Goal: Task Accomplishment & Management: Use online tool/utility

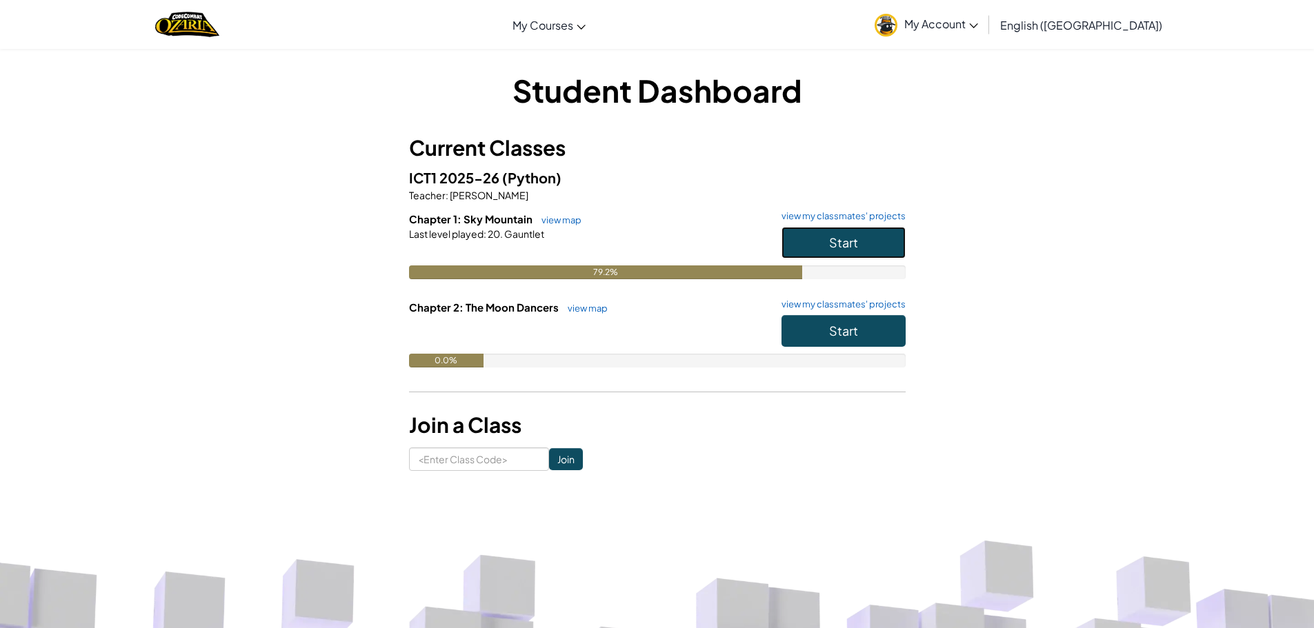
click at [845, 246] on span "Start" at bounding box center [843, 243] width 29 height 16
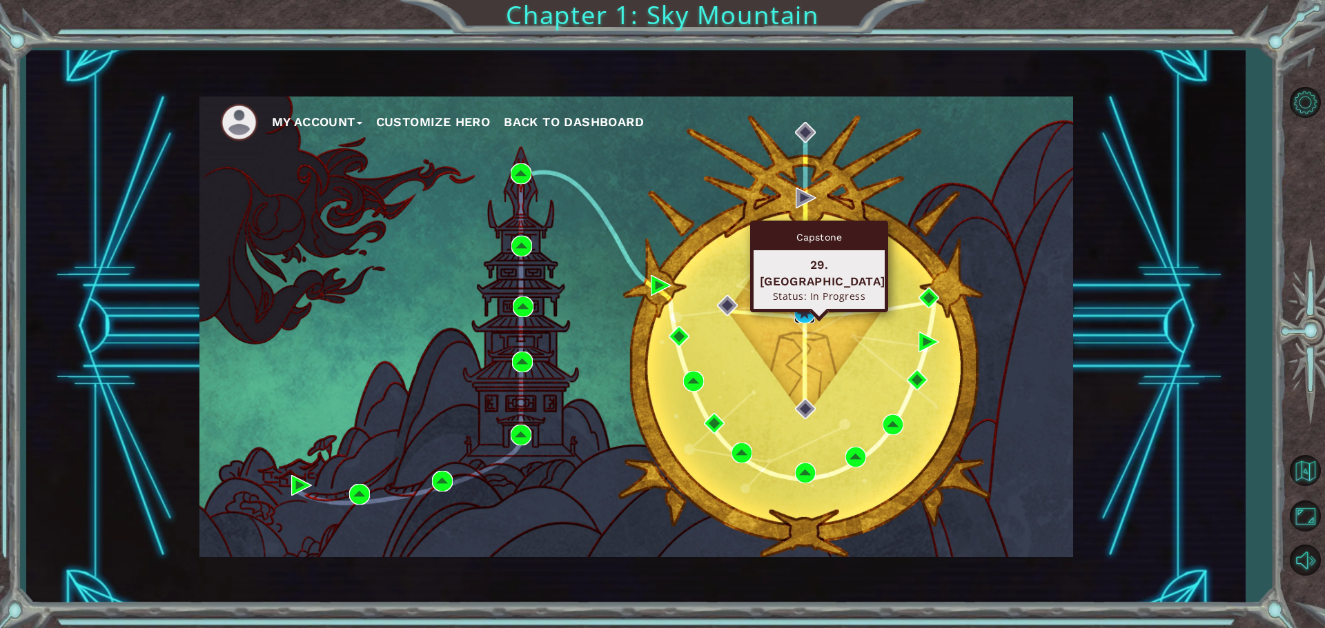
click at [800, 306] on img at bounding box center [804, 313] width 21 height 21
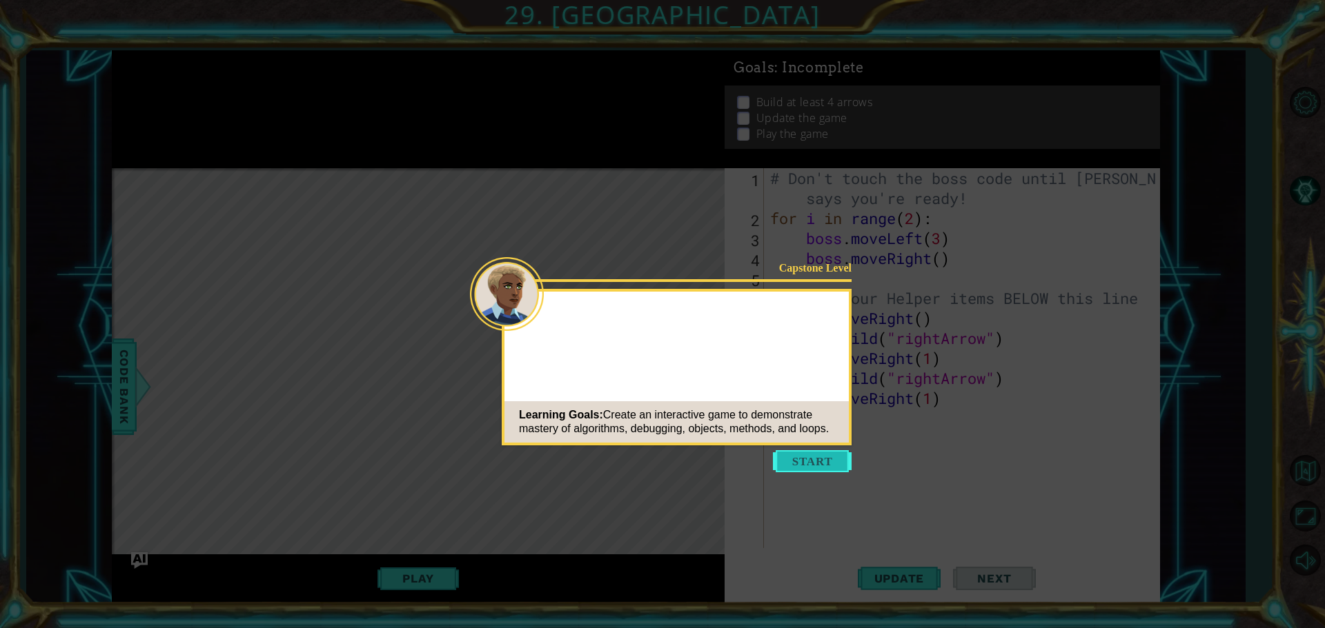
click at [825, 463] on button "Start" at bounding box center [812, 461] width 79 height 22
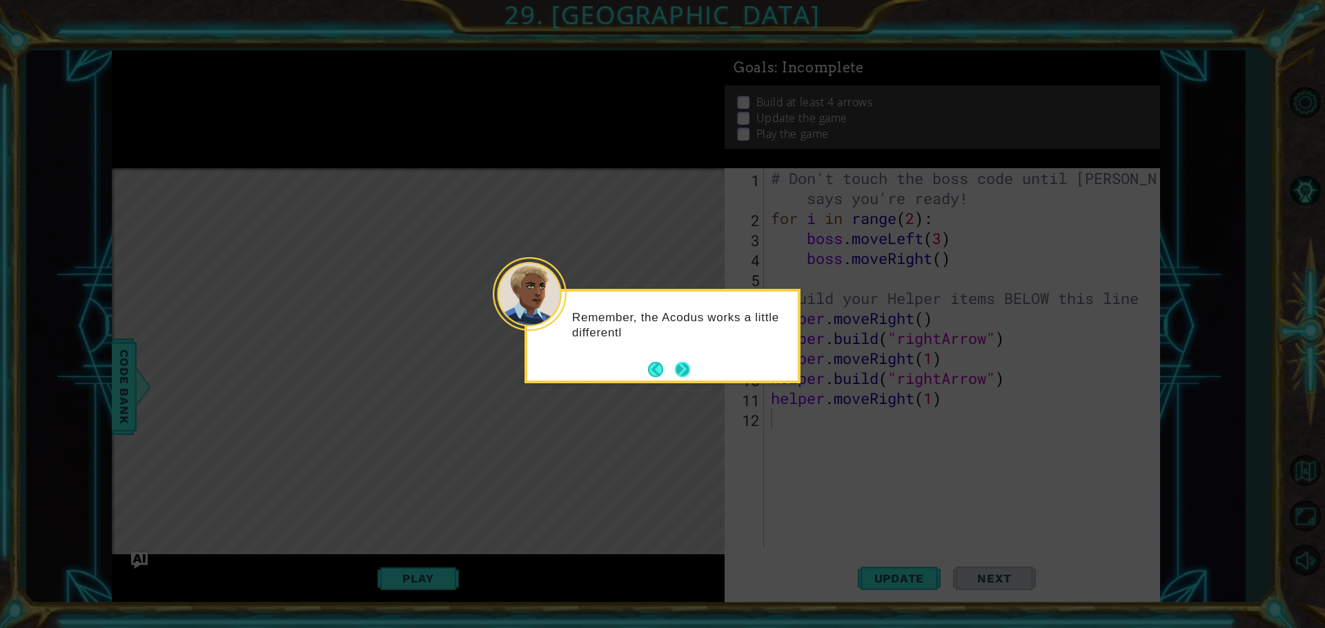
click at [688, 371] on button "Next" at bounding box center [682, 369] width 15 height 15
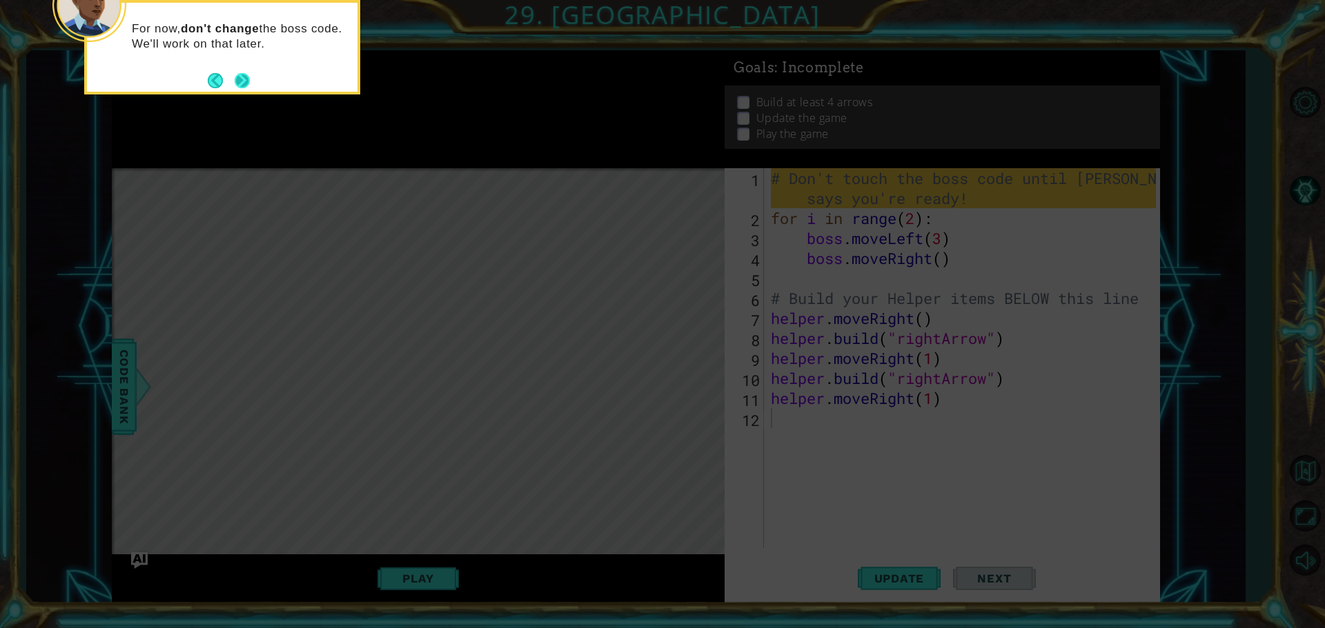
click at [241, 81] on button "Next" at bounding box center [242, 80] width 20 height 20
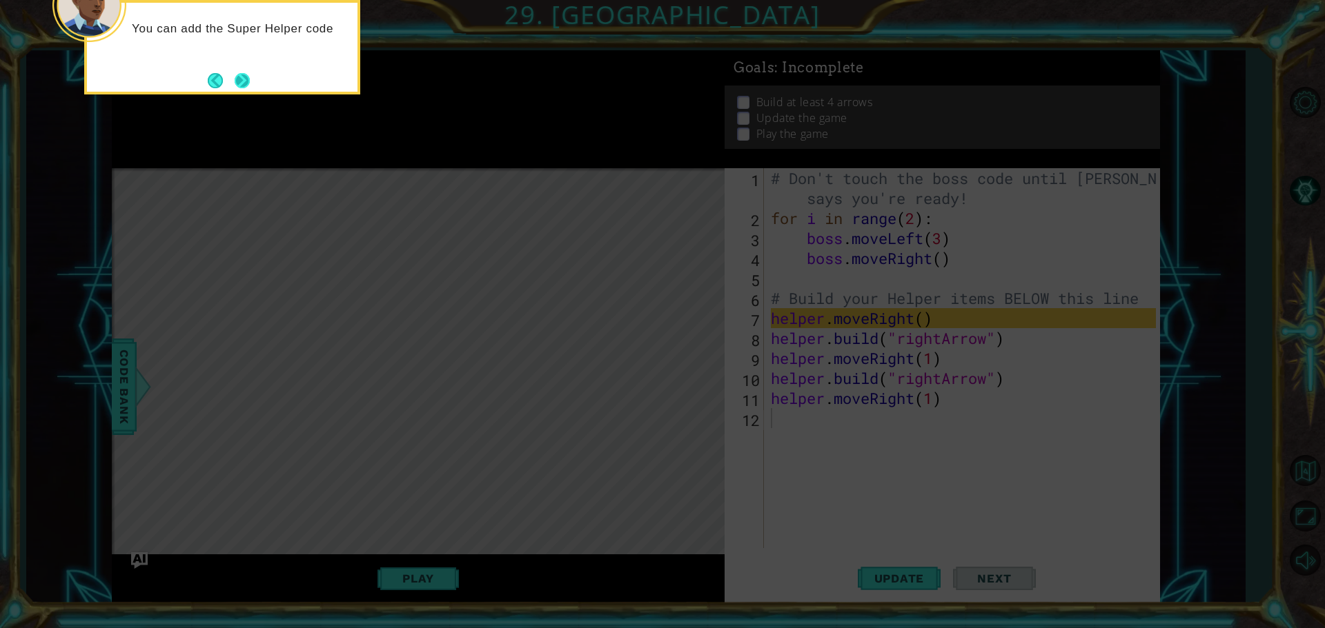
click at [239, 83] on button "Next" at bounding box center [242, 80] width 15 height 15
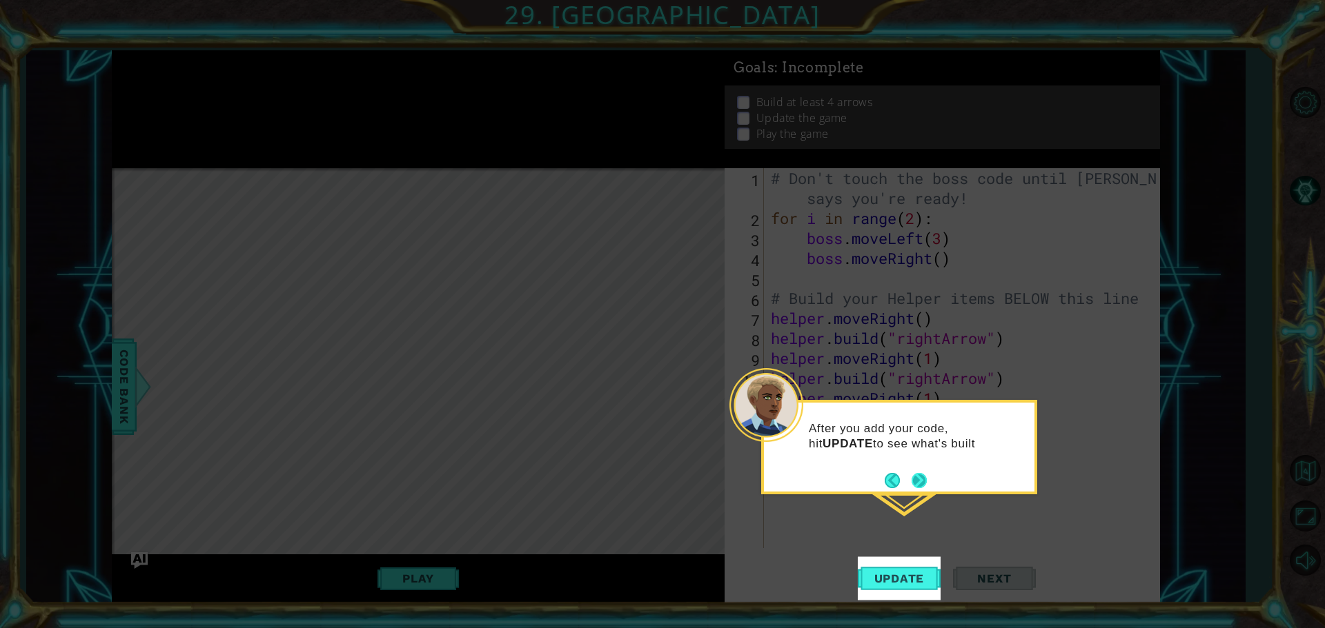
click at [923, 475] on button "Next" at bounding box center [918, 480] width 15 height 15
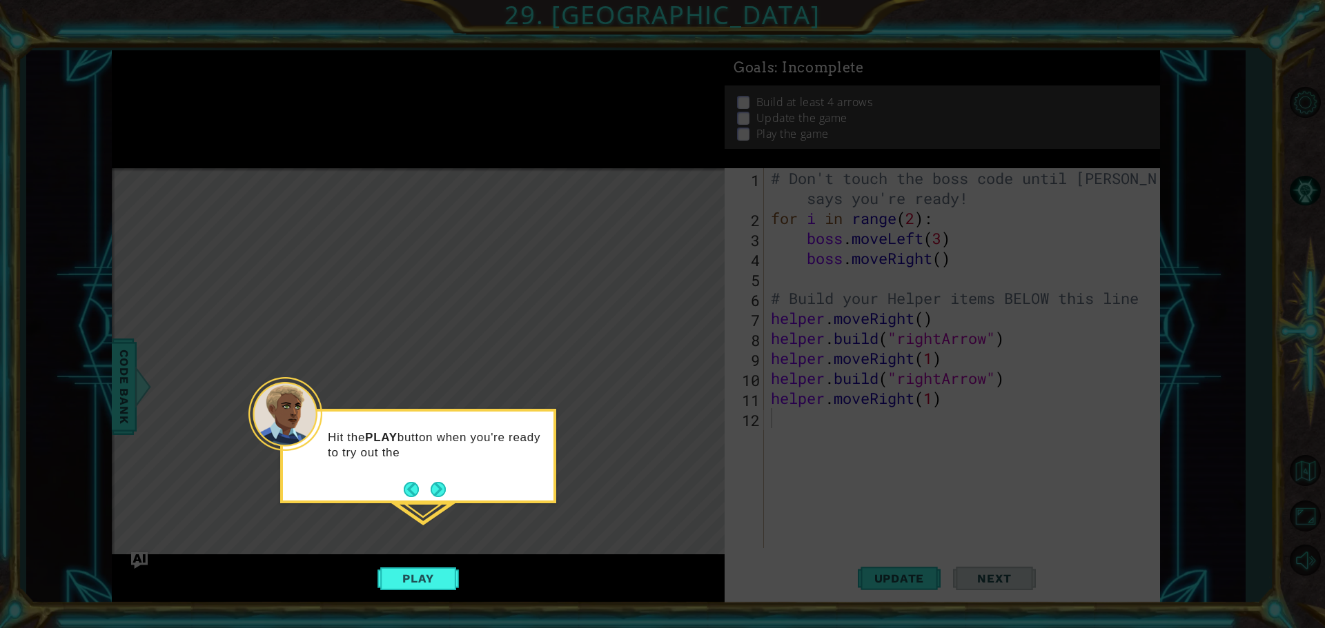
click at [445, 486] on button "Next" at bounding box center [437, 489] width 15 height 15
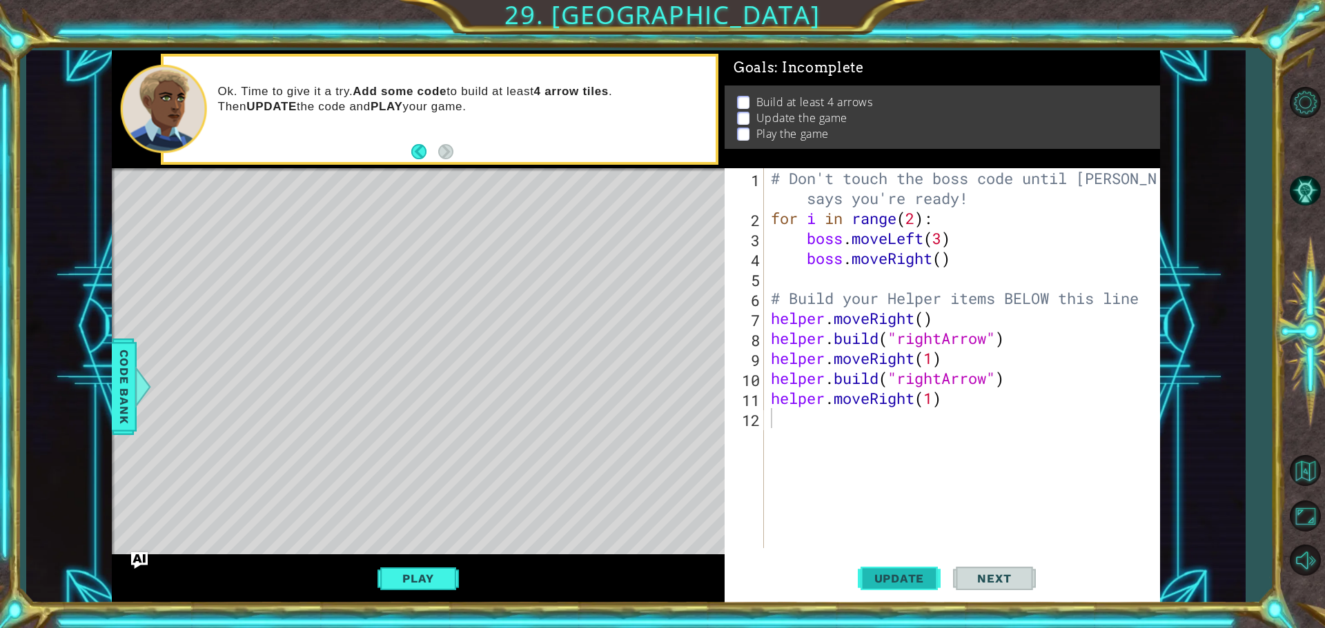
click at [891, 575] on span "Update" at bounding box center [899, 579] width 78 height 14
click at [889, 575] on span "Update" at bounding box center [899, 579] width 78 height 14
click at [888, 583] on span "Update" at bounding box center [899, 579] width 78 height 14
click at [405, 584] on button "Play" at bounding box center [417, 579] width 81 height 26
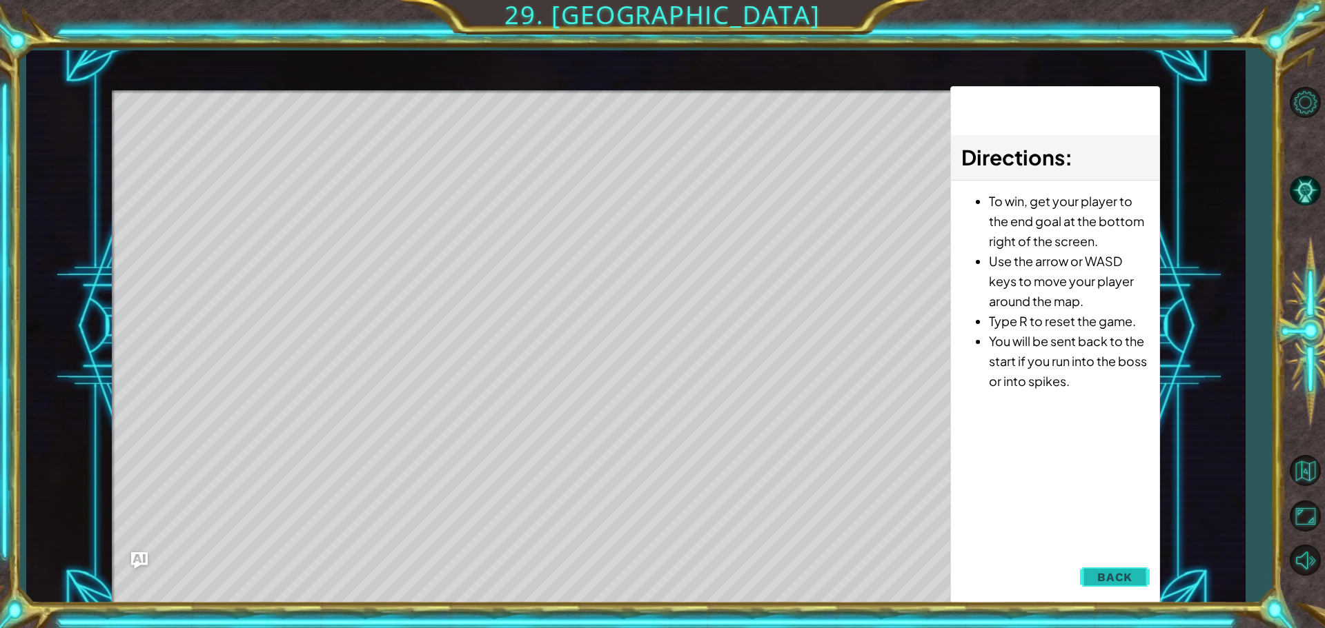
click at [1109, 577] on span "Back" at bounding box center [1114, 578] width 35 height 14
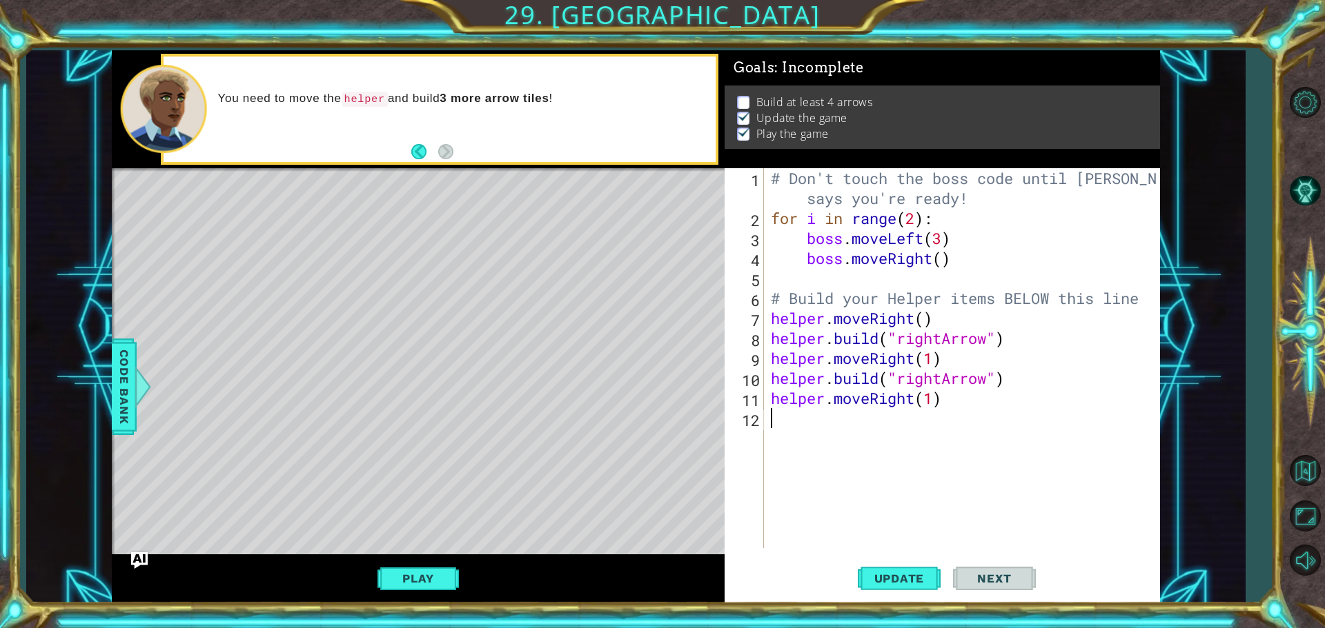
click at [507, 279] on div "Level Map" at bounding box center [430, 371] width 637 height 406
click at [868, 571] on button "Update" at bounding box center [899, 578] width 83 height 43
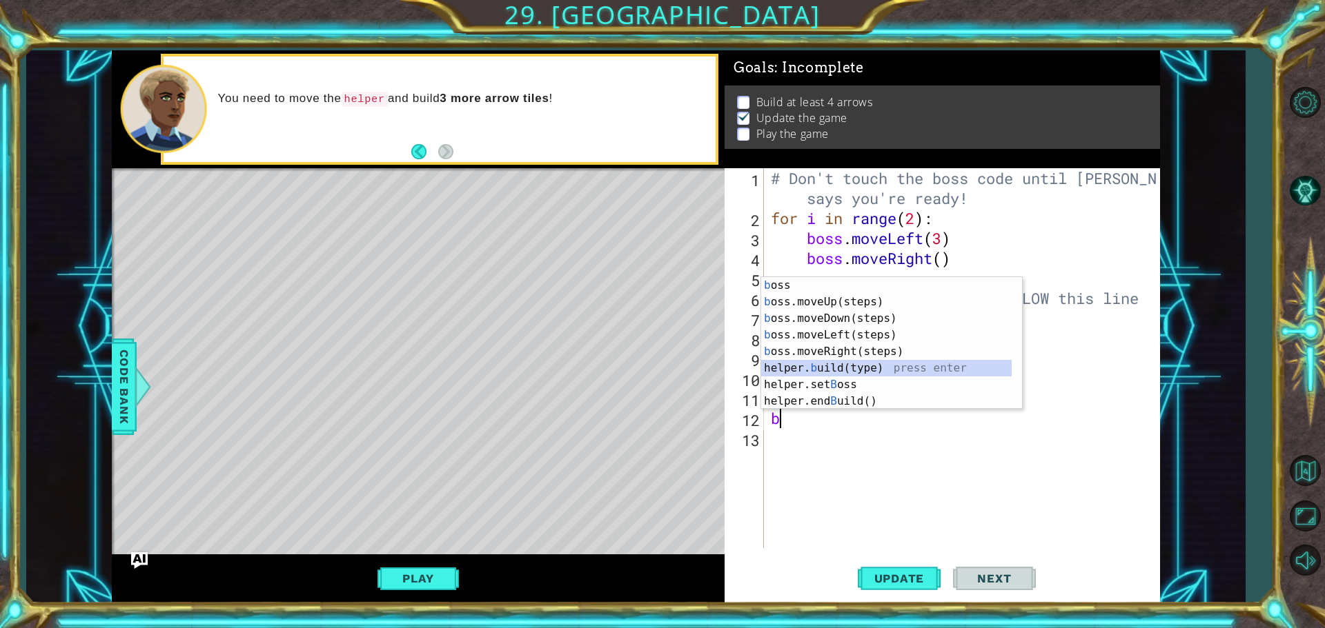
click at [833, 373] on div "b oss press enter b oss.moveUp(steps) press enter b oss.moveDown(steps) press e…" at bounding box center [886, 360] width 250 height 166
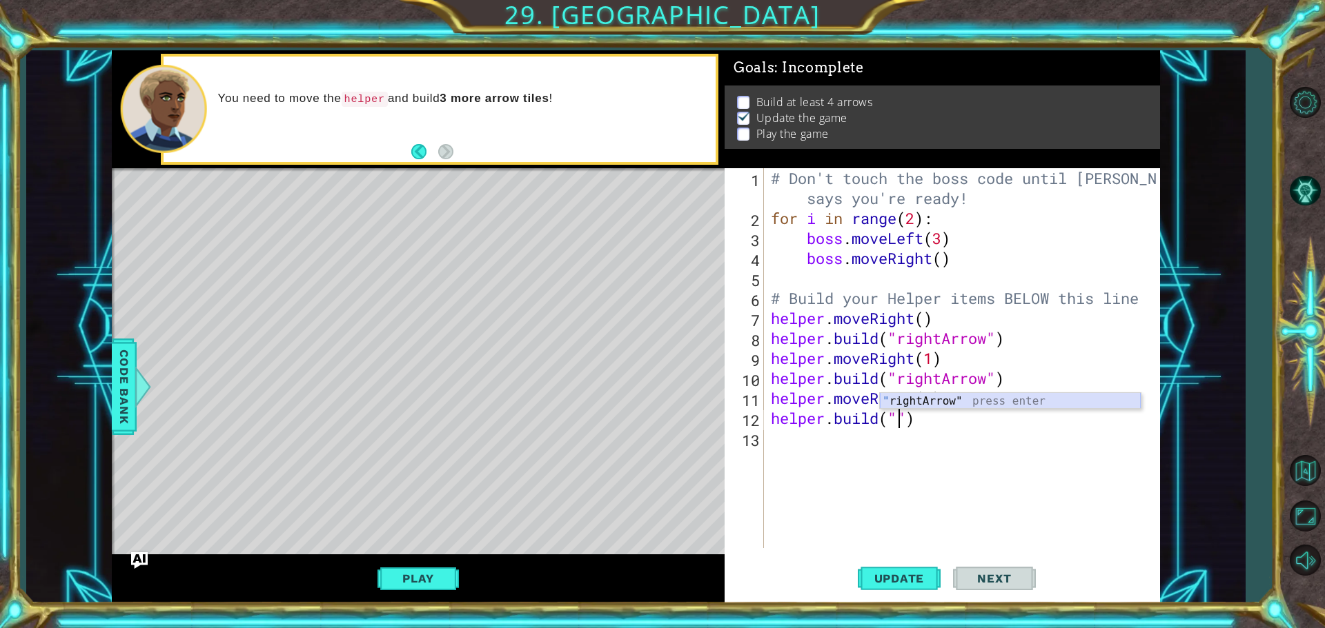
click at [964, 402] on div "" rightArrow" press enter" at bounding box center [1010, 418] width 261 height 50
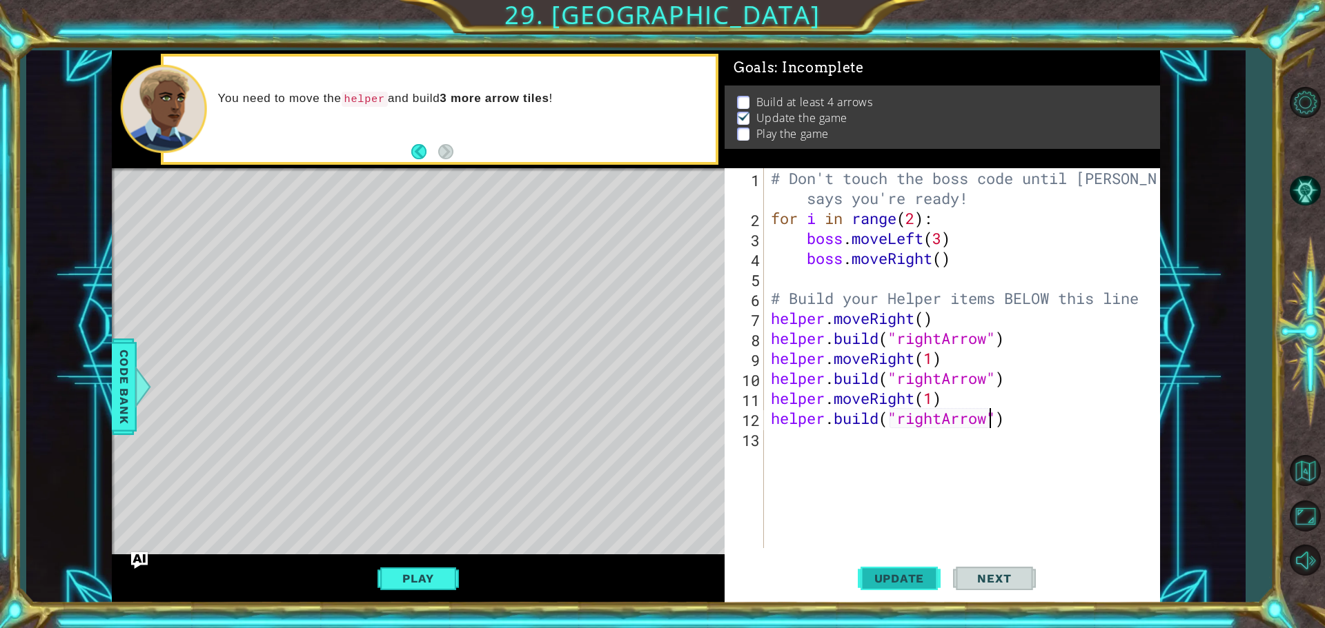
type textarea "[DOMAIN_NAME]("rightArrow")"
click at [916, 586] on button "Update" at bounding box center [899, 578] width 83 height 43
click at [439, 574] on button "Play" at bounding box center [417, 579] width 81 height 26
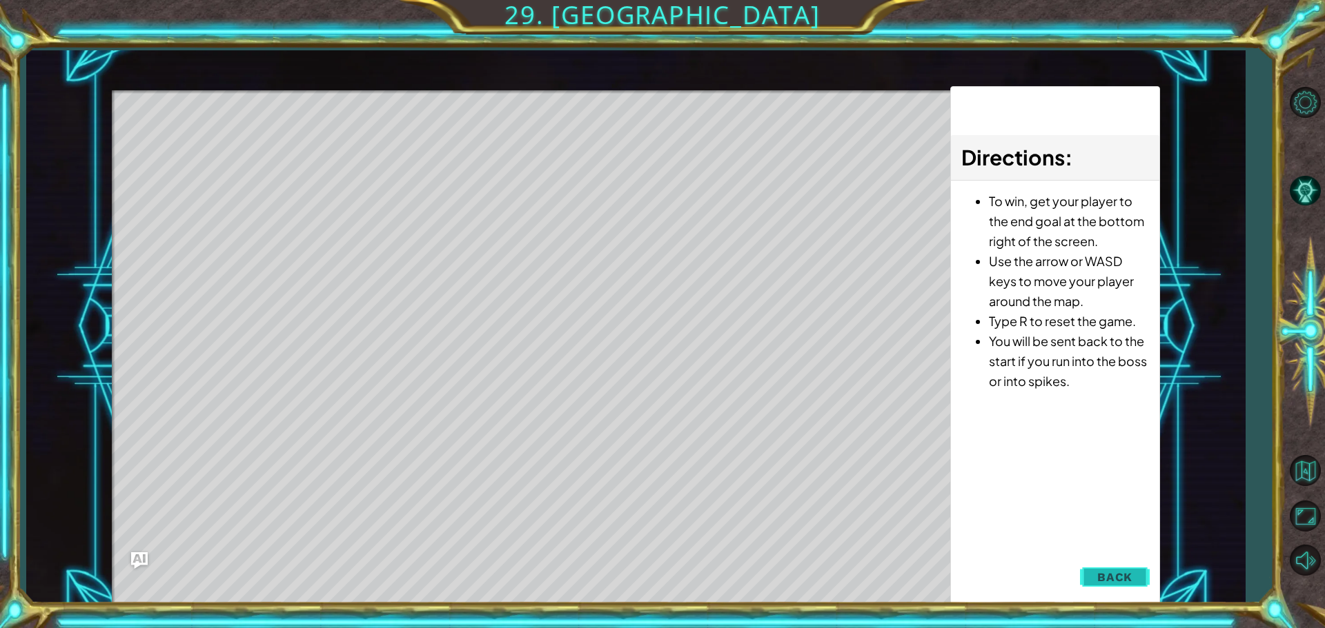
click at [1104, 573] on span "Back" at bounding box center [1114, 578] width 35 height 14
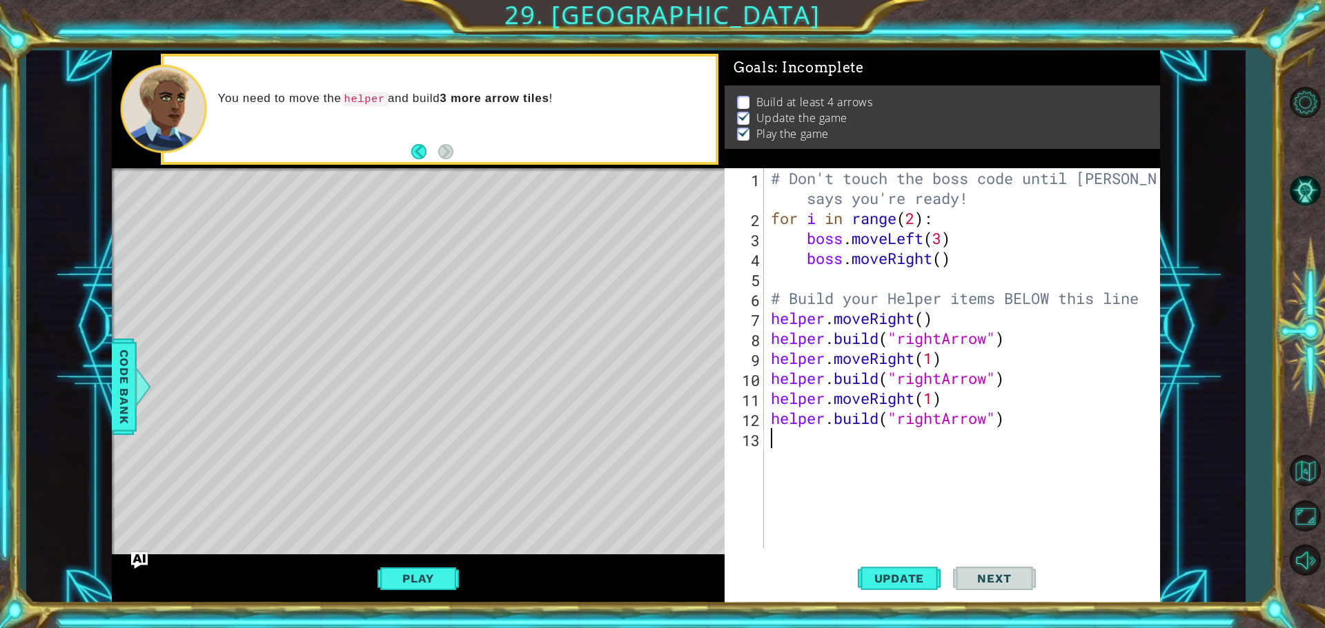
click at [789, 449] on div "# Don't touch the boss code until [PERSON_NAME] says you're ready! for i in ran…" at bounding box center [965, 388] width 395 height 440
type textarea "m"
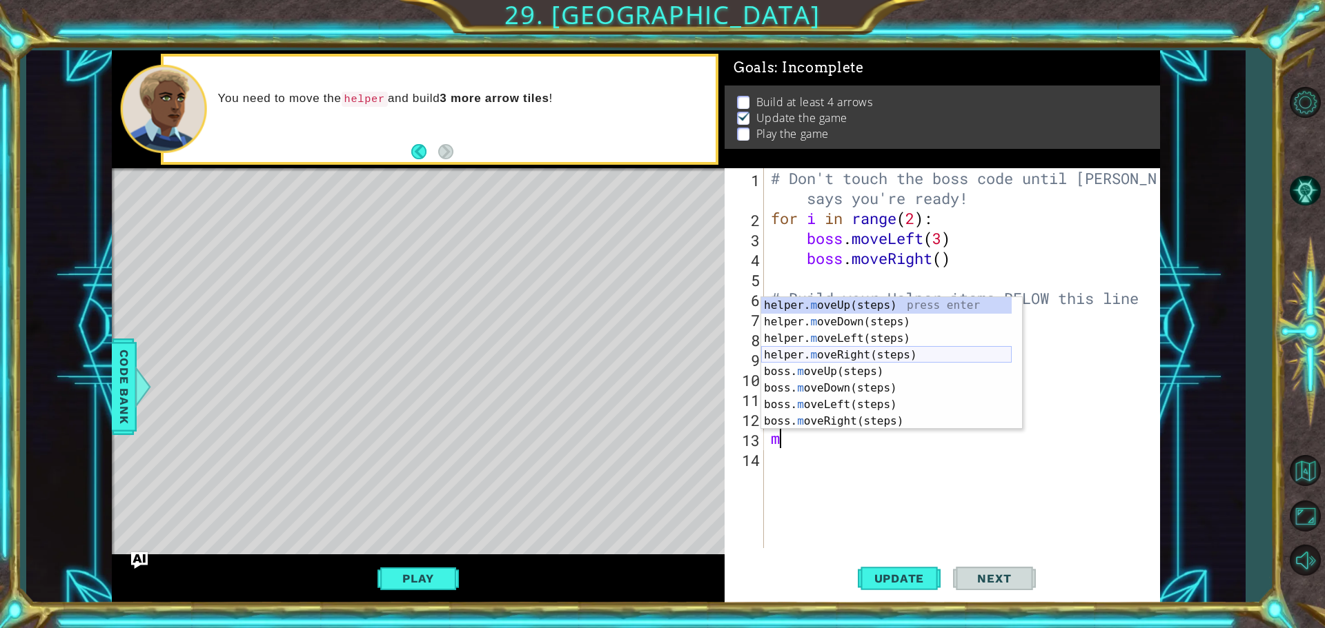
click at [829, 355] on div "helper. m oveUp(steps) press enter helper. m oveDown(steps) press enter helper.…" at bounding box center [886, 380] width 250 height 166
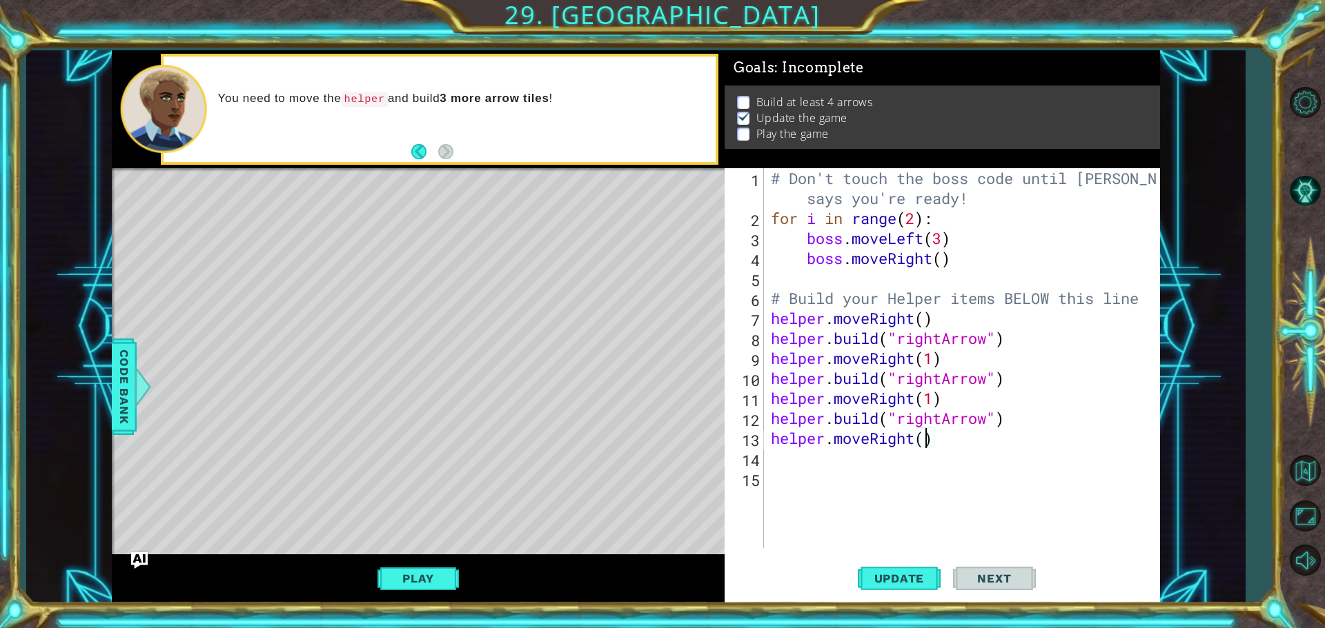
click at [926, 439] on div "# Don't touch the boss code until [PERSON_NAME] says you're ready! for i in ran…" at bounding box center [965, 388] width 395 height 440
type textarea "helper.moveRight(1)"
click at [776, 461] on div "# Don't touch the boss code until [PERSON_NAME] says you're ready! for i in ran…" at bounding box center [965, 388] width 395 height 440
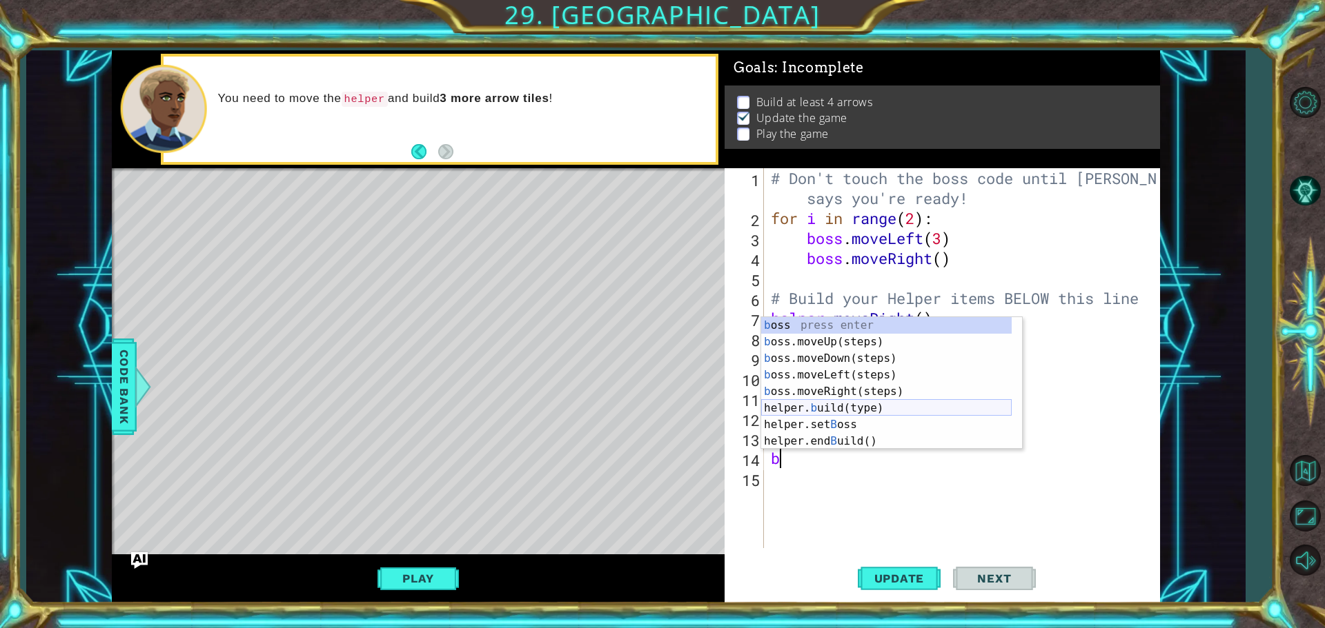
click at [811, 409] on div "b oss press enter b oss.moveUp(steps) press enter b oss.moveDown(steps) press e…" at bounding box center [886, 400] width 250 height 166
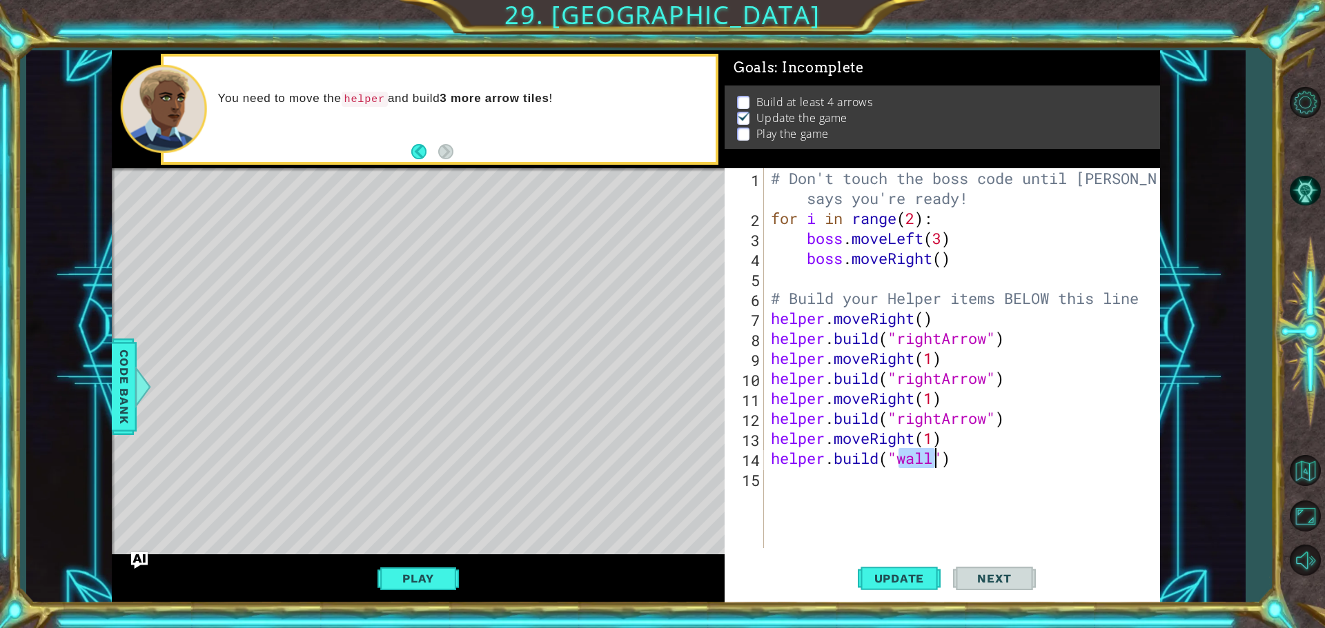
click at [933, 466] on div "# Don't touch the boss code until [PERSON_NAME] says you're ready! for i in ran…" at bounding box center [962, 358] width 388 height 380
click at [929, 440] on div "" rightArro w " press enter" at bounding box center [1010, 458] width 261 height 50
click at [919, 573] on span "Update" at bounding box center [899, 579] width 78 height 14
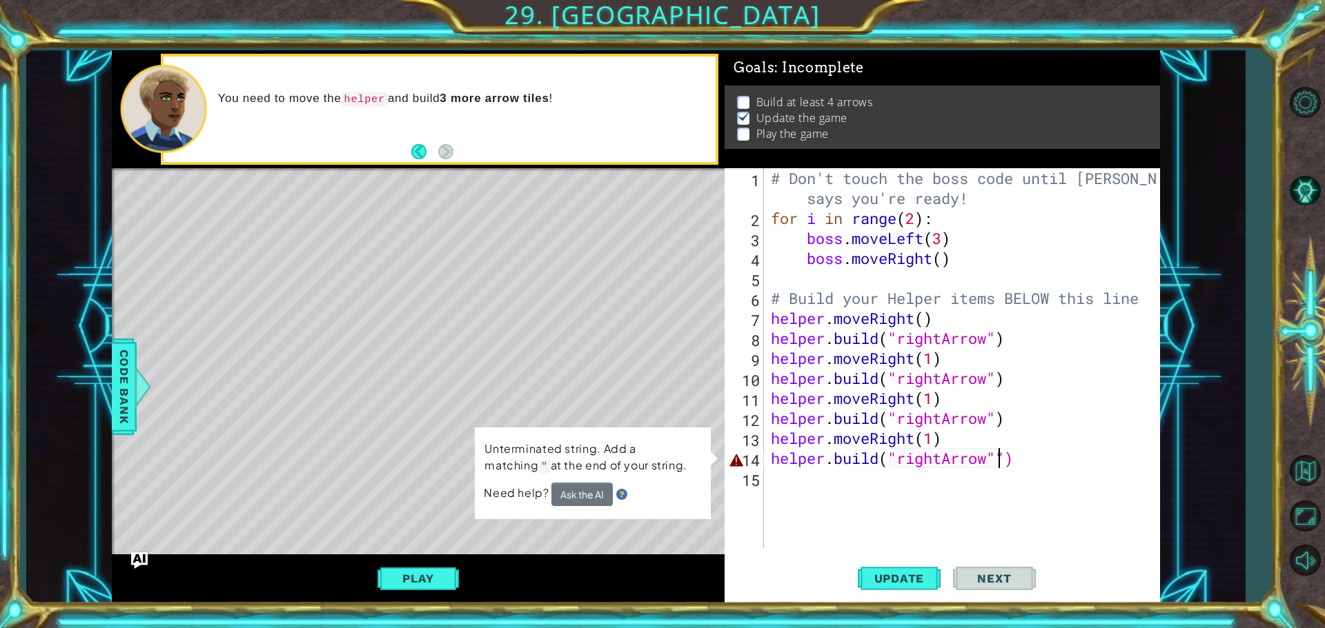
type textarea "[DOMAIN_NAME]("rightArrow")"
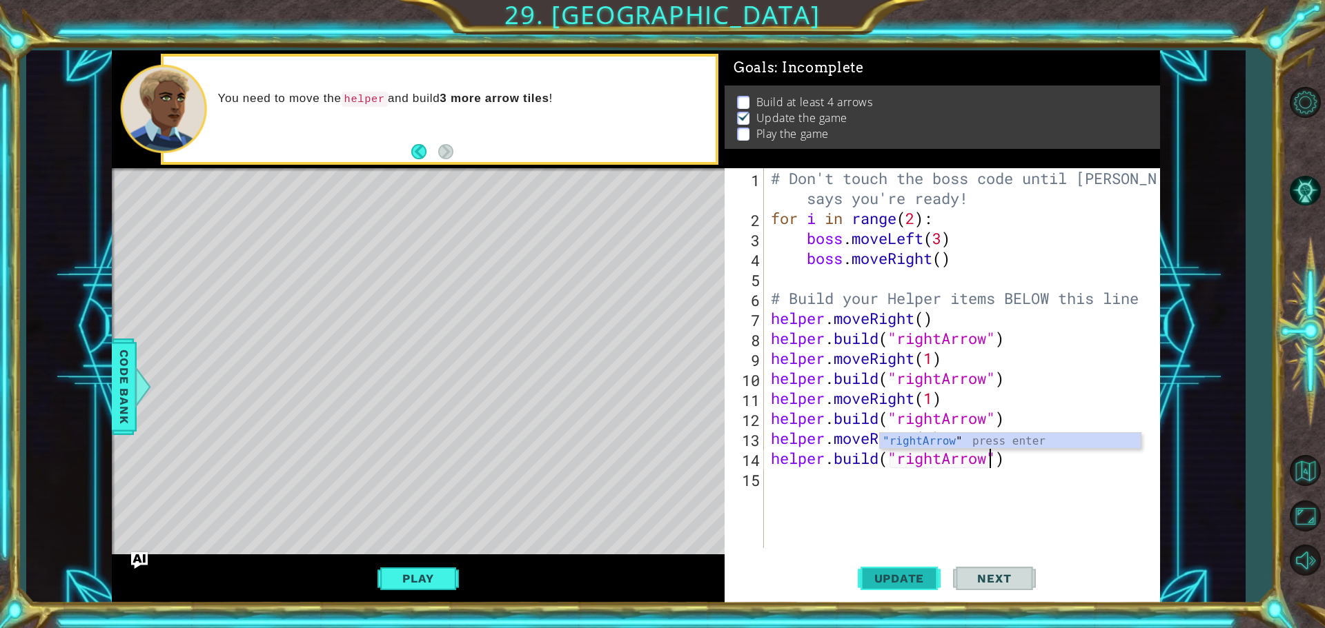
click at [910, 582] on span "Update" at bounding box center [899, 579] width 78 height 14
click at [895, 572] on span "Update" at bounding box center [899, 579] width 78 height 14
click at [437, 585] on button "Play" at bounding box center [417, 579] width 81 height 26
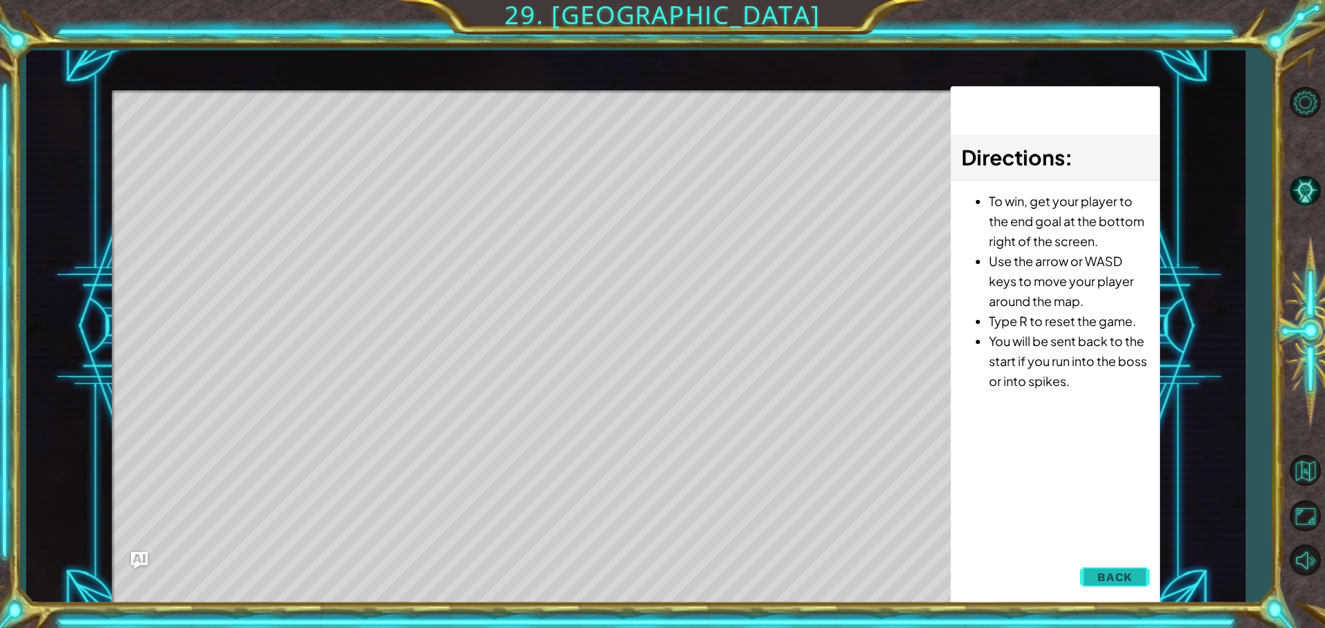
click at [1122, 576] on span "Back" at bounding box center [1114, 578] width 35 height 14
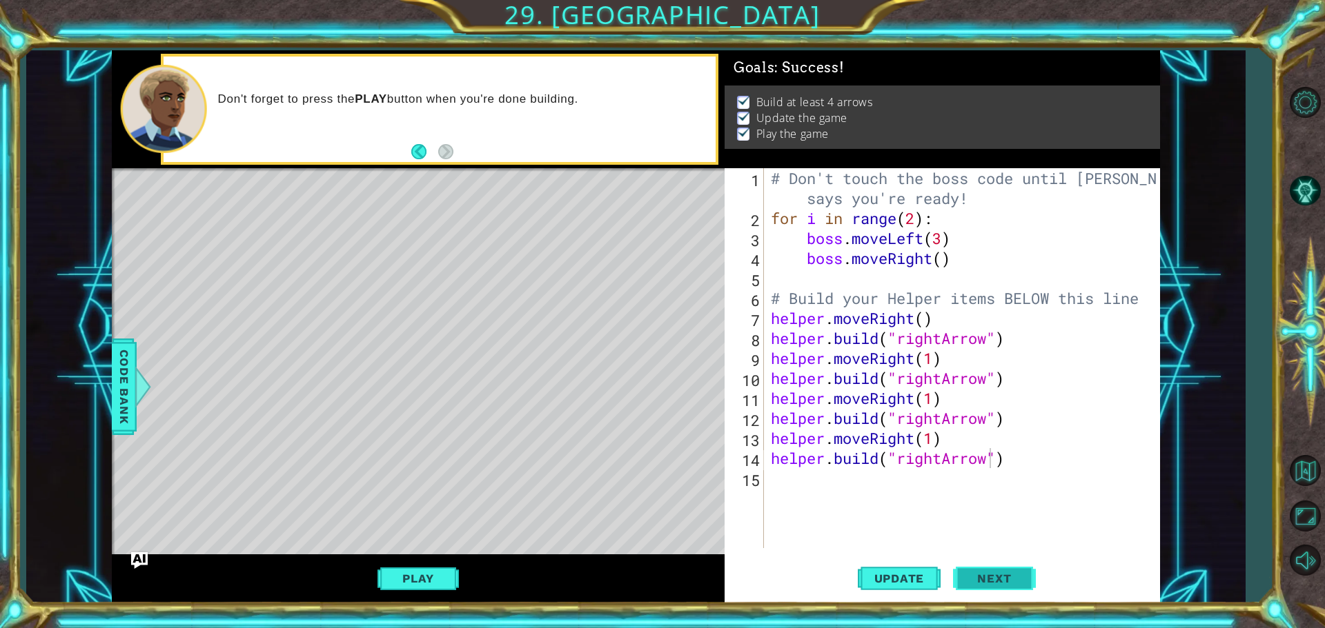
click at [987, 572] on span "Next" at bounding box center [993, 579] width 61 height 14
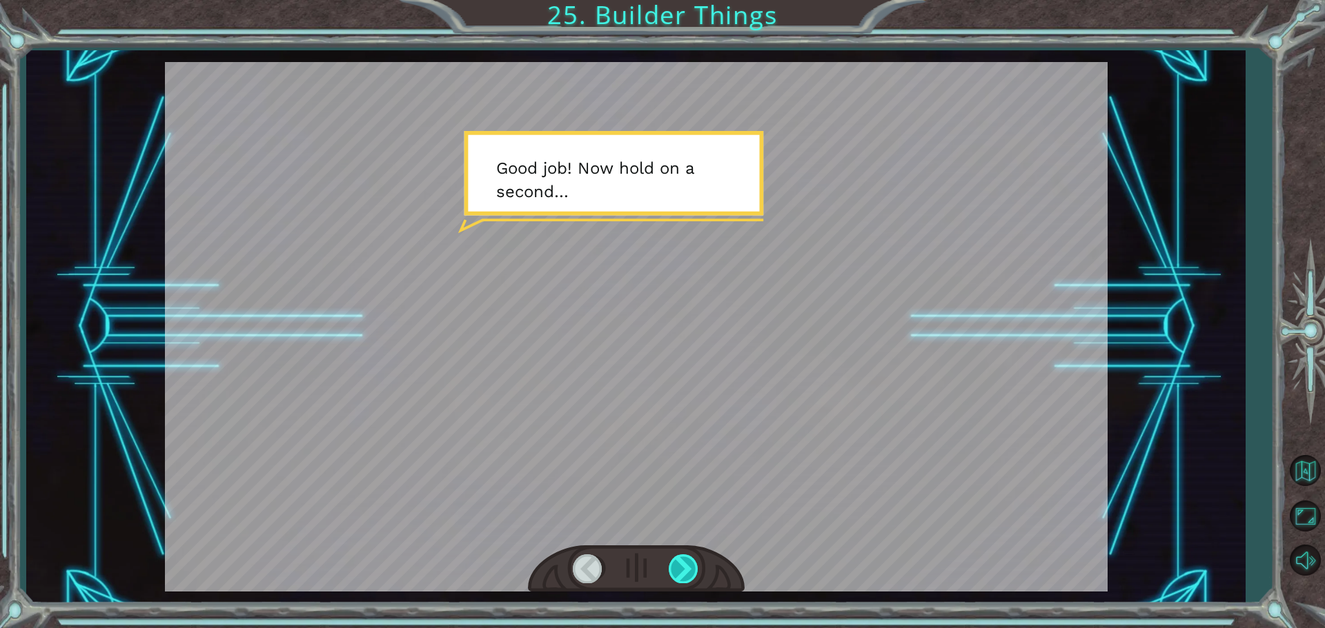
click at [687, 571] on div at bounding box center [683, 569] width 31 height 28
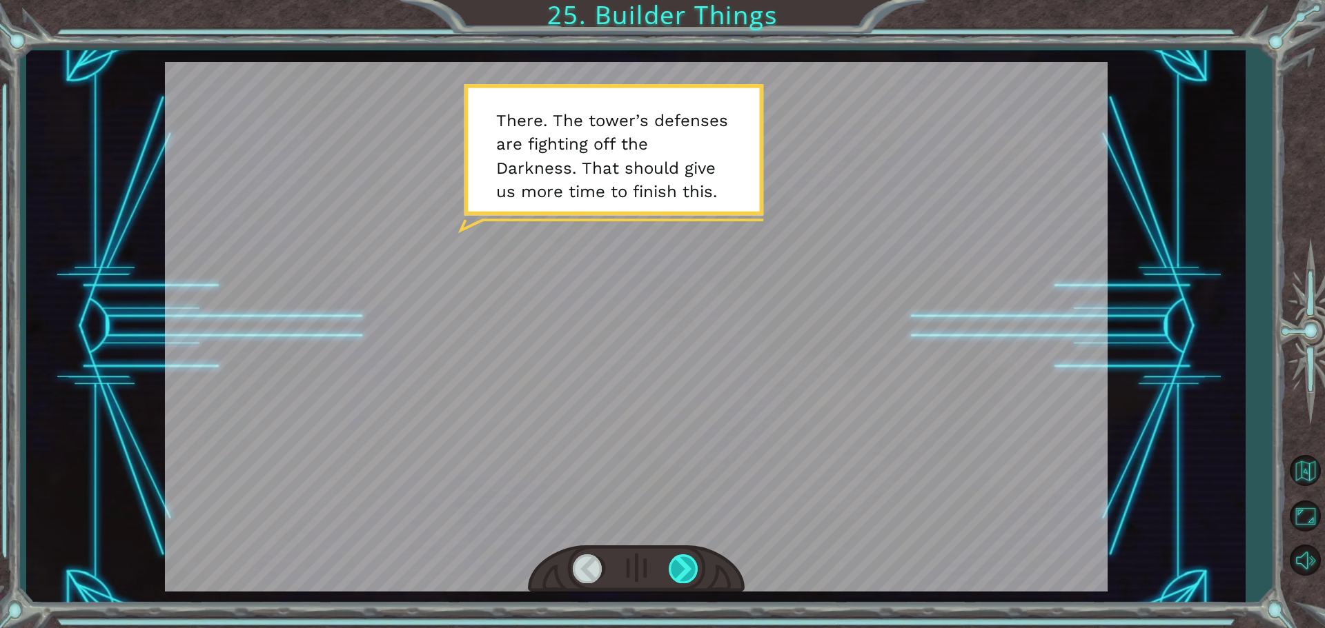
click at [695, 571] on div at bounding box center [683, 569] width 31 height 28
click at [694, 571] on div at bounding box center [683, 569] width 31 height 28
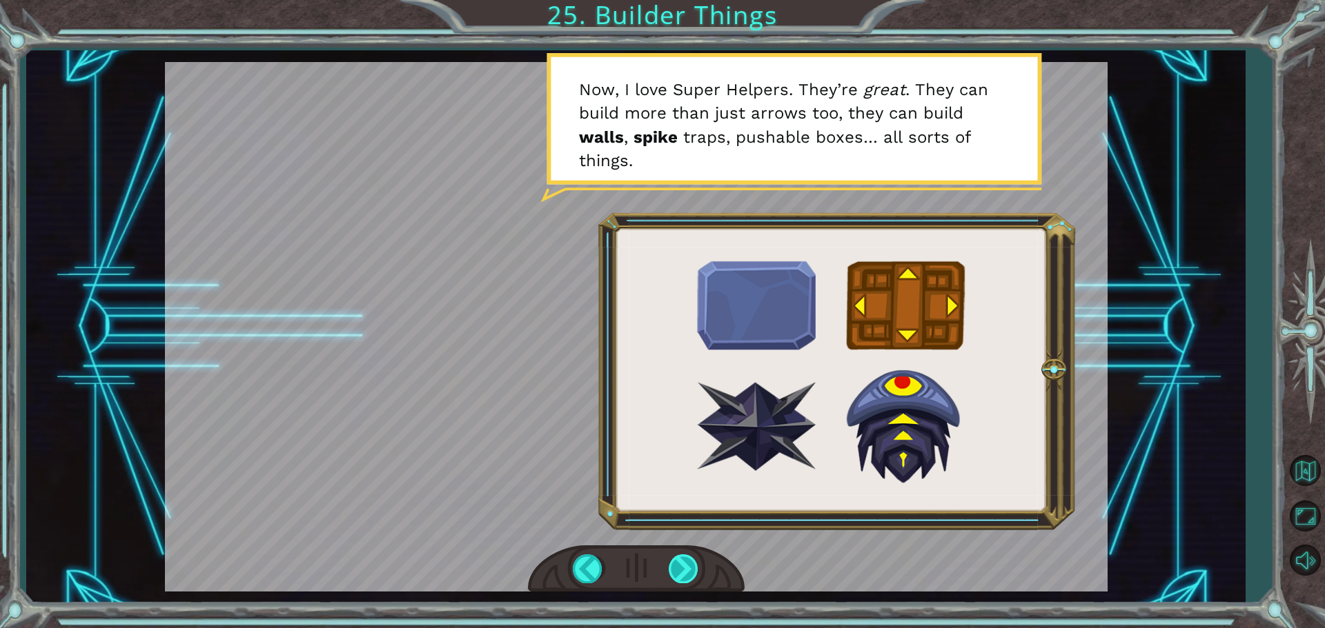
click at [686, 571] on div at bounding box center [683, 569] width 31 height 28
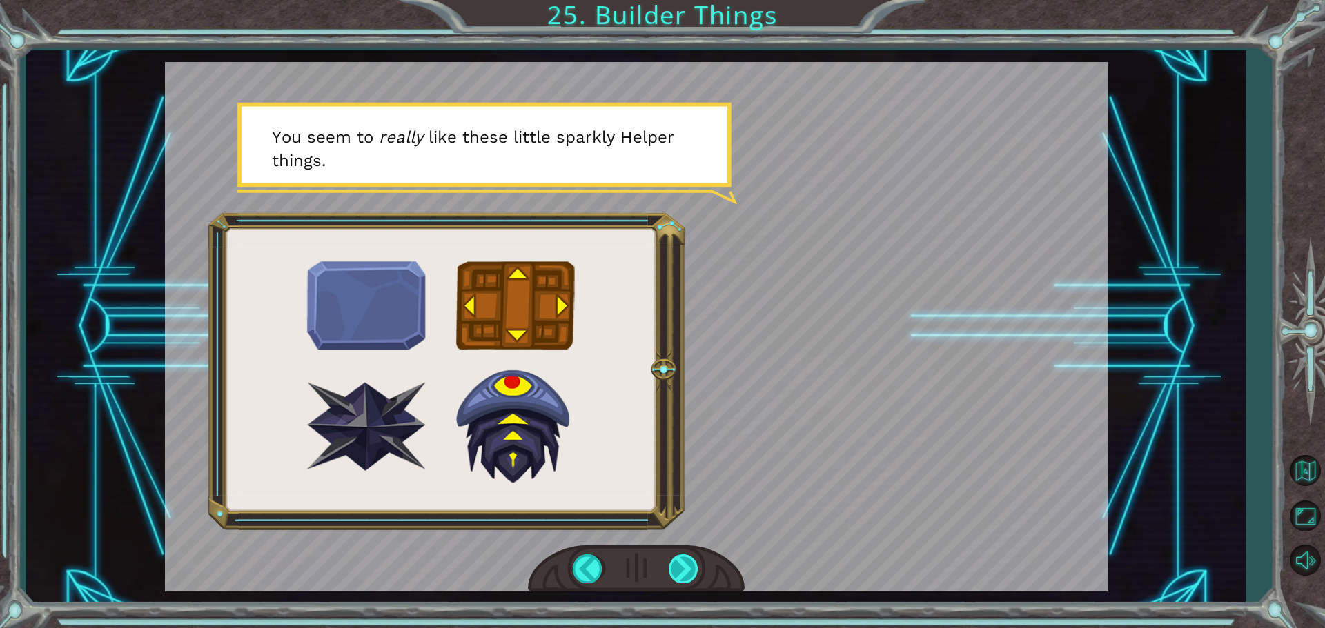
click at [686, 571] on div at bounding box center [683, 569] width 31 height 28
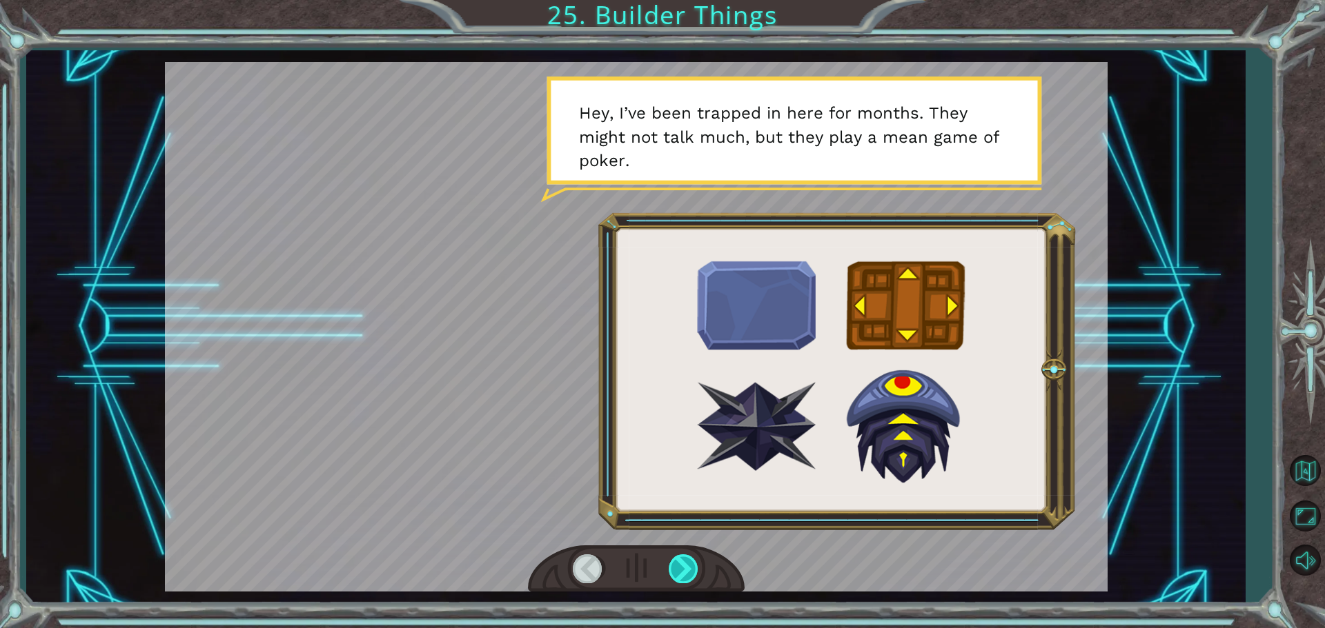
click at [686, 571] on div at bounding box center [683, 569] width 31 height 28
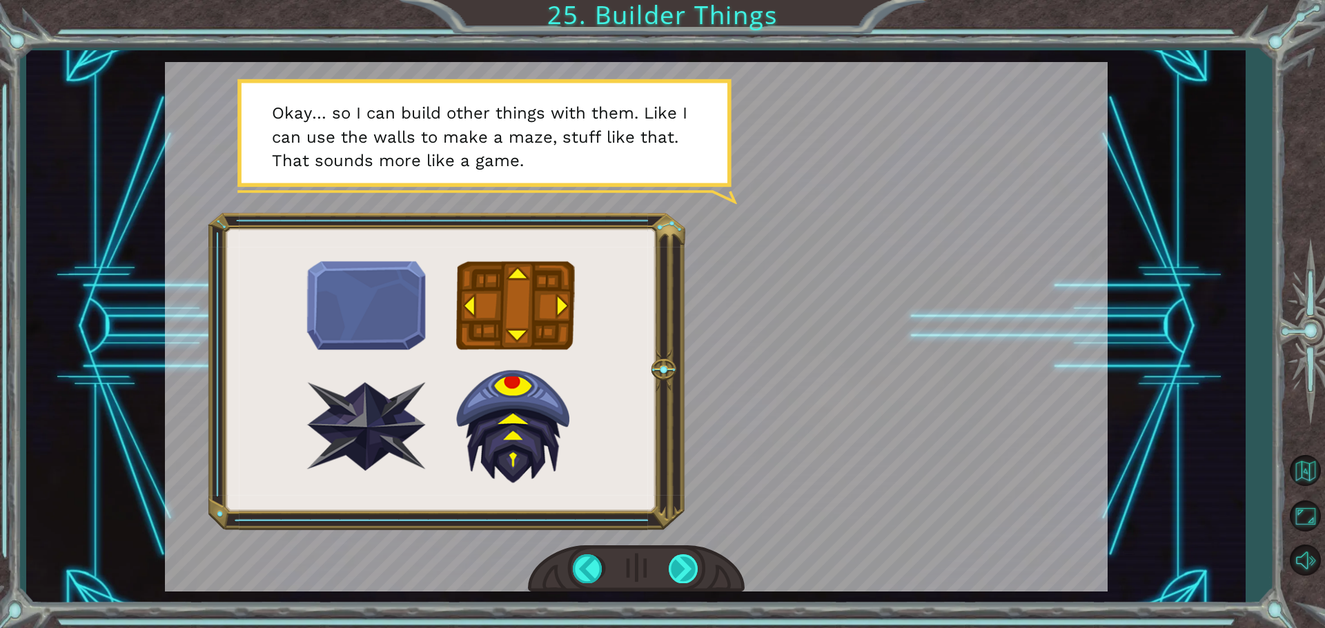
click at [693, 570] on div at bounding box center [683, 569] width 31 height 28
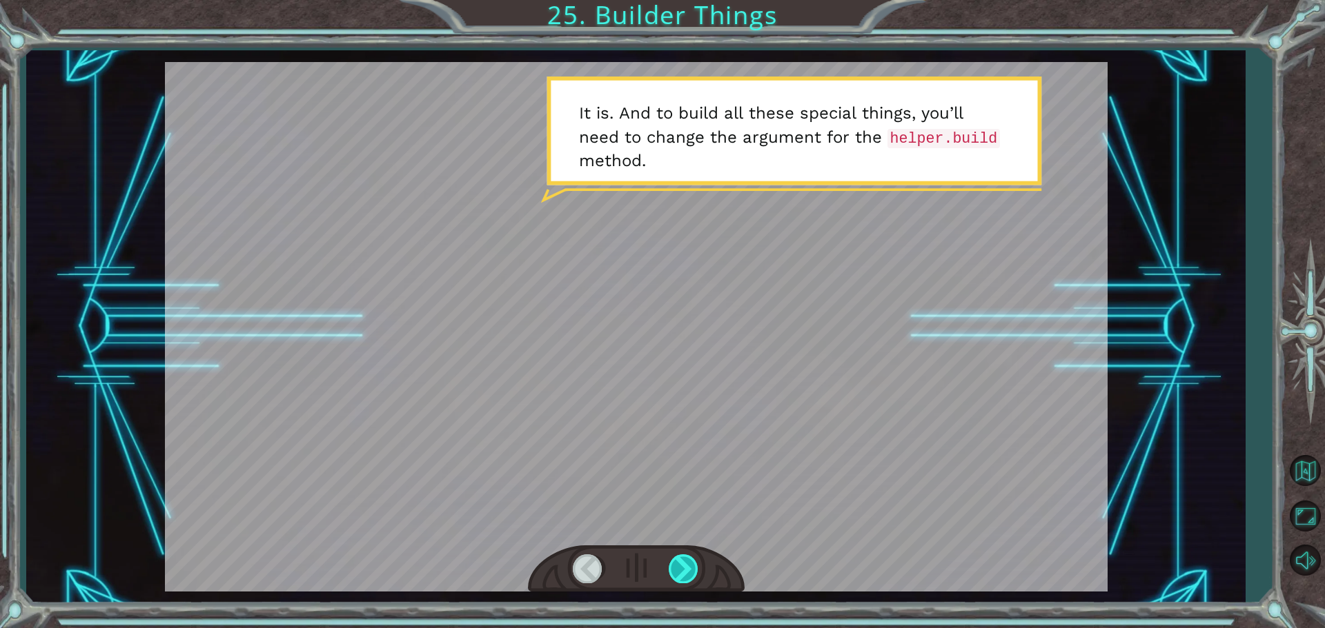
click at [693, 570] on div at bounding box center [683, 569] width 31 height 28
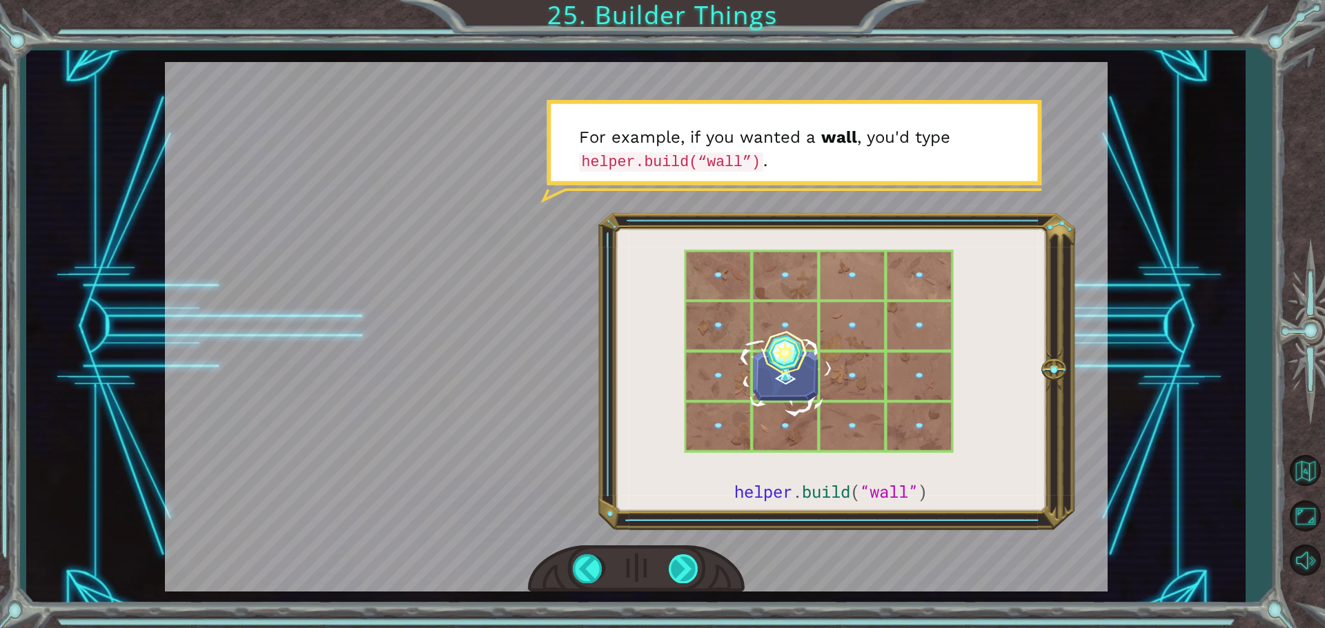
click at [693, 570] on div at bounding box center [683, 569] width 31 height 28
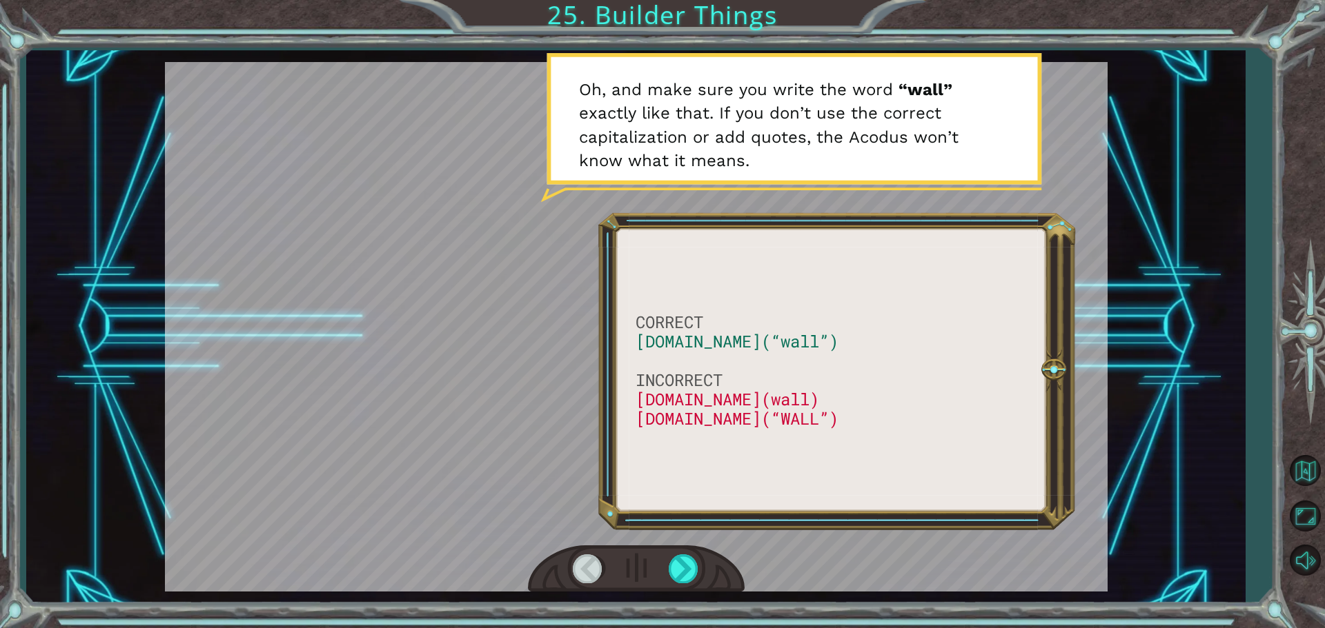
click at [692, 537] on div at bounding box center [636, 327] width 942 height 530
click at [696, 564] on div at bounding box center [683, 569] width 31 height 28
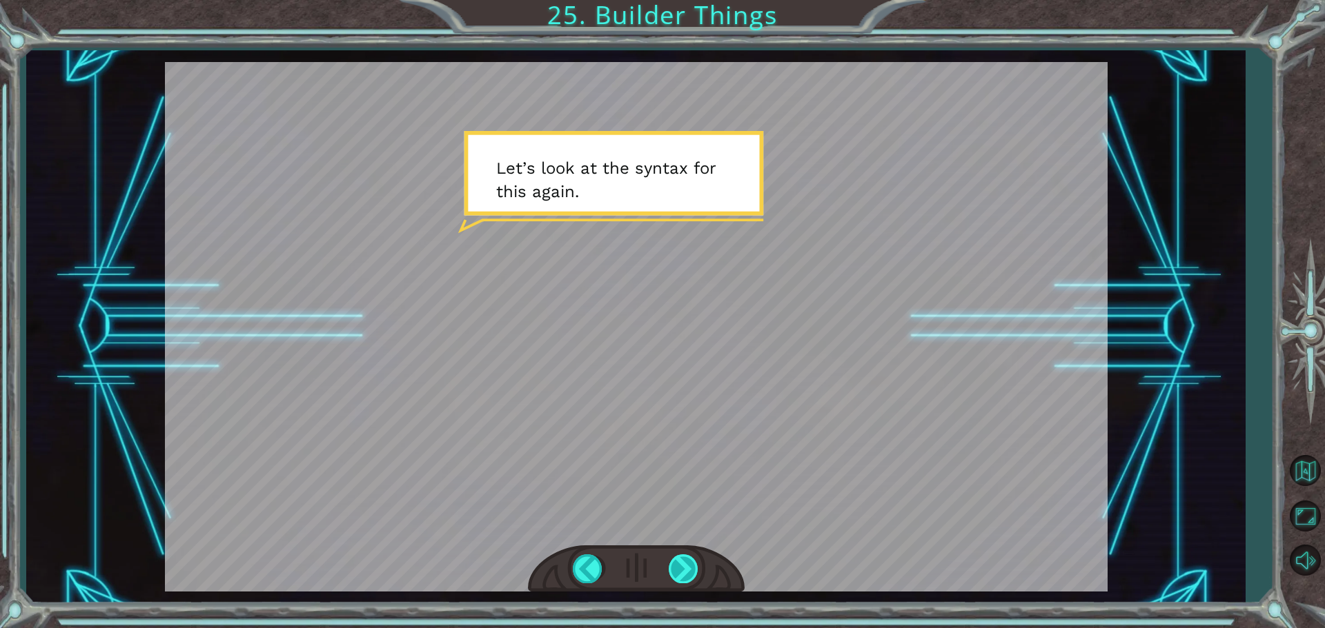
click at [696, 564] on div at bounding box center [683, 569] width 31 height 28
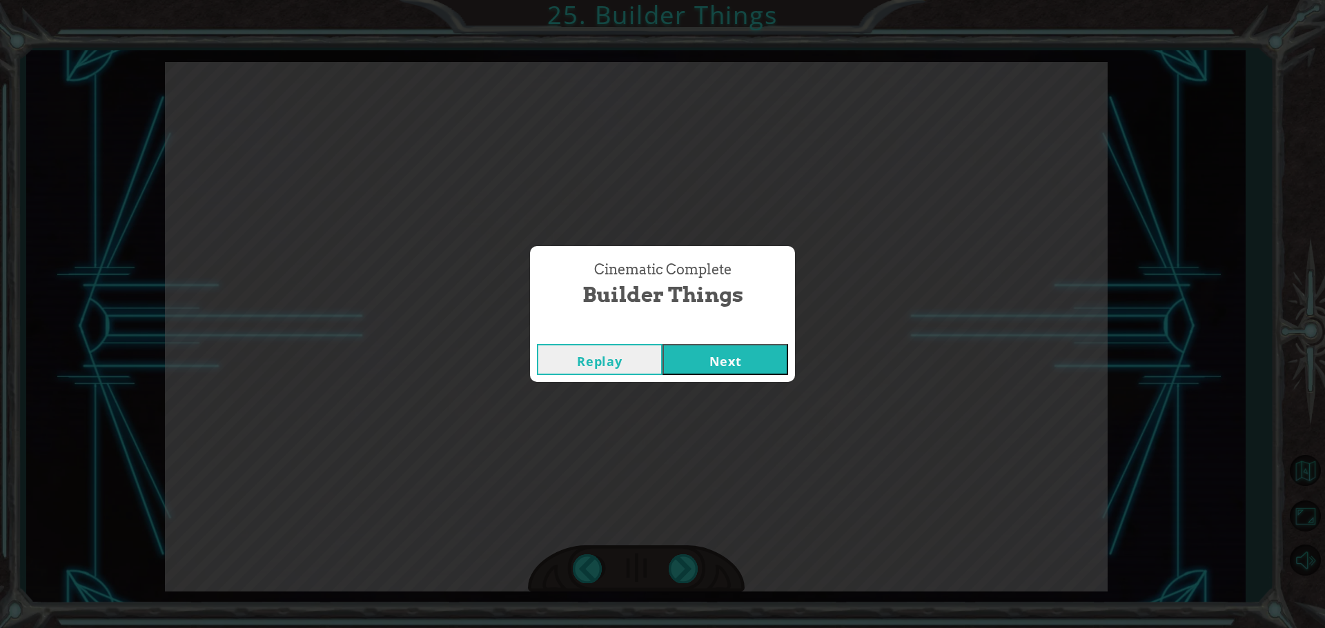
click at [722, 373] on button "Next" at bounding box center [725, 359] width 126 height 31
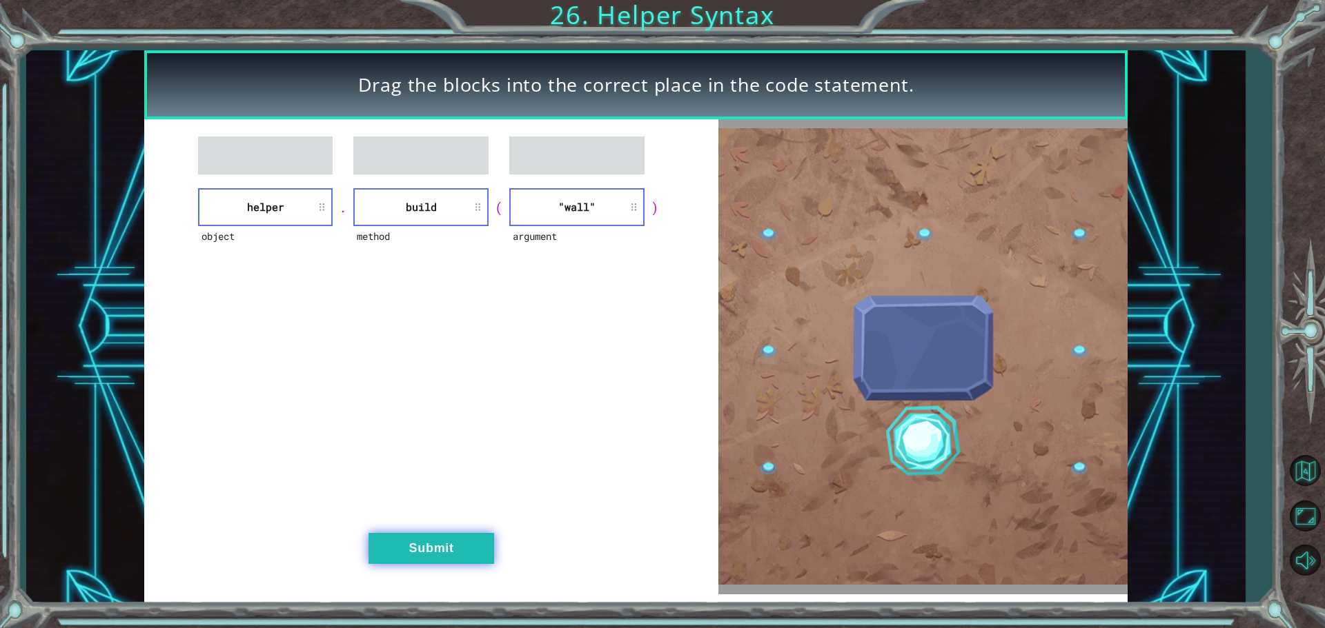
click at [453, 547] on button "Submit" at bounding box center [431, 548] width 126 height 31
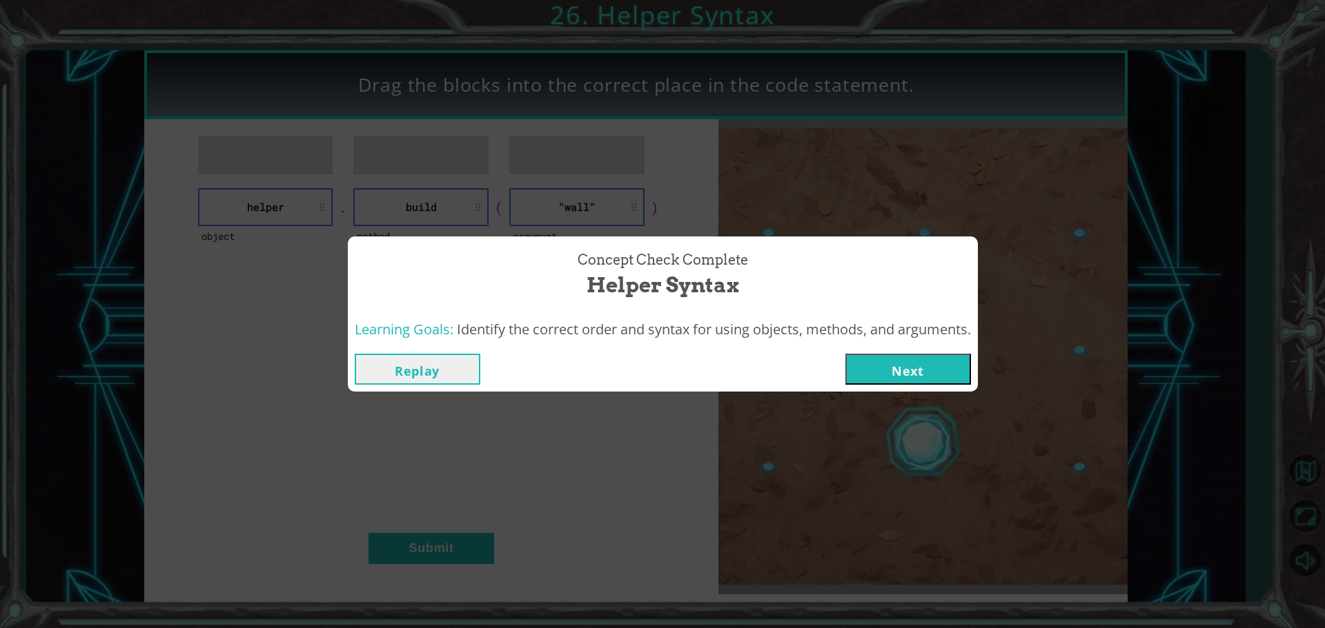
click at [914, 370] on button "Next" at bounding box center [908, 369] width 126 height 31
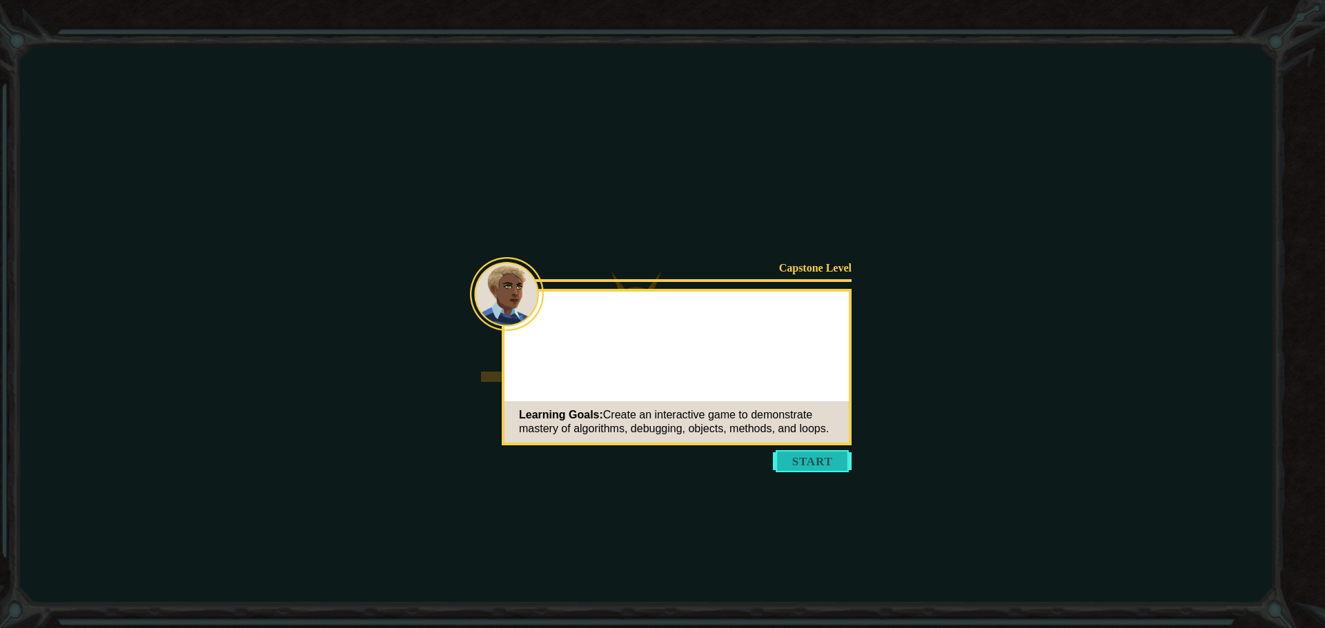
click at [815, 461] on button "Start" at bounding box center [812, 461] width 79 height 22
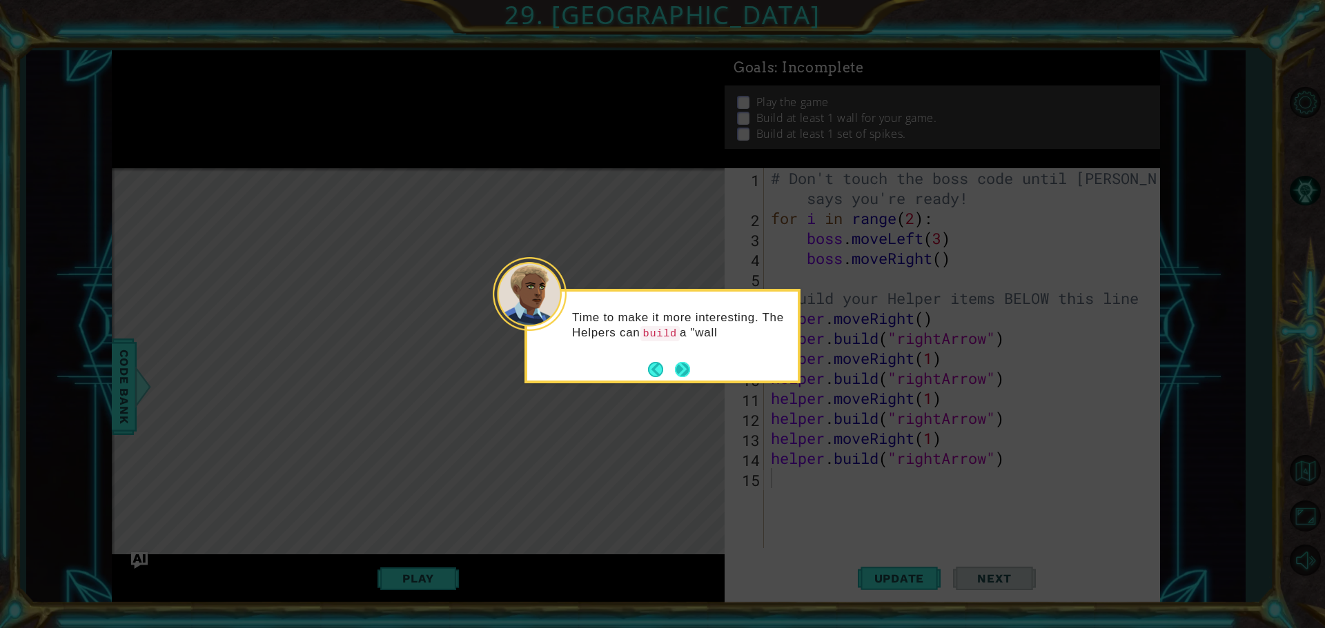
click at [688, 370] on button "Next" at bounding box center [682, 369] width 15 height 15
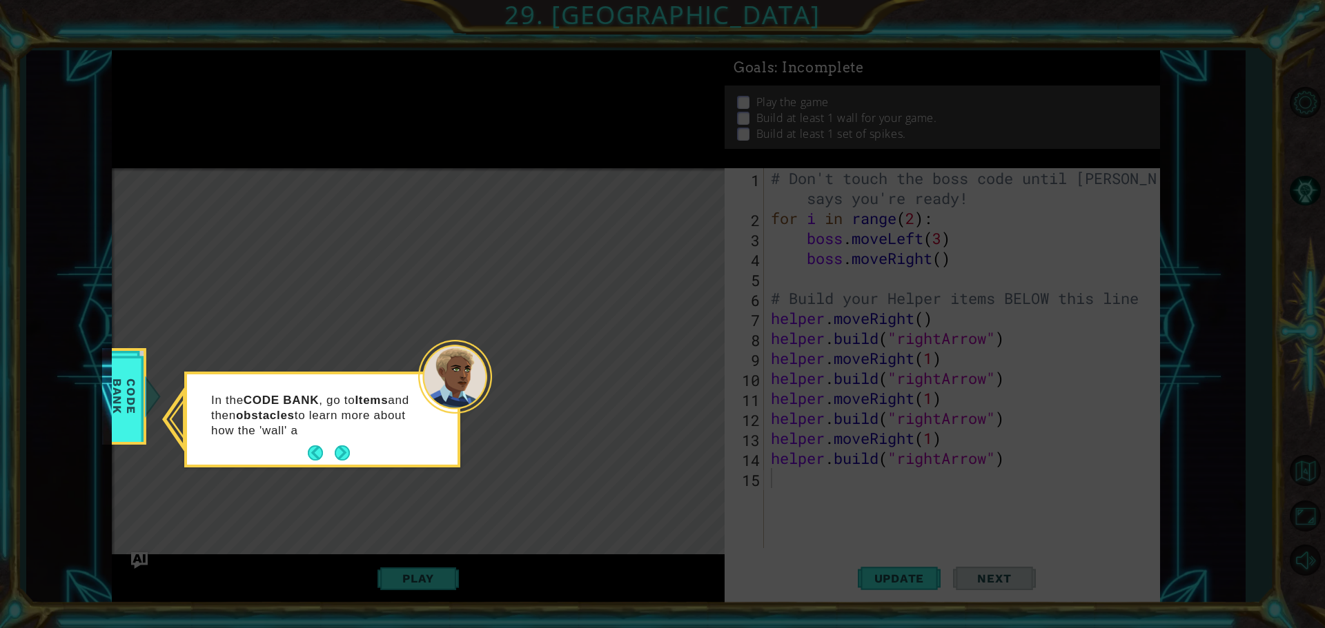
click at [344, 451] on button "Next" at bounding box center [342, 453] width 15 height 15
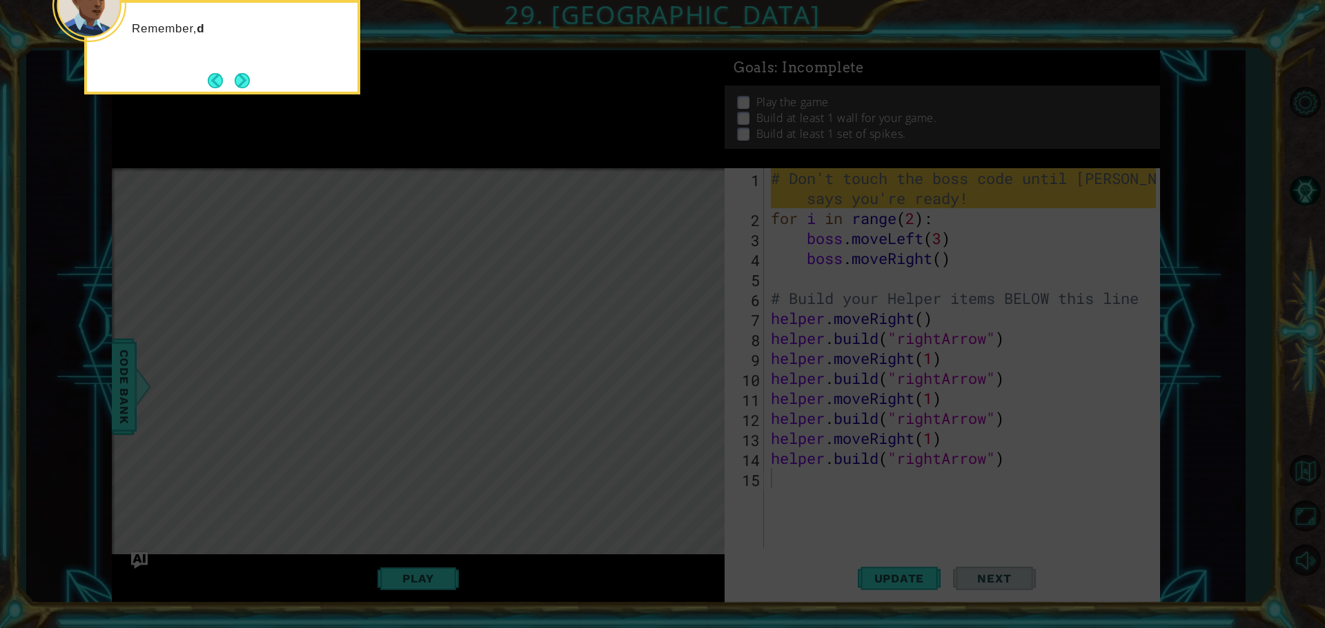
drag, startPoint x: 395, startPoint y: 108, endPoint x: 377, endPoint y: 102, distance: 18.3
click at [379, 102] on icon at bounding box center [662, 94] width 1325 height 1069
click at [238, 77] on button "Next" at bounding box center [242, 80] width 15 height 15
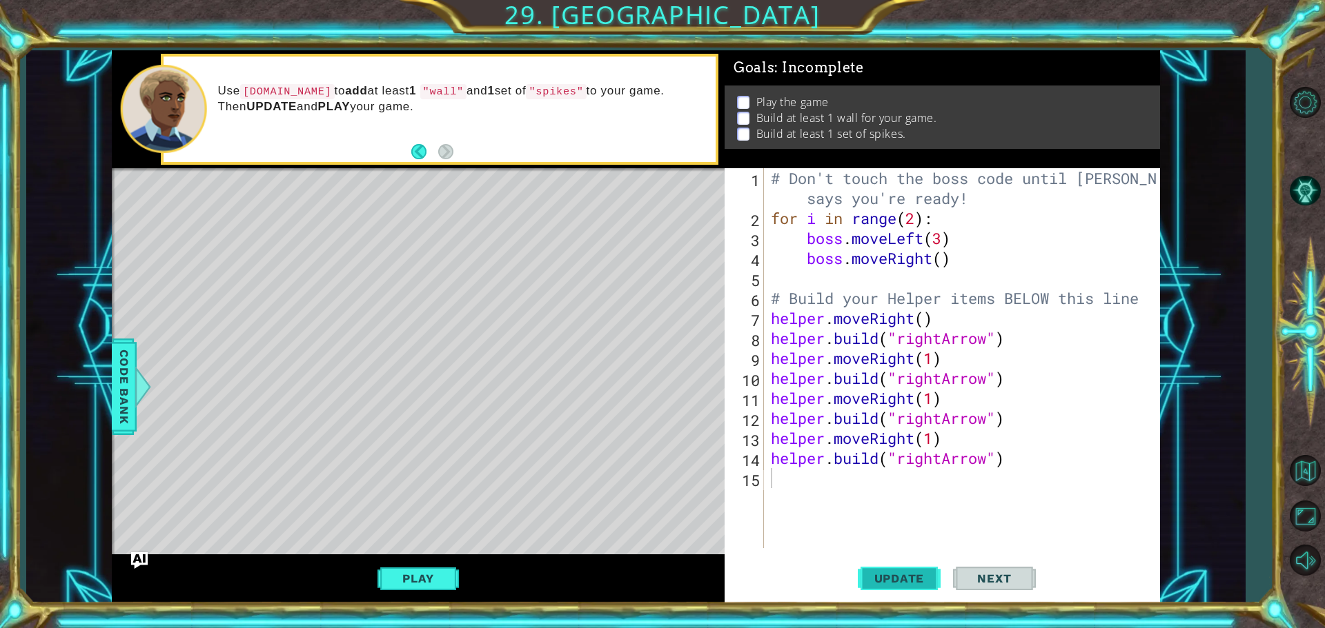
click at [899, 575] on span "Update" at bounding box center [899, 579] width 78 height 14
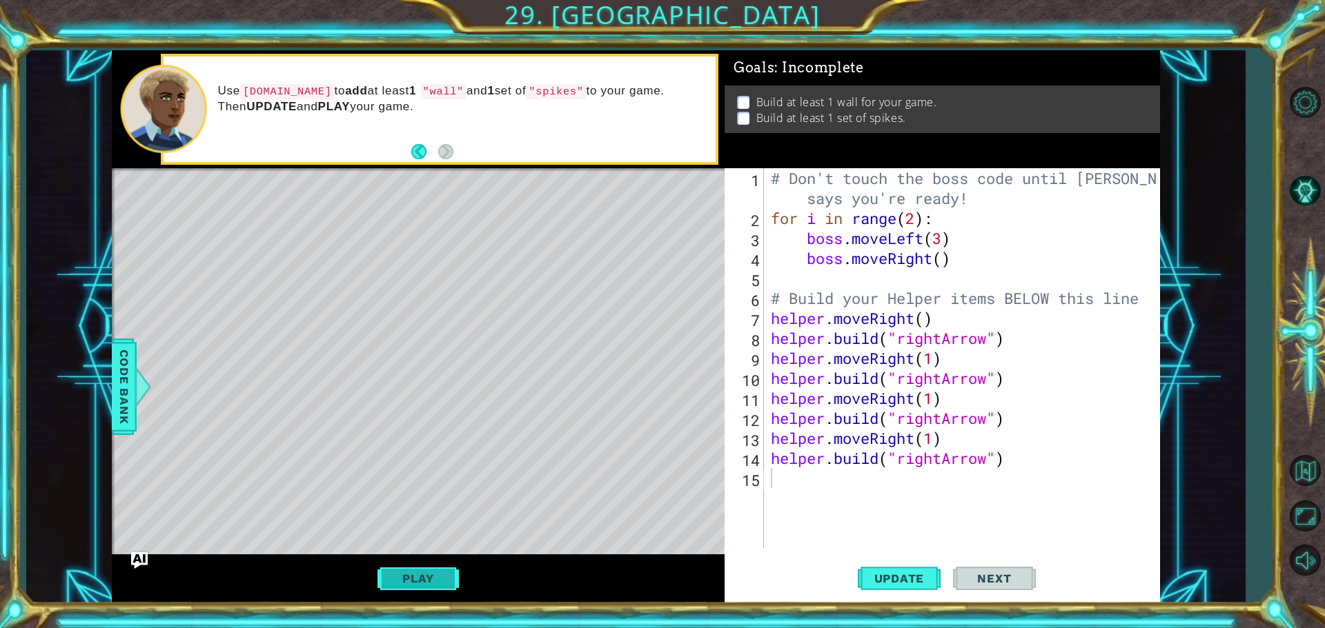
click at [434, 582] on button "Play" at bounding box center [417, 579] width 81 height 26
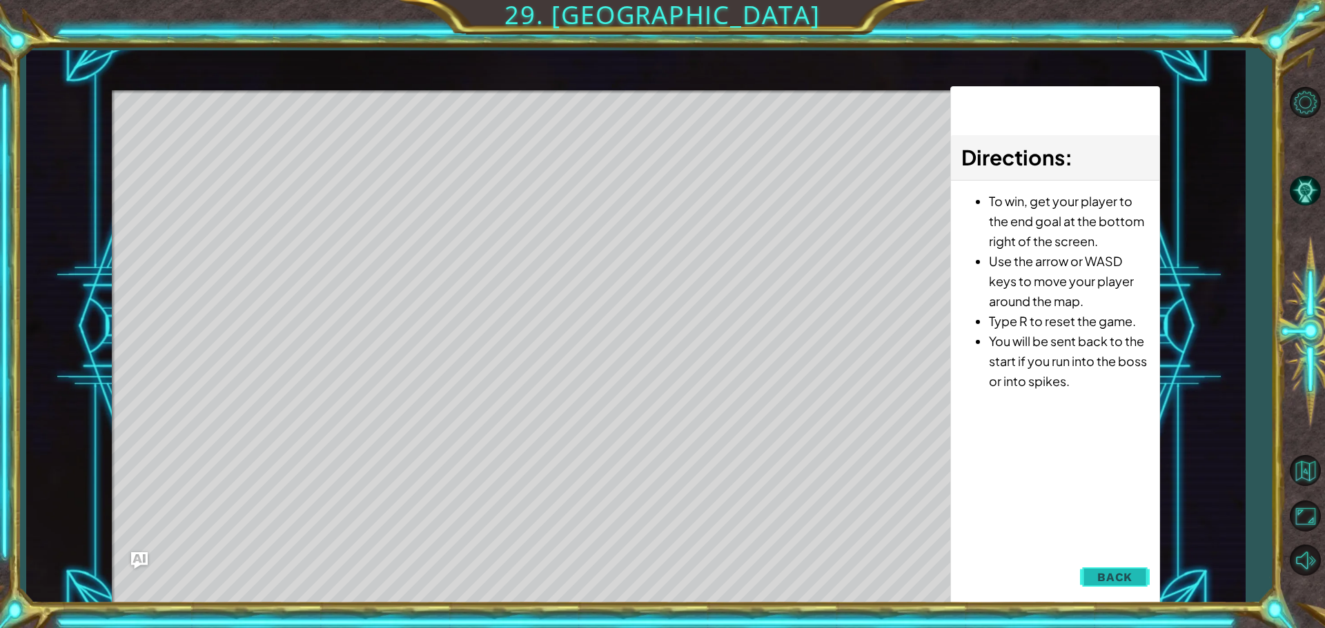
click at [1093, 586] on button "Back" at bounding box center [1115, 578] width 70 height 28
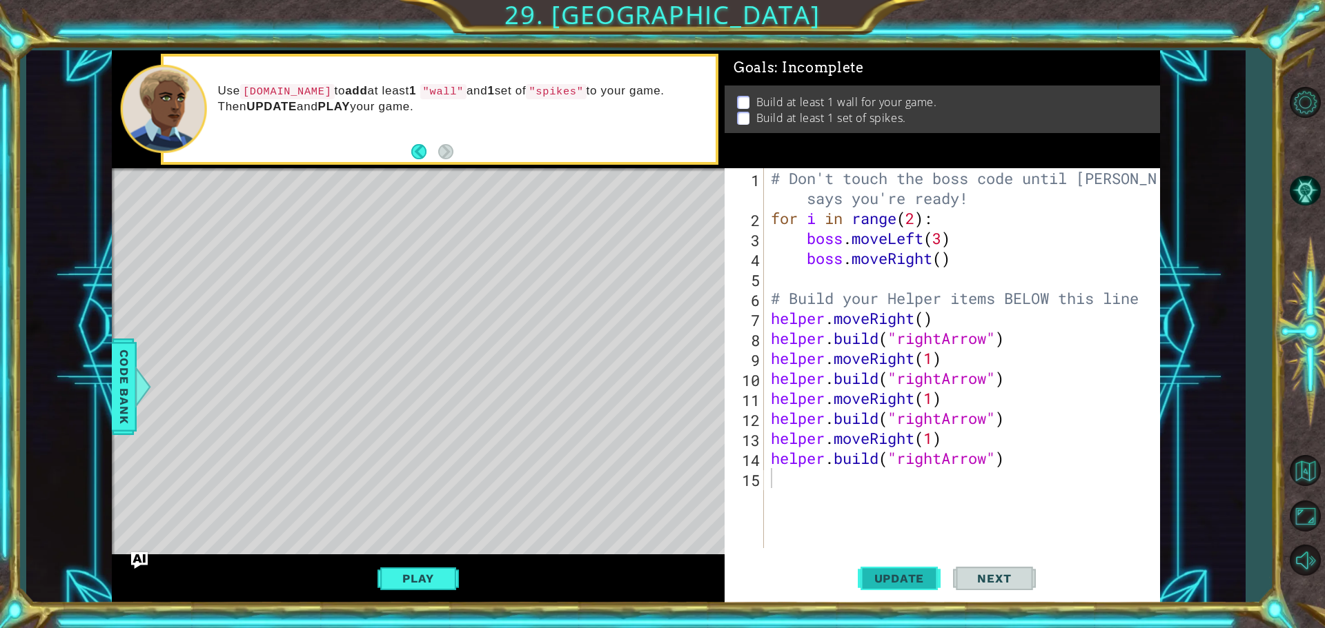
click at [888, 578] on span "Update" at bounding box center [899, 579] width 78 height 14
type textarea "m"
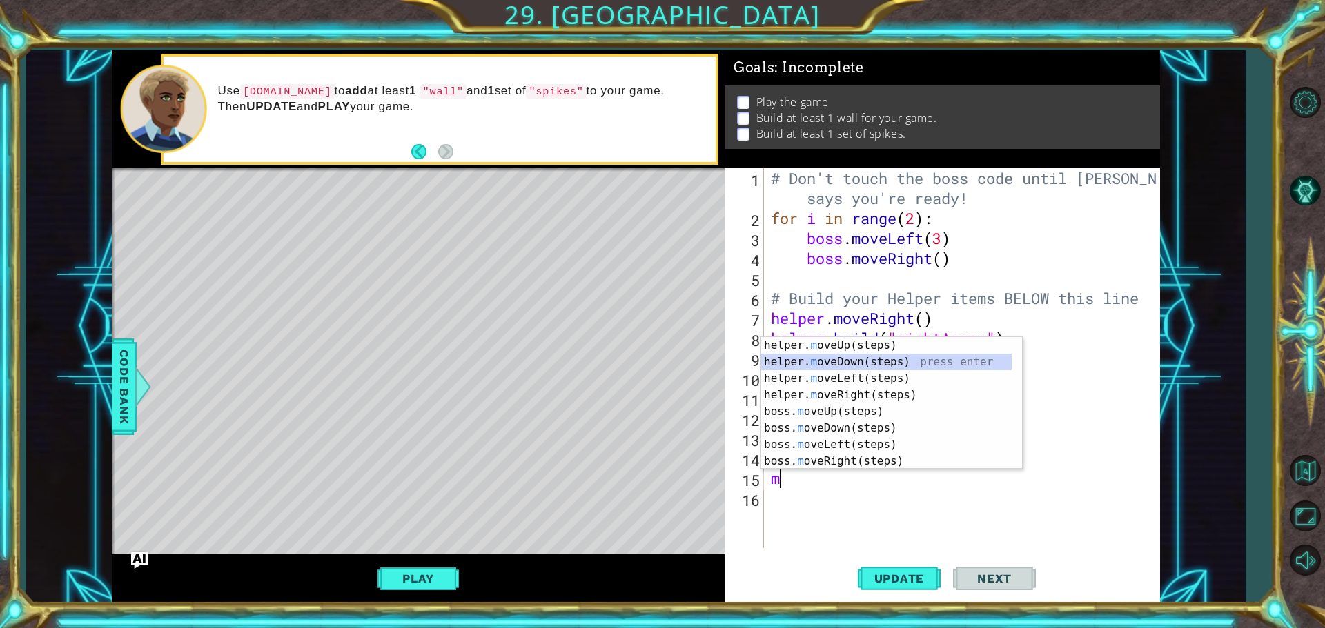
click at [909, 360] on div "helper. m oveUp(steps) press enter helper. m oveDown(steps) press enter helper.…" at bounding box center [886, 420] width 250 height 166
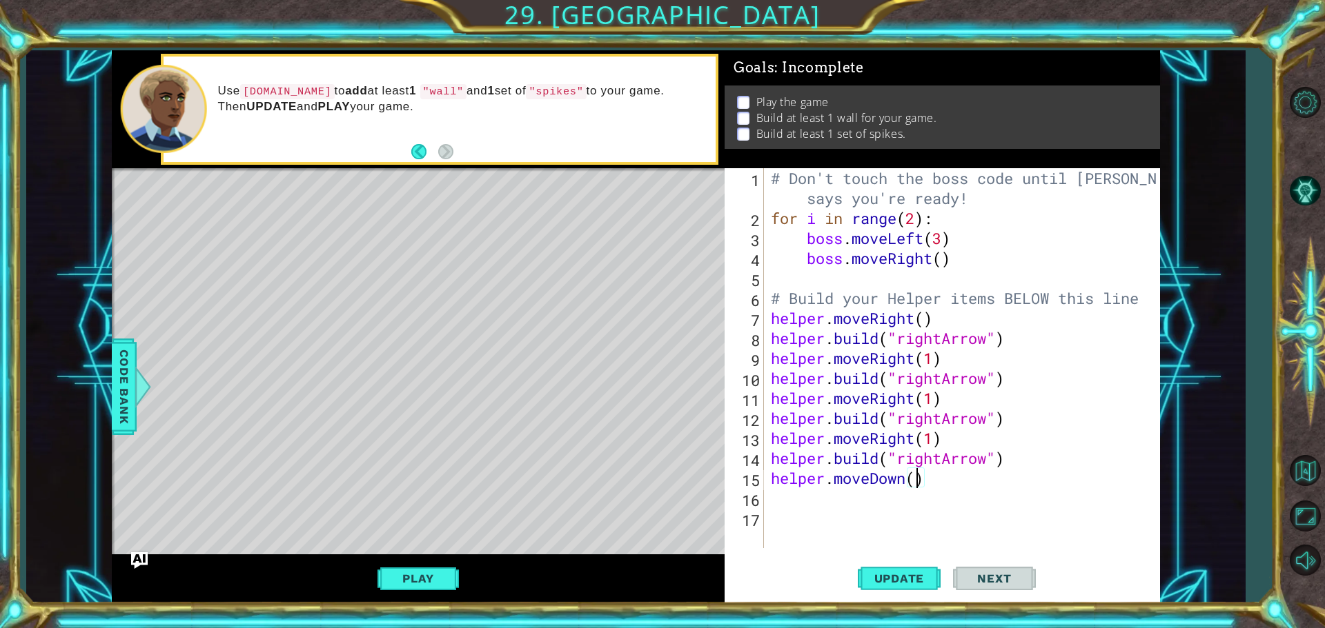
click at [913, 482] on div "# Don't touch the boss code until [PERSON_NAME] says you're ready! for i in ran…" at bounding box center [965, 388] width 395 height 440
type textarea "helper.moveDown(1)"
click at [887, 584] on span "Update" at bounding box center [899, 579] width 78 height 14
click at [773, 502] on div "# Don't touch the boss code until [PERSON_NAME] says you're ready! for i in ran…" at bounding box center [965, 388] width 395 height 440
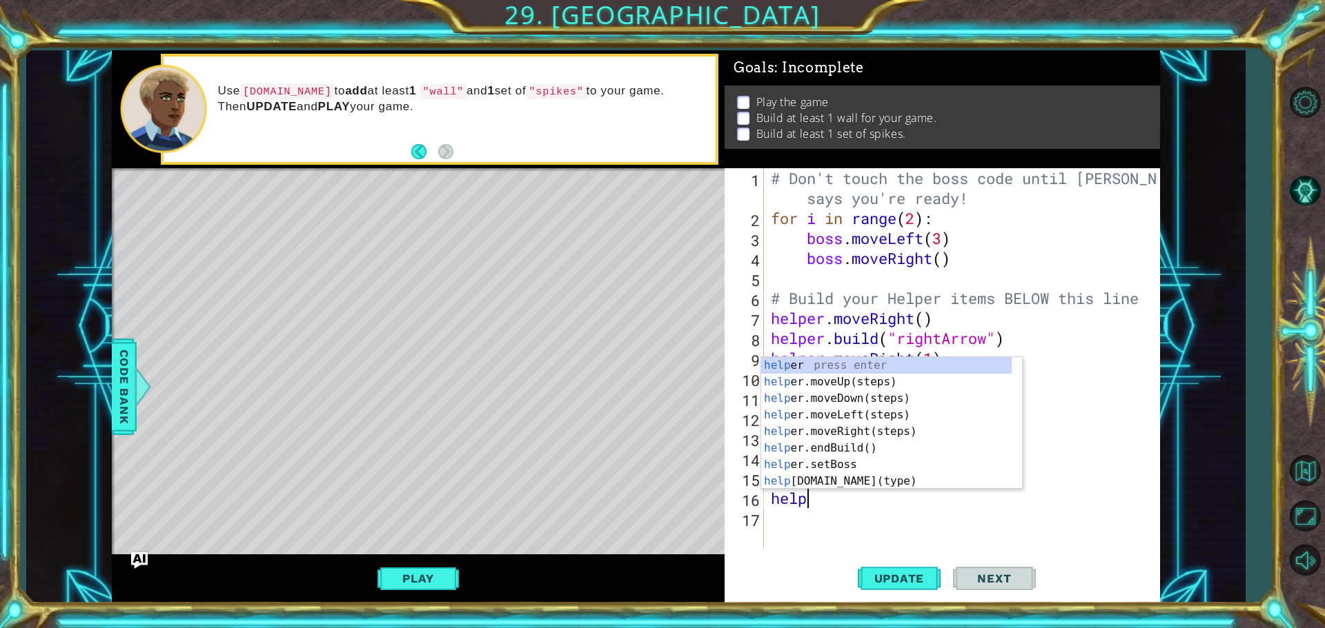
scroll to position [0, 1]
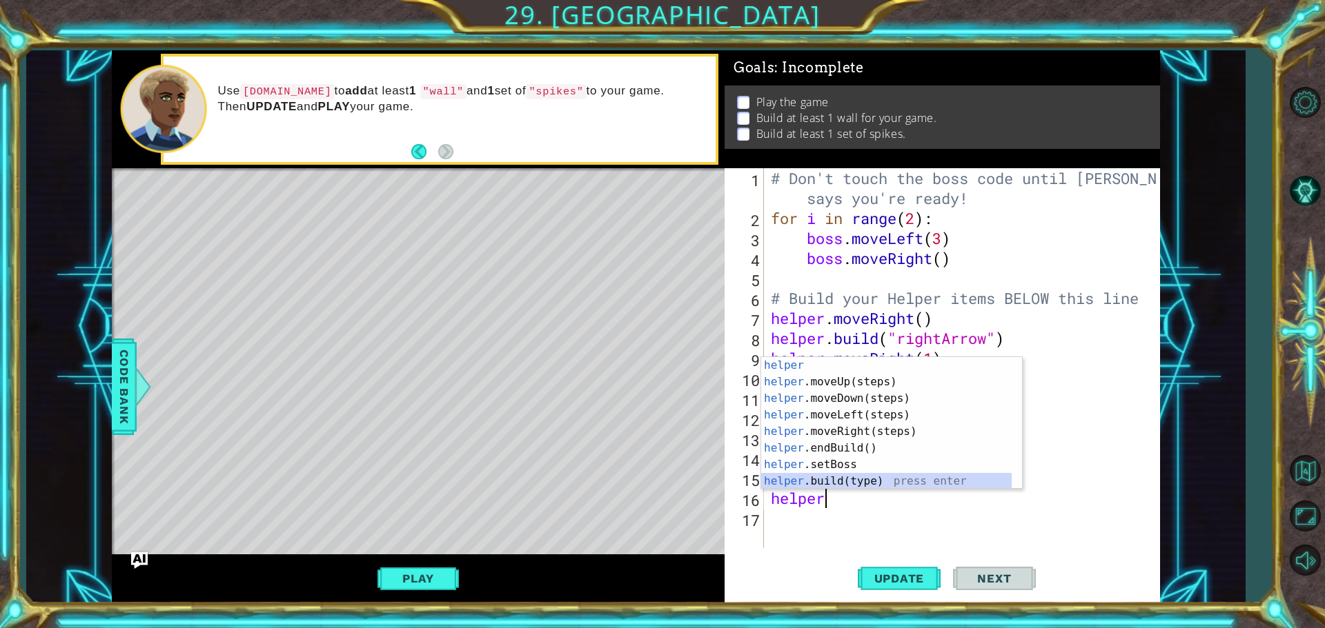
click at [823, 486] on div "helper press enter helper .moveUp(steps) press enter helper .moveDown(steps) pr…" at bounding box center [886, 440] width 250 height 166
type textarea "[DOMAIN_NAME]("wall")"
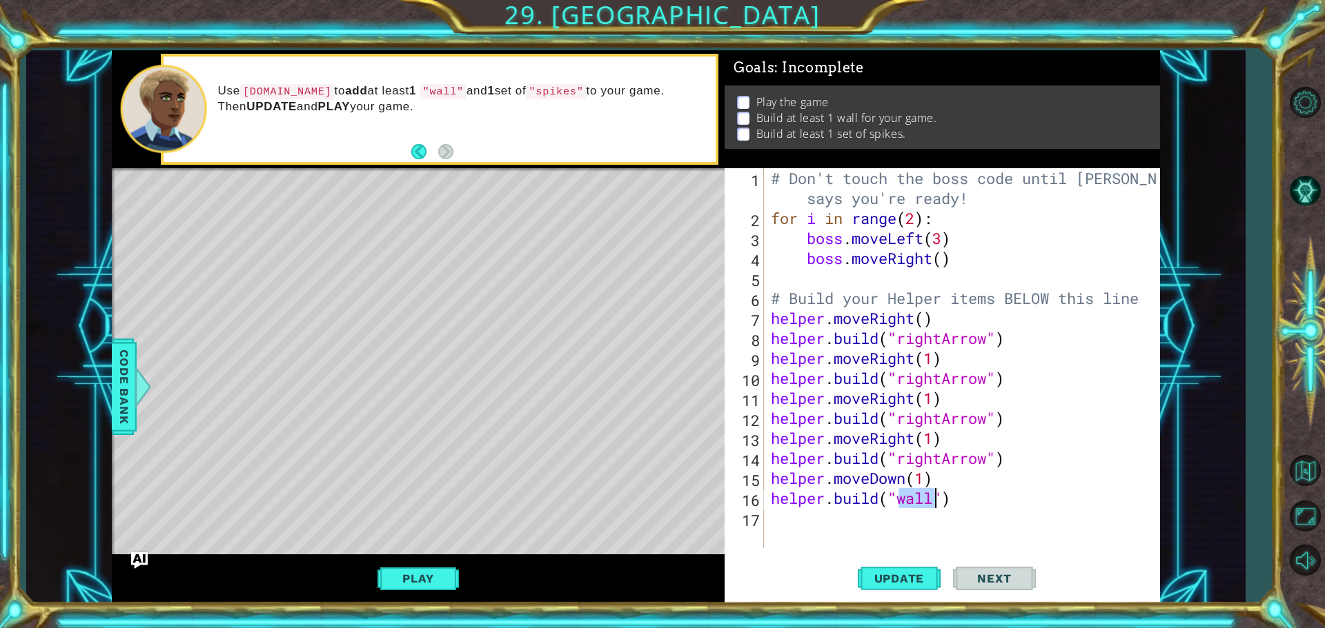
click at [929, 509] on div "# Don't touch the boss code until [PERSON_NAME] says you're ready! for i in ran…" at bounding box center [965, 388] width 395 height 440
click at [878, 571] on button "Update" at bounding box center [899, 578] width 83 height 43
type textarea "r"
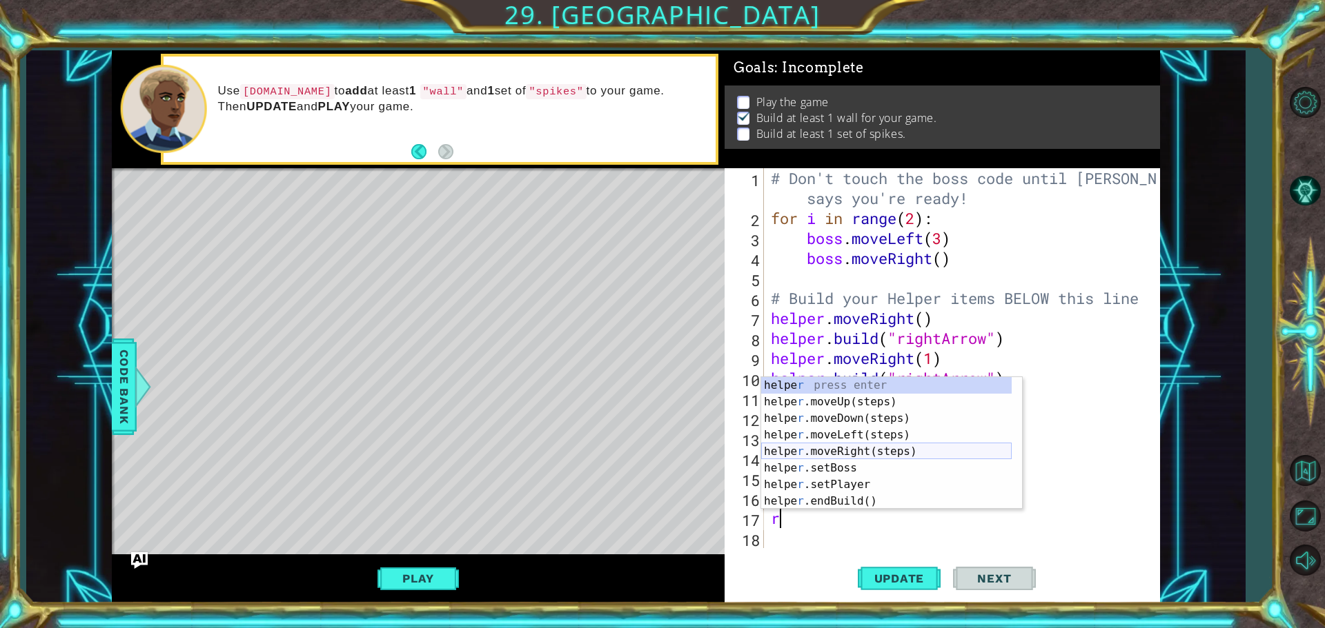
click at [842, 453] on div "helpe r press enter helpe [PERSON_NAME]moveUp(steps) press enter helpe r .moveD…" at bounding box center [886, 460] width 250 height 166
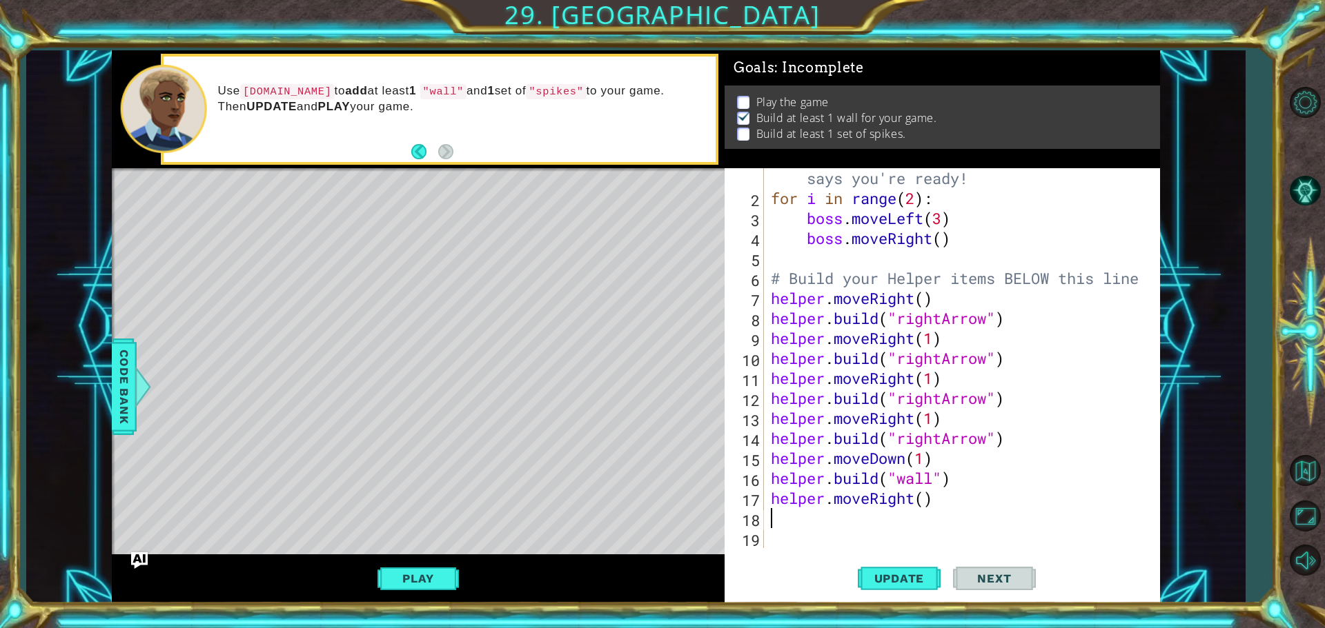
scroll to position [20, 0]
click at [924, 504] on div "# Don't touch the boss code until [PERSON_NAME] says you're ready! for i in ran…" at bounding box center [960, 368] width 384 height 440
type textarea "helper.moveRight(1)"
click at [895, 581] on span "Update" at bounding box center [899, 579] width 78 height 14
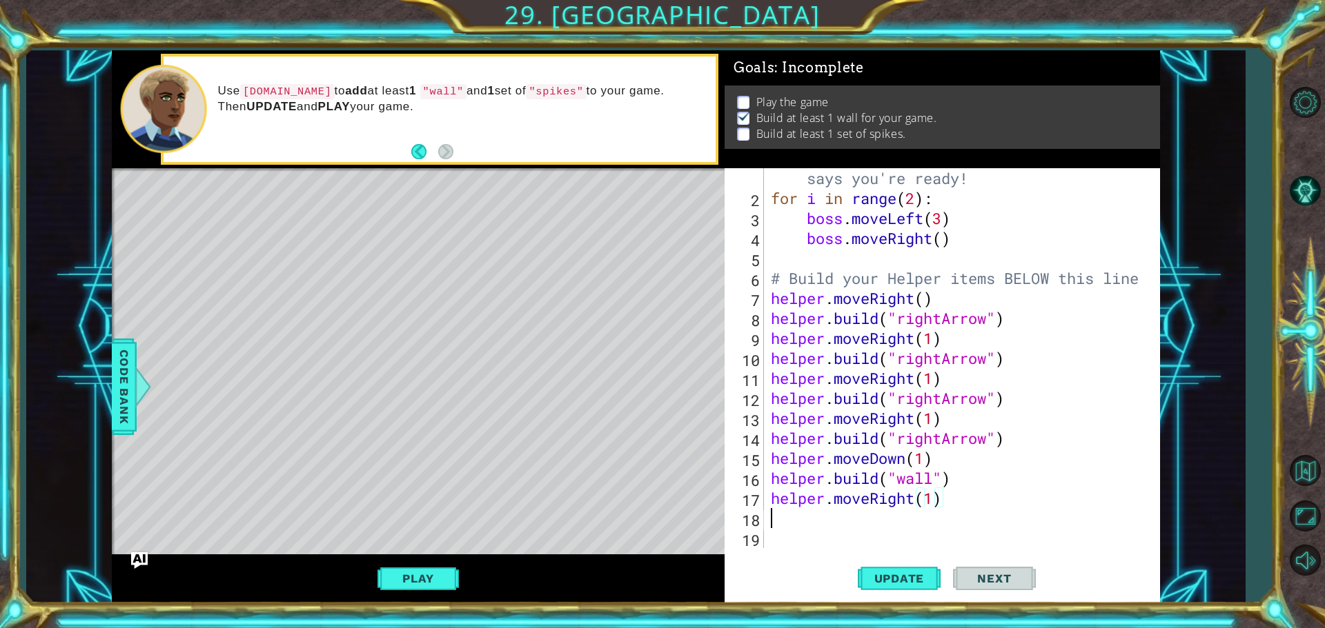
click at [813, 524] on div "# Don't touch the boss code until [PERSON_NAME] says you're ready! for i in ran…" at bounding box center [960, 368] width 384 height 440
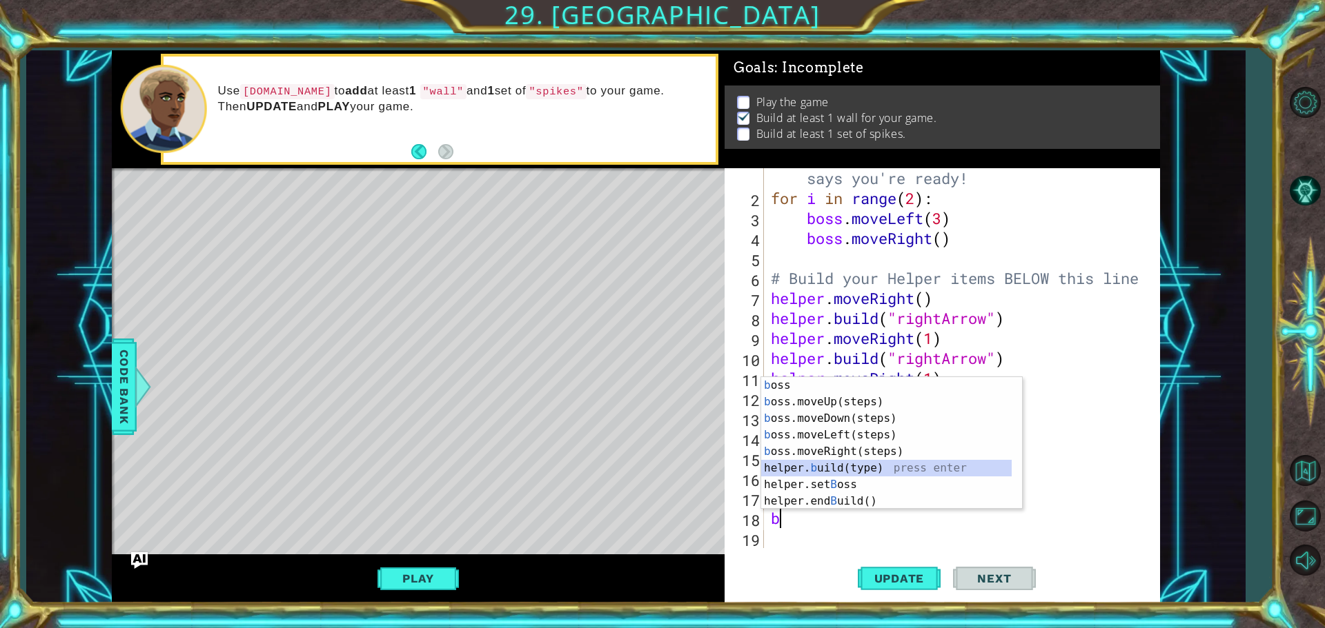
click at [831, 470] on div "b oss press enter b oss.moveUp(steps) press enter b oss.moveDown(steps) press e…" at bounding box center [886, 460] width 250 height 166
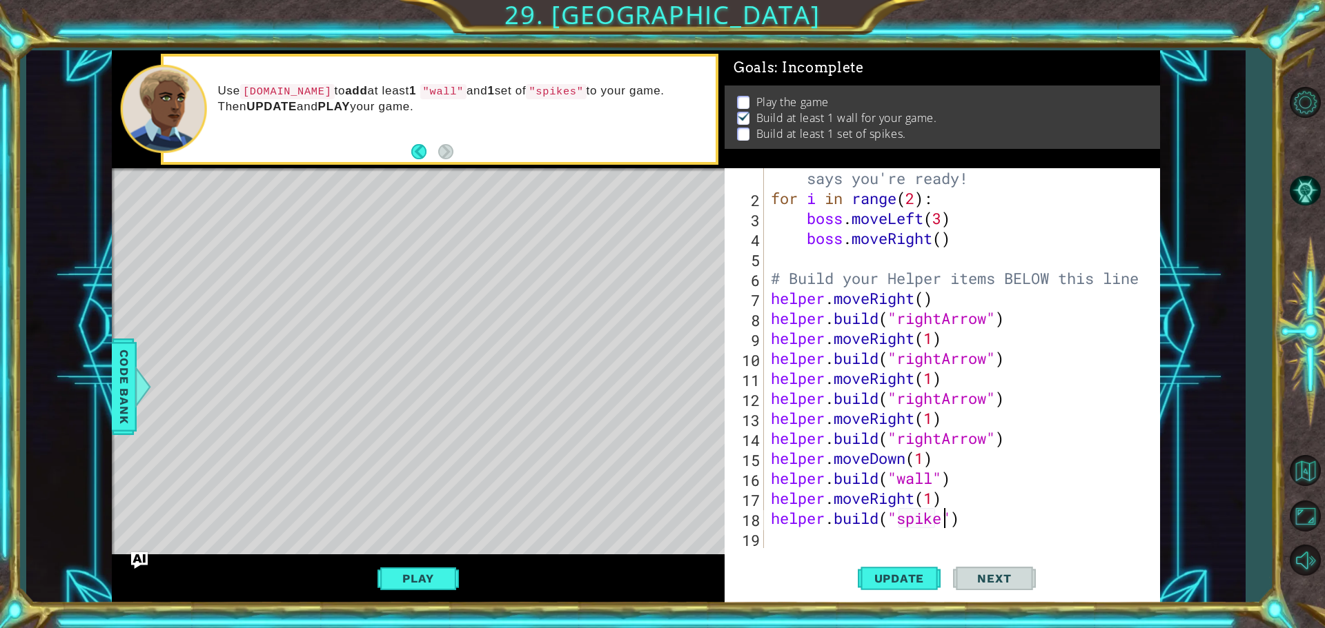
scroll to position [0, 8]
type textarea "[DOMAIN_NAME]("spikes")"
click at [878, 569] on button "Update" at bounding box center [899, 578] width 83 height 43
click at [772, 539] on div "# Don't touch the boss code until [PERSON_NAME] says you're ready! for i in ran…" at bounding box center [960, 368] width 384 height 440
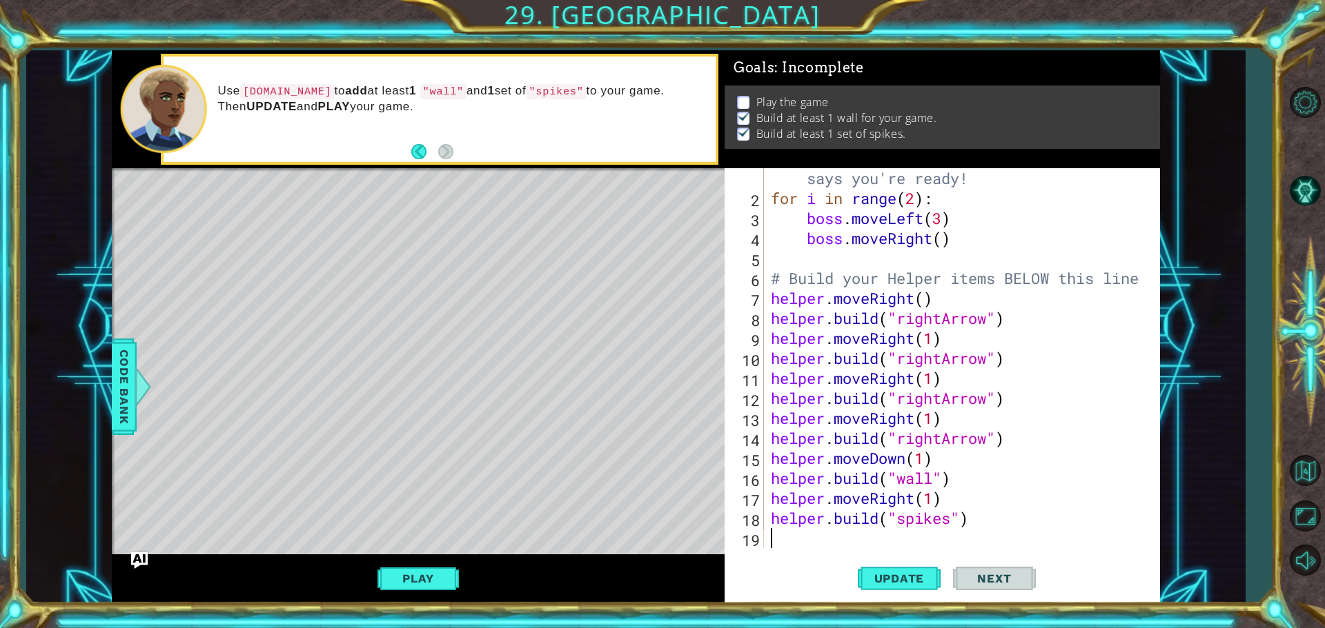
type textarea "u"
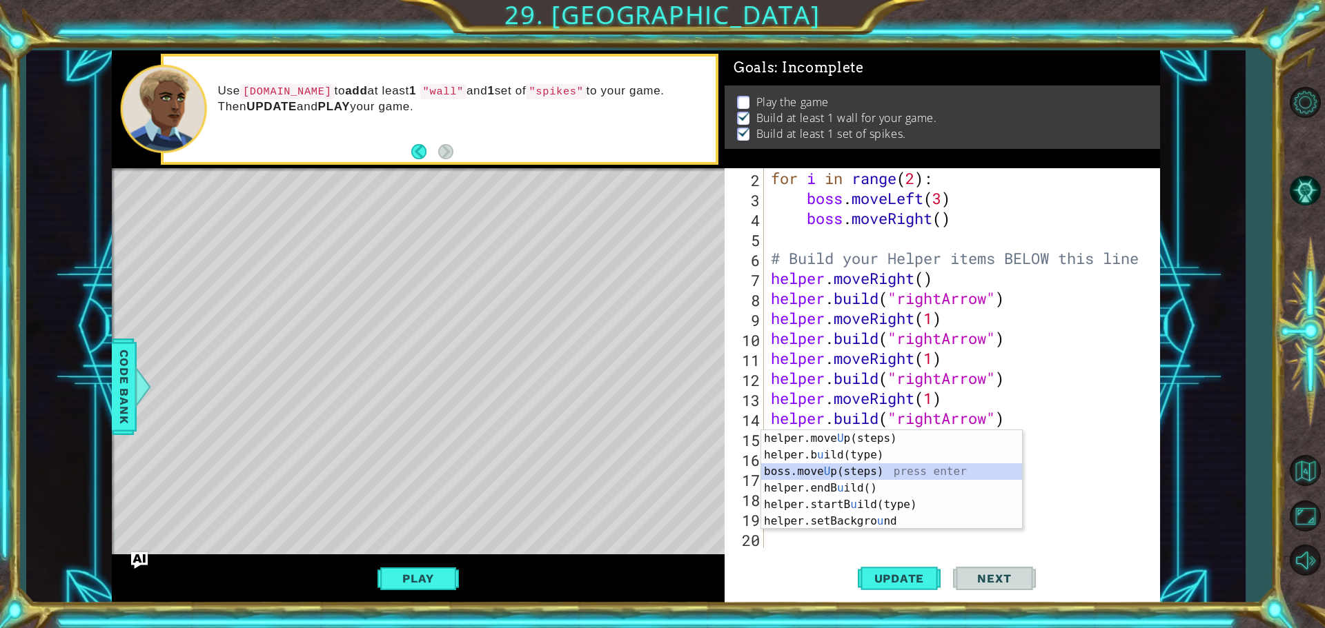
click at [831, 471] on div "helper.move U p(steps) press enter helper.b u [GEOGRAPHIC_DATA](type) press ent…" at bounding box center [891, 496] width 261 height 132
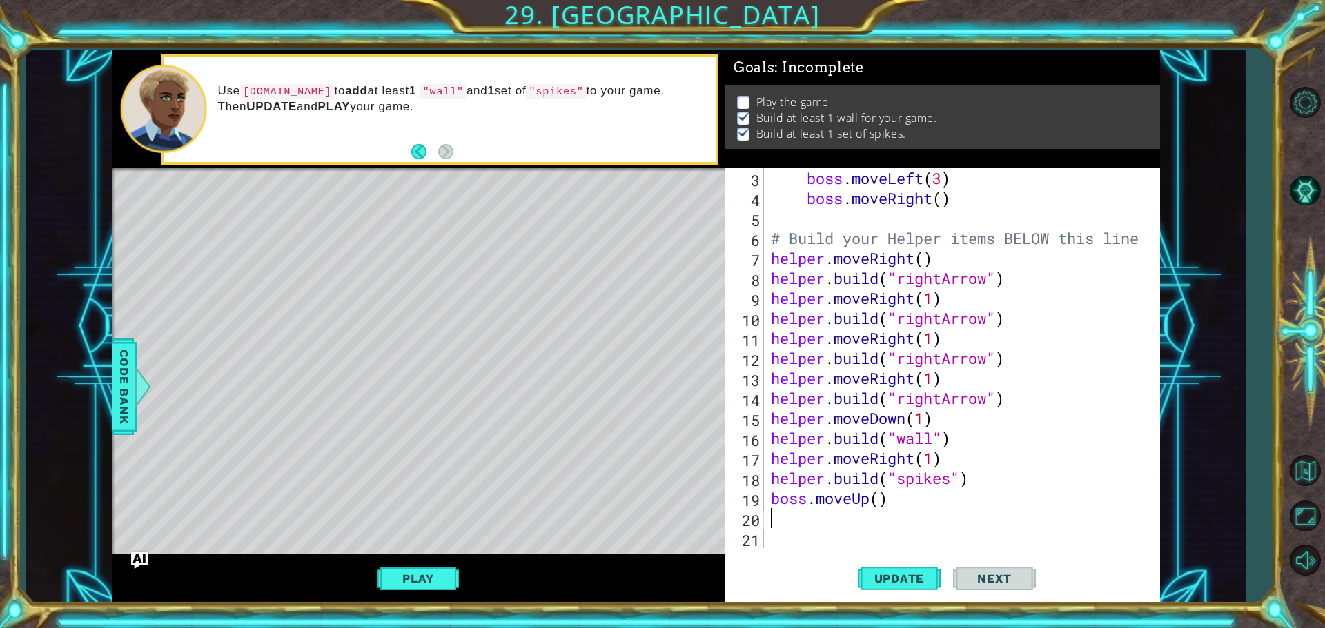
click at [878, 501] on div "boss . moveLeft ( 3 ) boss . moveRight ( ) # Build your Helper items BELOW this…" at bounding box center [960, 378] width 384 height 420
type textarea "boss.moveUp(1)"
click at [769, 523] on div "boss . moveLeft ( 3 ) boss . moveRight ( ) # Build your Helper items BELOW this…" at bounding box center [960, 378] width 384 height 420
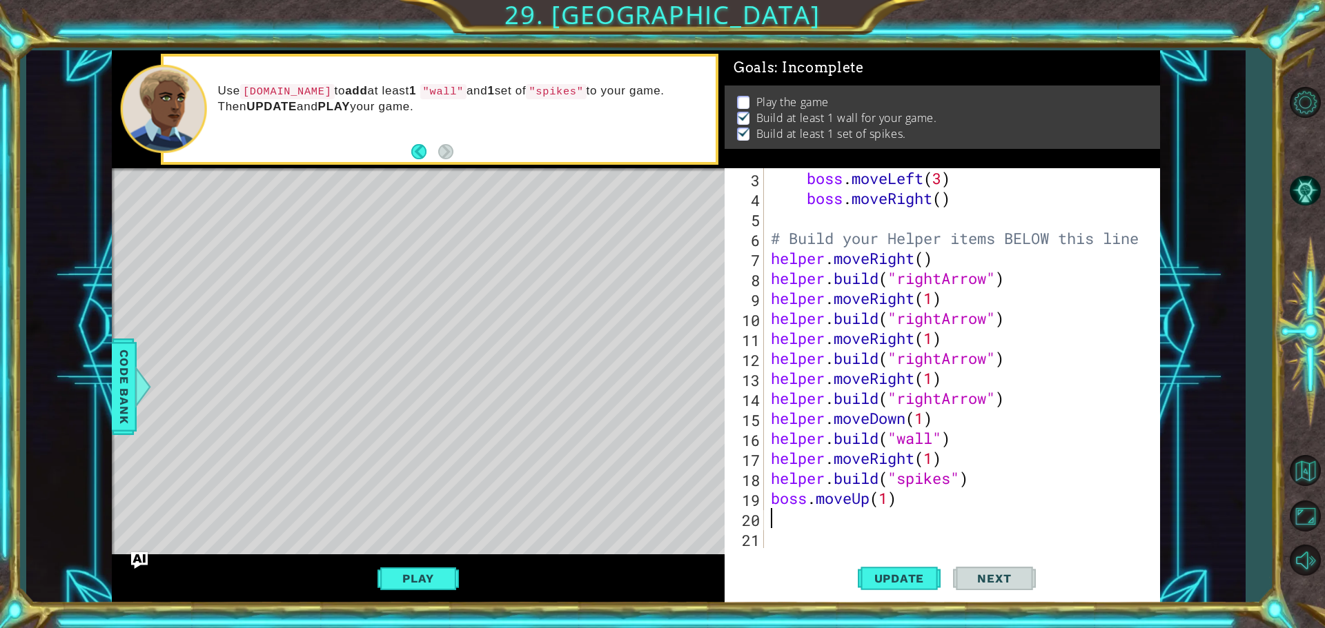
type textarea "w"
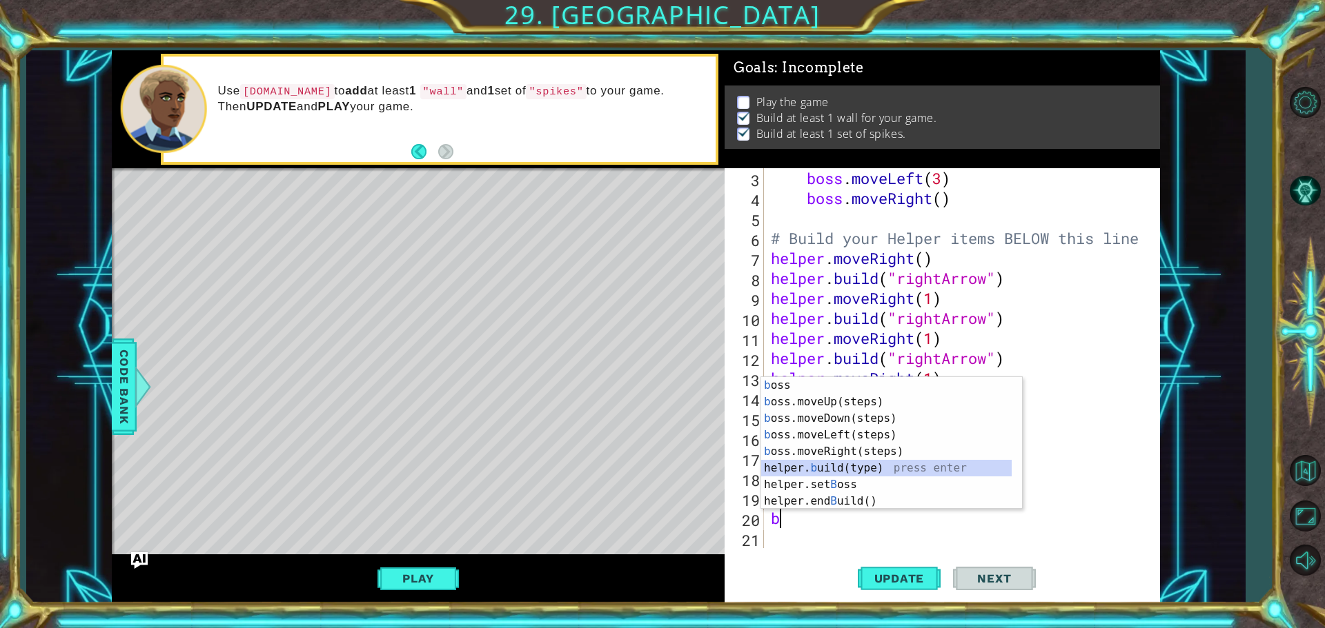
click at [831, 466] on div "b oss press enter b oss.moveUp(steps) press enter b oss.moveDown(steps) press e…" at bounding box center [891, 460] width 261 height 166
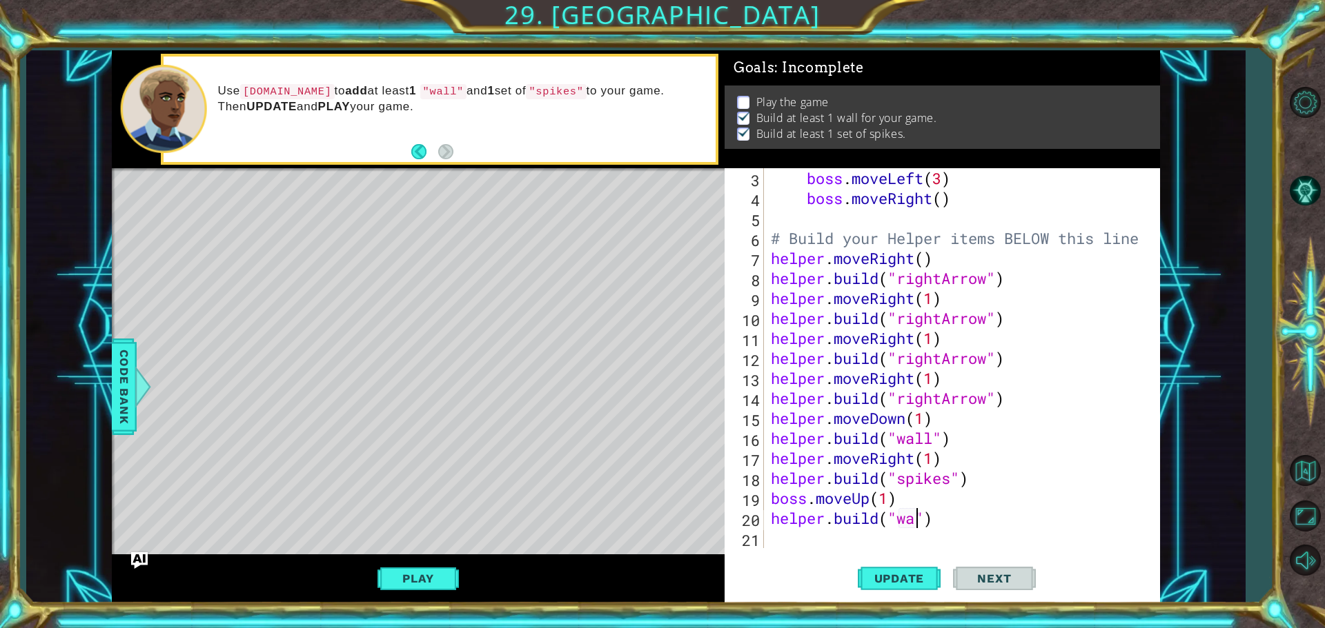
scroll to position [0, 7]
click at [922, 579] on span "Update" at bounding box center [899, 579] width 78 height 14
click at [436, 577] on button "Play" at bounding box center [417, 579] width 81 height 26
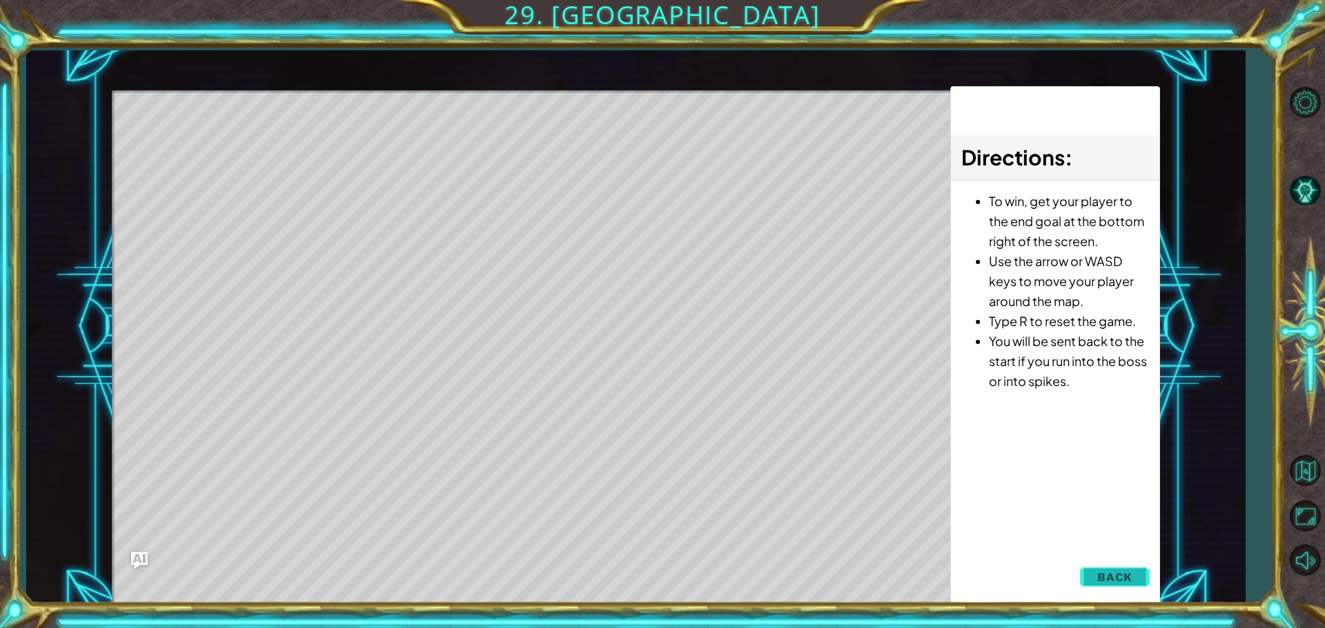
click at [1130, 582] on span "Back" at bounding box center [1114, 578] width 35 height 14
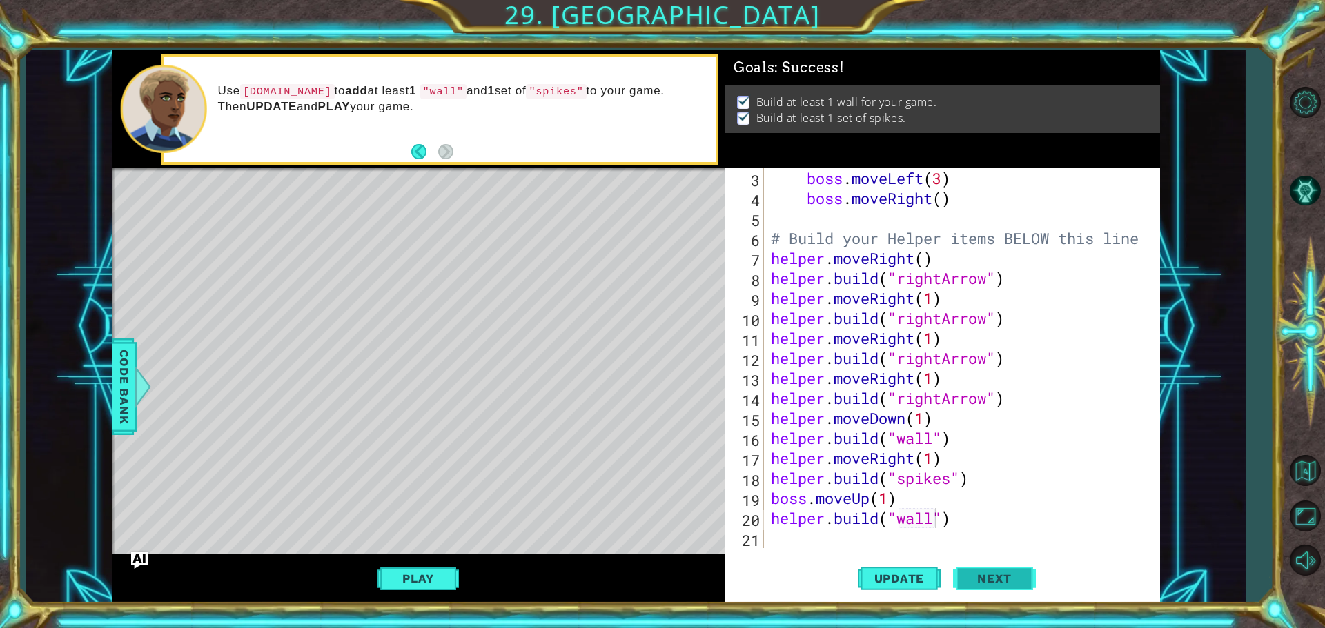
click at [989, 579] on span "Next" at bounding box center [993, 579] width 61 height 14
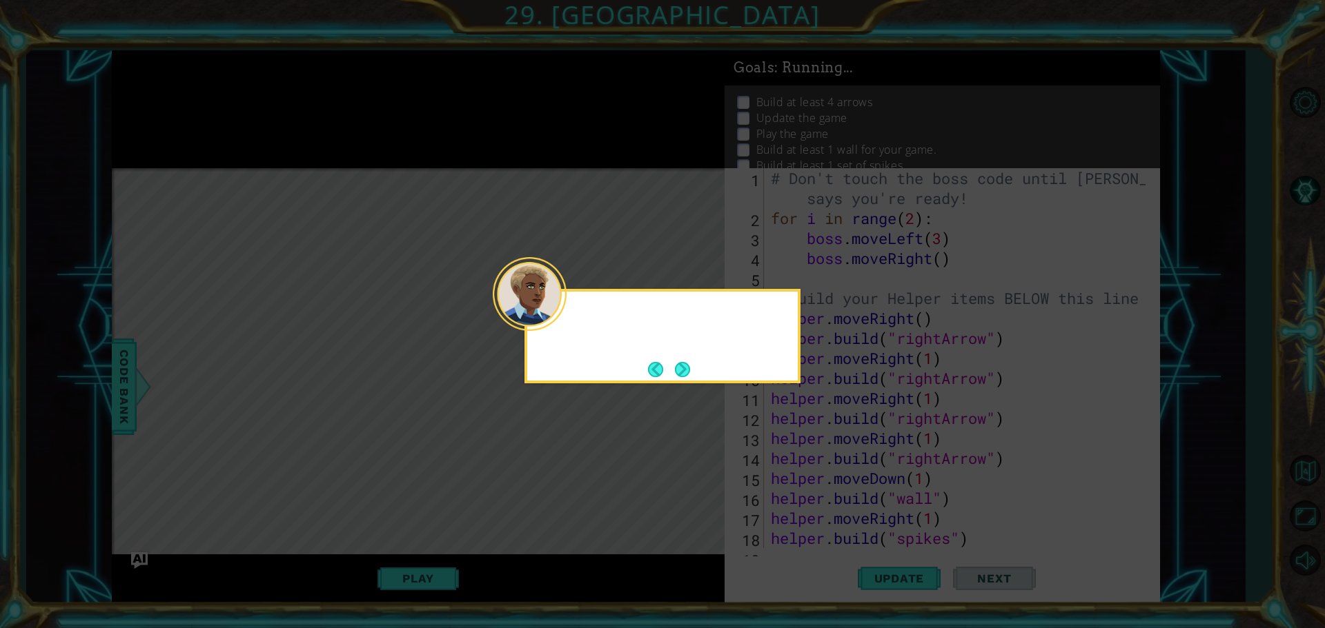
scroll to position [0, 0]
click at [678, 370] on button "Next" at bounding box center [682, 369] width 15 height 15
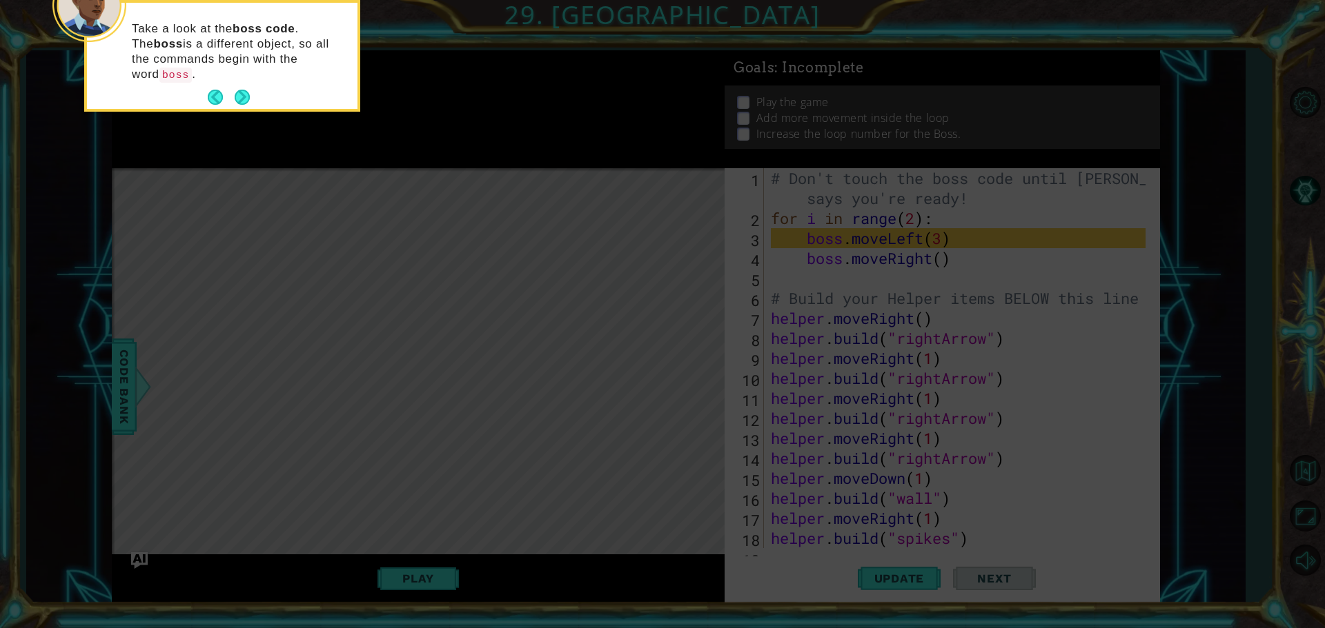
click at [647, 431] on icon at bounding box center [662, 94] width 1325 height 1069
click at [247, 90] on button "Next" at bounding box center [242, 97] width 15 height 15
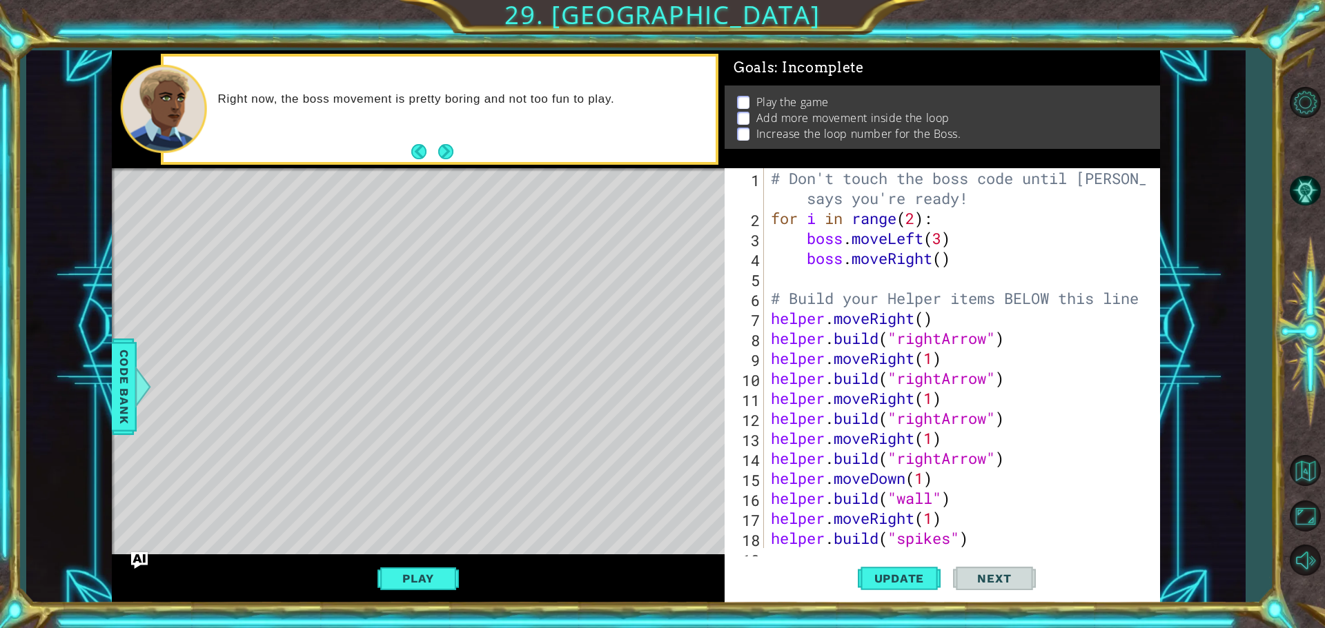
click at [445, 155] on button "Next" at bounding box center [446, 152] width 16 height 16
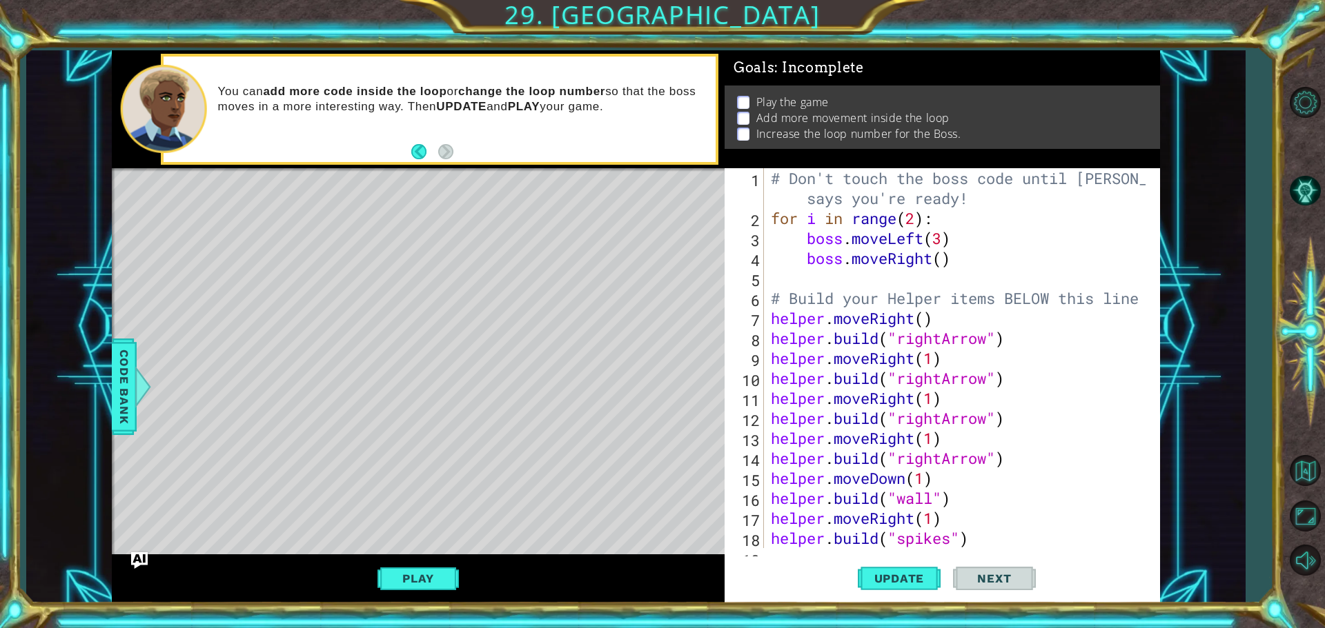
click at [941, 264] on div "# Don't touch the boss code until [PERSON_NAME] says you're ready! for i in ran…" at bounding box center [960, 388] width 384 height 440
type textarea "boss.moveRight(5)"
click at [888, 575] on span "Update" at bounding box center [899, 579] width 78 height 14
click at [402, 574] on button "Play" at bounding box center [417, 579] width 81 height 26
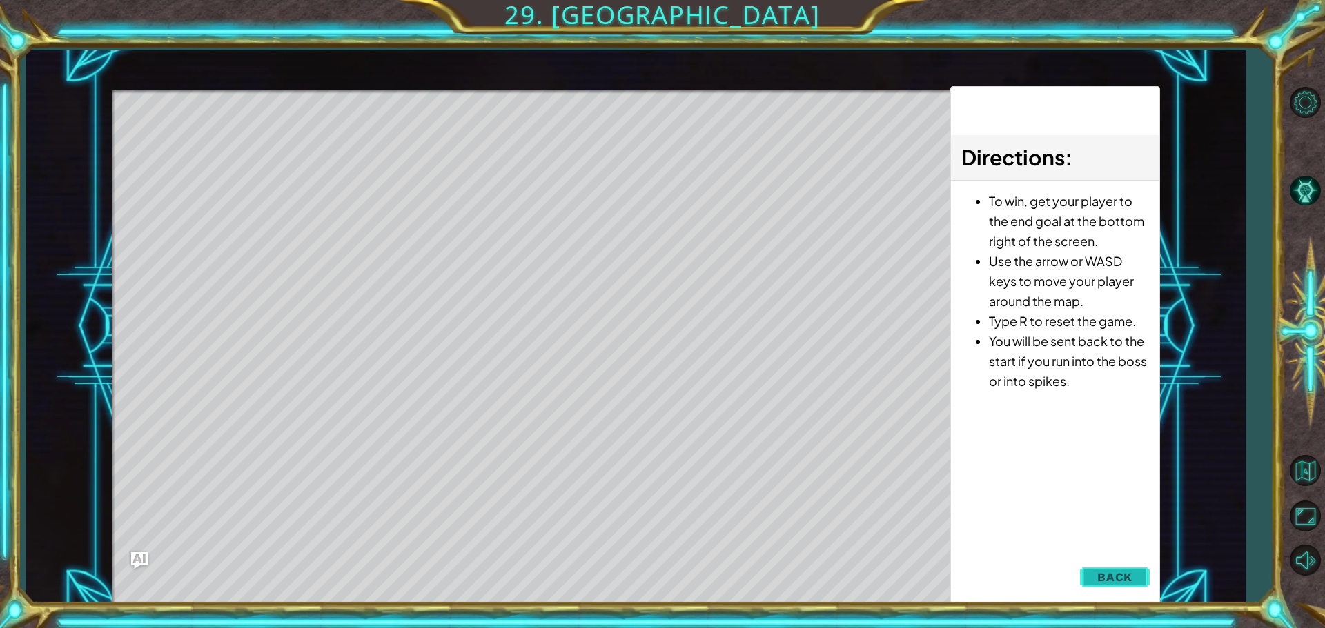
click at [1115, 575] on span "Back" at bounding box center [1114, 578] width 35 height 14
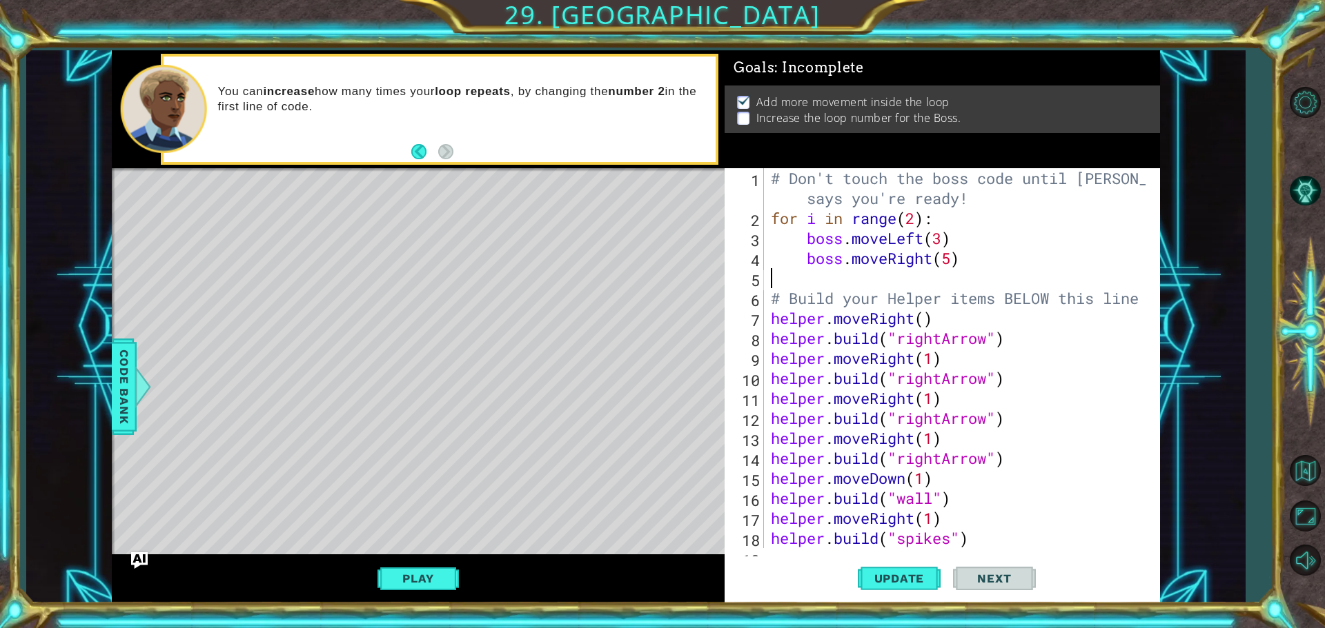
click at [803, 276] on div "# Don't touch the boss code until [PERSON_NAME] says you're ready! for i in ran…" at bounding box center [960, 388] width 384 height 440
click at [809, 276] on div "# Don't touch the boss code until [PERSON_NAME] says you're ready! for i in ran…" at bounding box center [960, 388] width 384 height 440
type textarea "b"
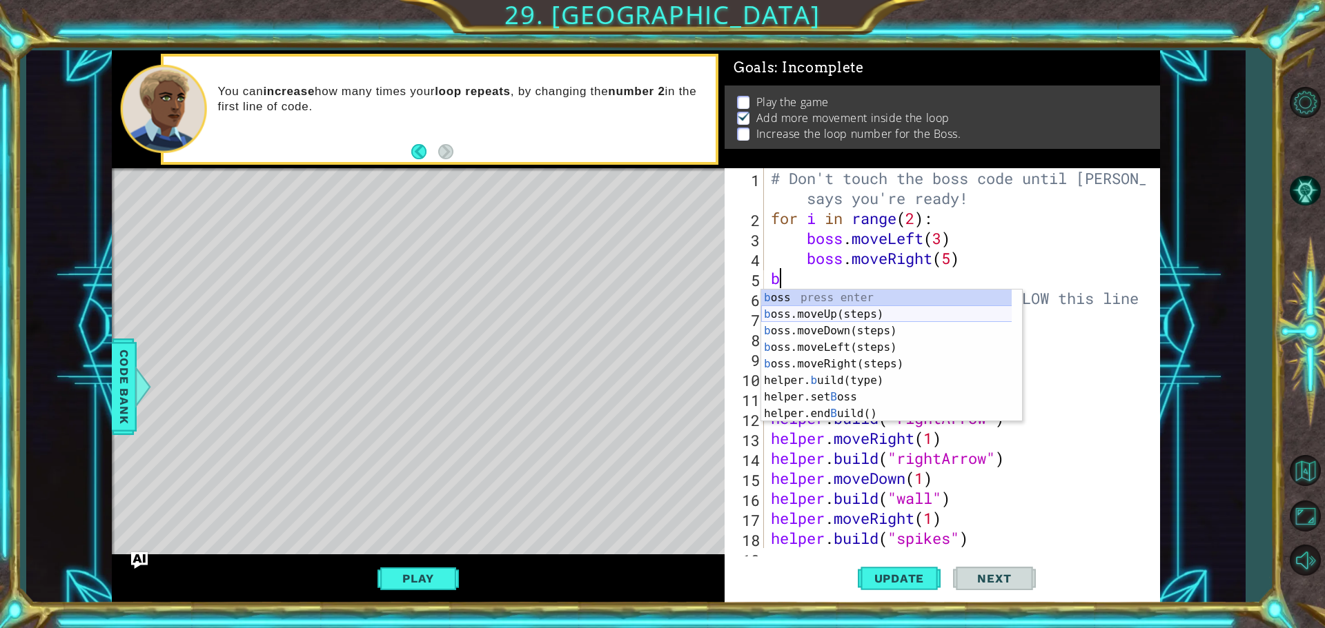
click at [816, 311] on div "b oss press enter b oss.moveUp(steps) press enter b oss.moveDown(steps) press e…" at bounding box center [891, 373] width 261 height 166
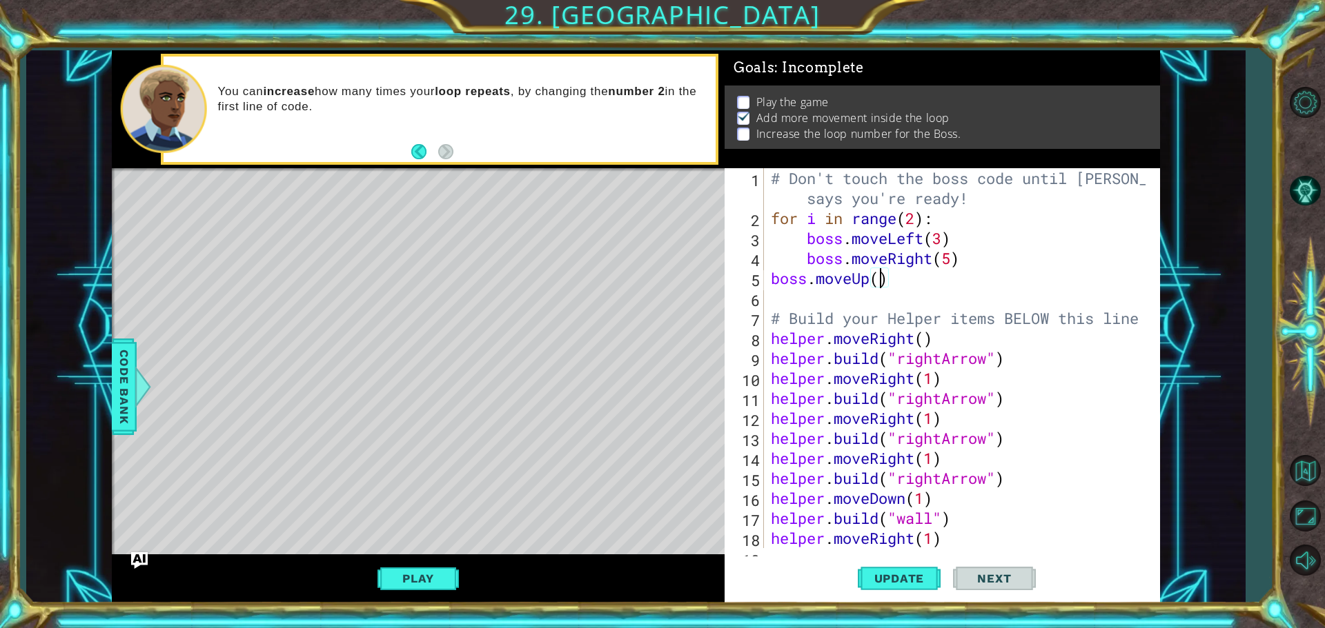
click at [879, 281] on div "# Don't touch the boss code until [PERSON_NAME] says you're ready! for i in ran…" at bounding box center [960, 388] width 384 height 440
type textarea "boss.moveUp(1)"
click at [767, 294] on div "boss.moveUp(1) 1 2 3 4 5 6 7 8 9 10 11 12 13 14 15 16 17 18 19 # Don't touch th…" at bounding box center [939, 358] width 431 height 380
click at [782, 297] on div "# Don't touch the boss code until [PERSON_NAME] says you're ready! for i in ran…" at bounding box center [960, 388] width 384 height 440
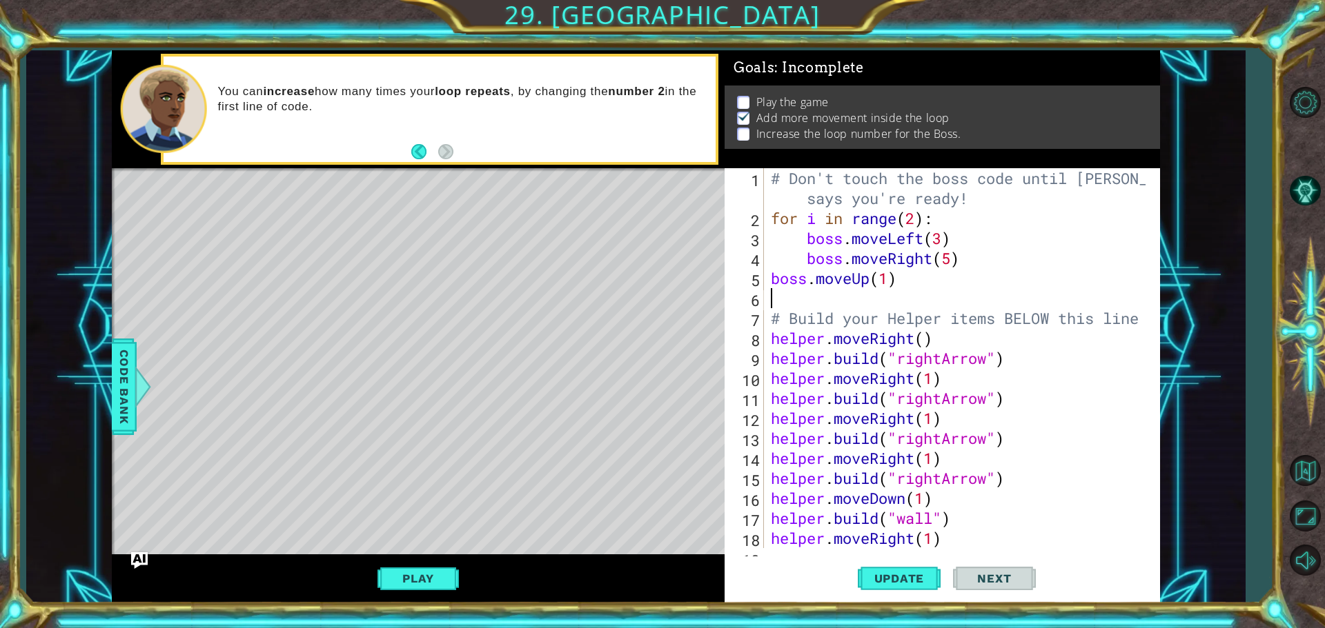
scroll to position [0, 0]
type textarea "b"
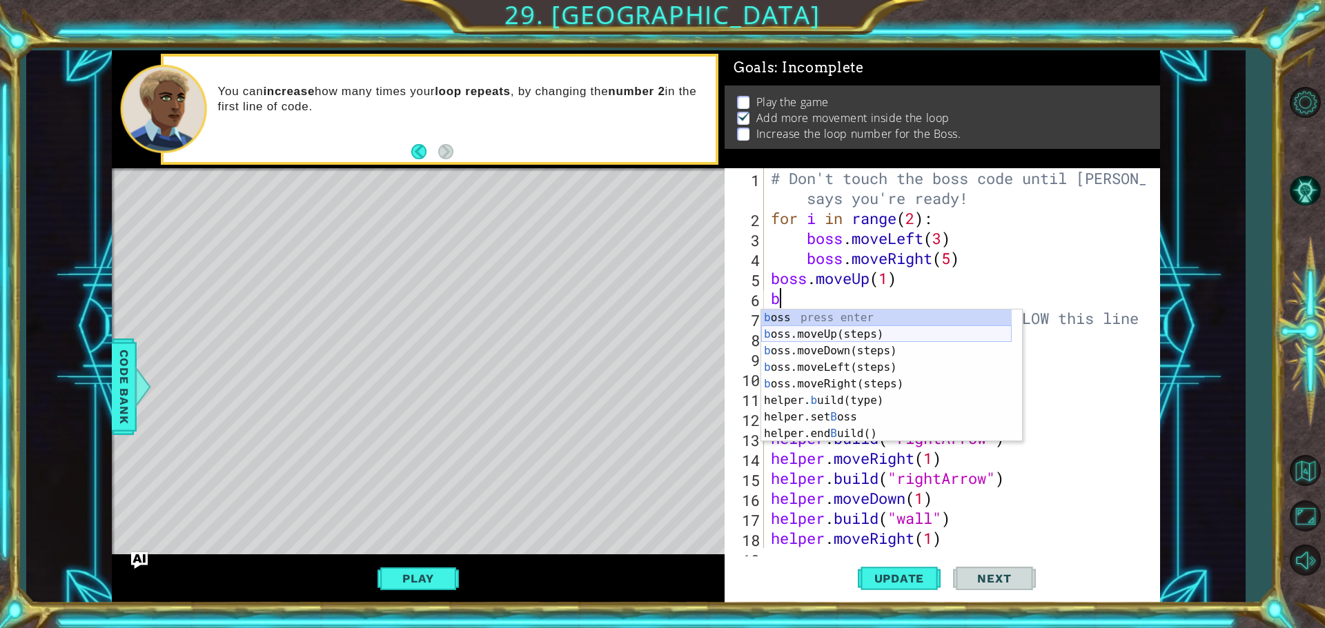
click at [789, 333] on div "b oss press enter b oss.moveUp(steps) press enter b oss.moveDown(steps) press e…" at bounding box center [886, 393] width 250 height 166
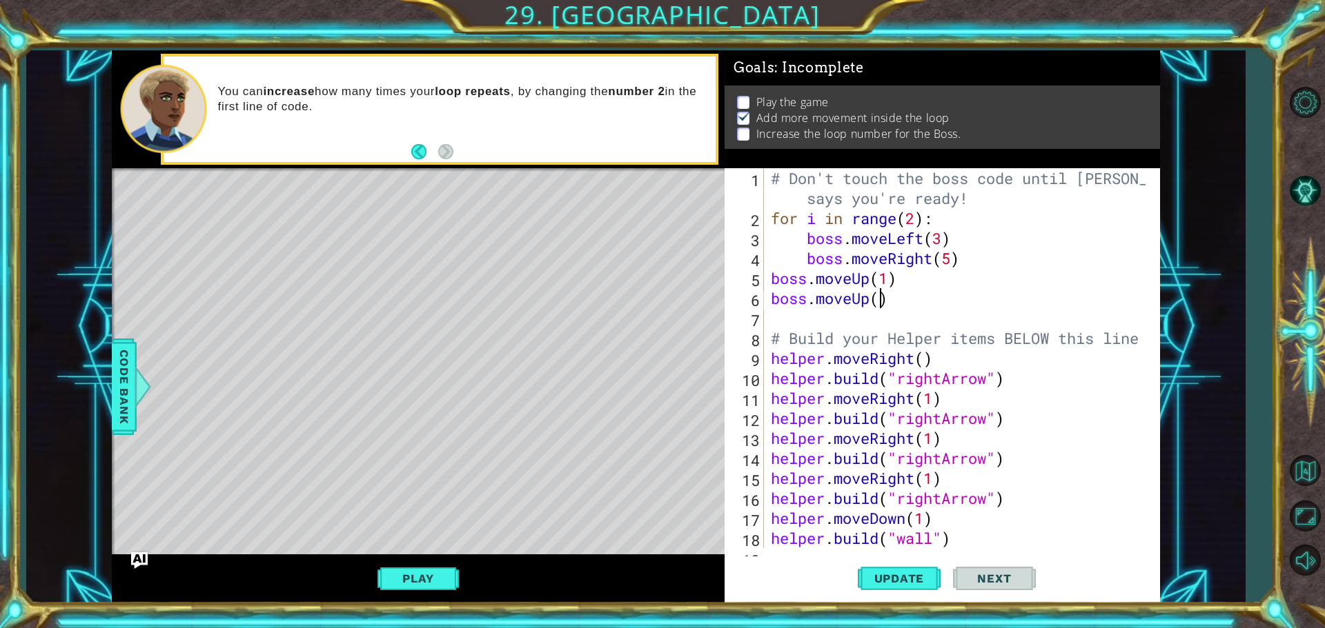
click at [876, 302] on div "# Don't touch the boss code until [PERSON_NAME] says you're ready! for i in ran…" at bounding box center [960, 388] width 384 height 440
type textarea "boss.moveUp(1)"
click at [884, 578] on span "Update" at bounding box center [899, 579] width 78 height 14
click at [428, 573] on button "Play" at bounding box center [417, 579] width 81 height 26
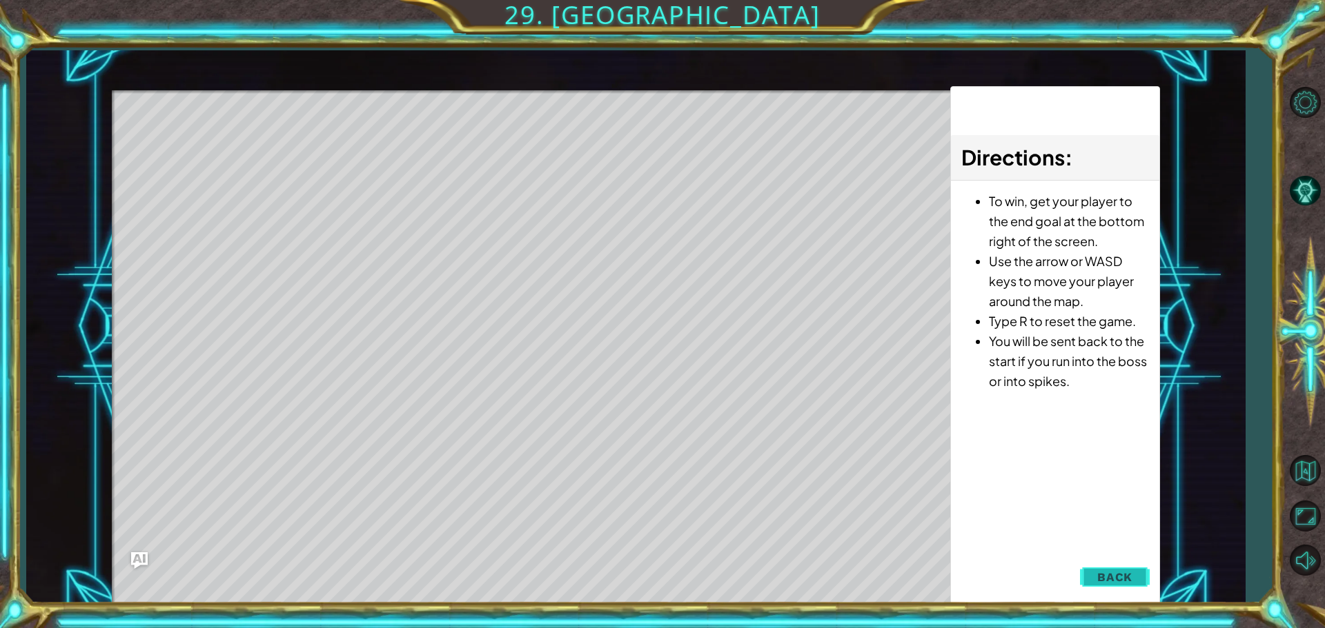
click at [1122, 579] on span "Back" at bounding box center [1114, 578] width 35 height 14
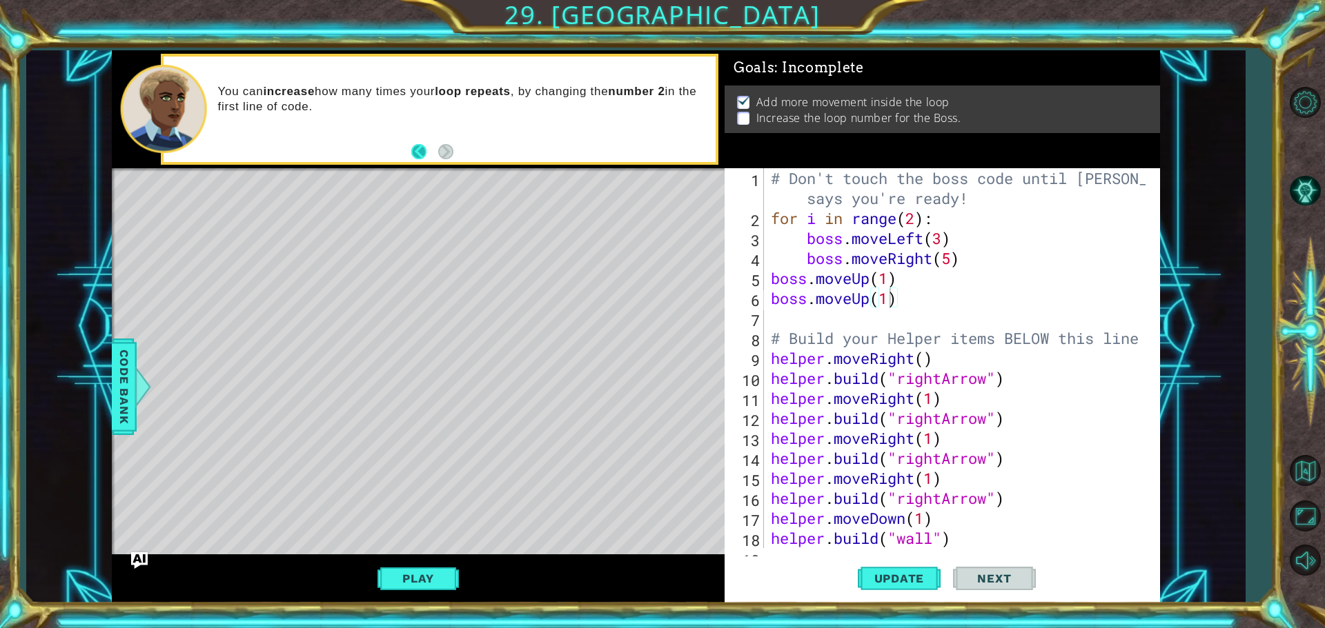
click at [415, 152] on button "Back" at bounding box center [424, 151] width 27 height 15
click at [445, 146] on button "Next" at bounding box center [445, 151] width 15 height 15
click at [420, 580] on button "Play" at bounding box center [417, 579] width 81 height 26
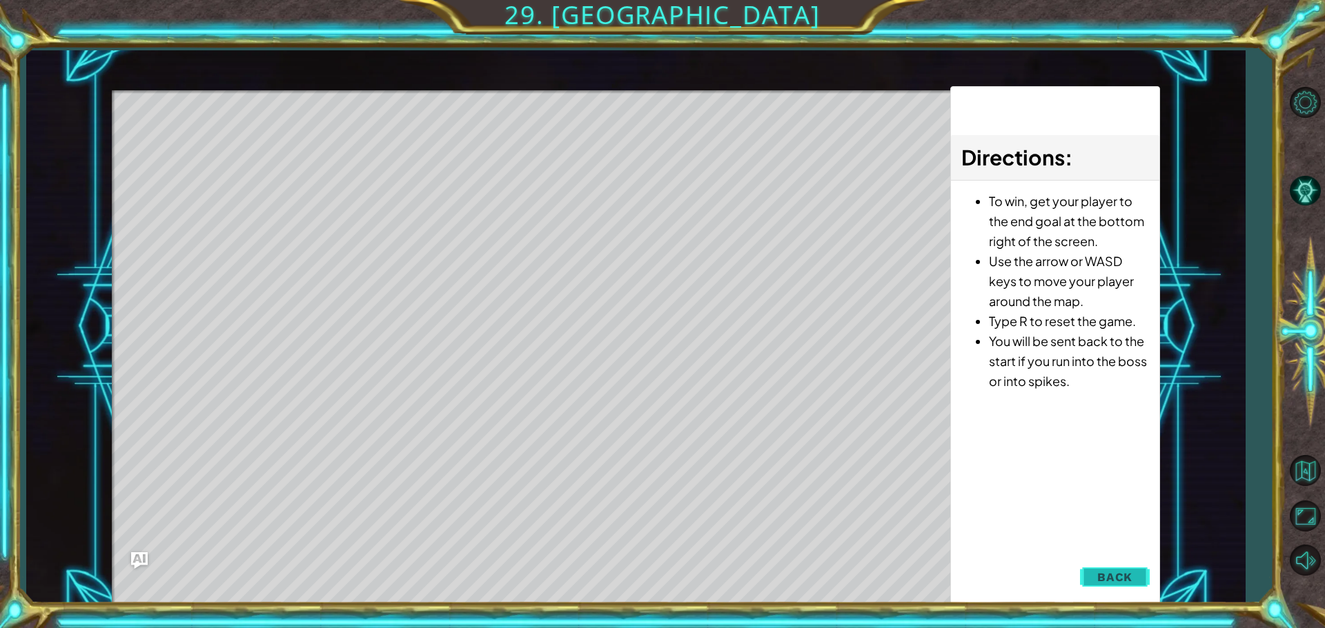
click at [1139, 577] on button "Back" at bounding box center [1115, 578] width 70 height 28
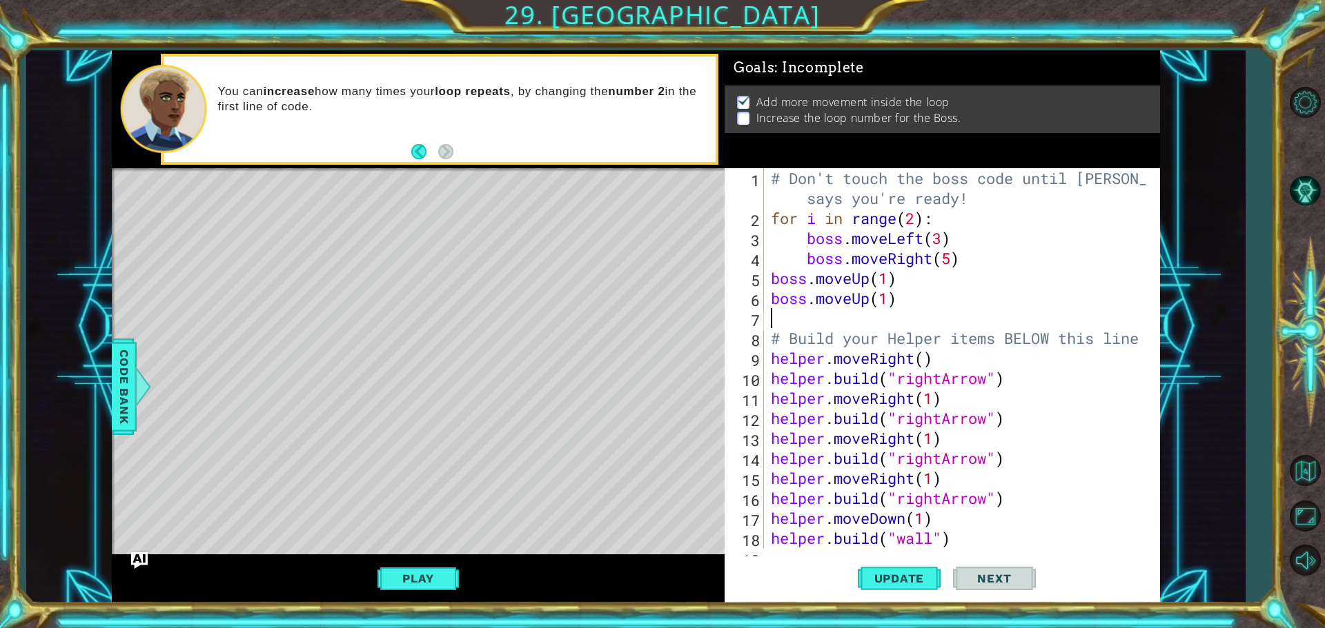
scroll to position [0, 0]
click at [816, 321] on div "# Don't touch the boss code until [PERSON_NAME] says you're ready! for i in ran…" at bounding box center [960, 388] width 384 height 440
type textarea "u"
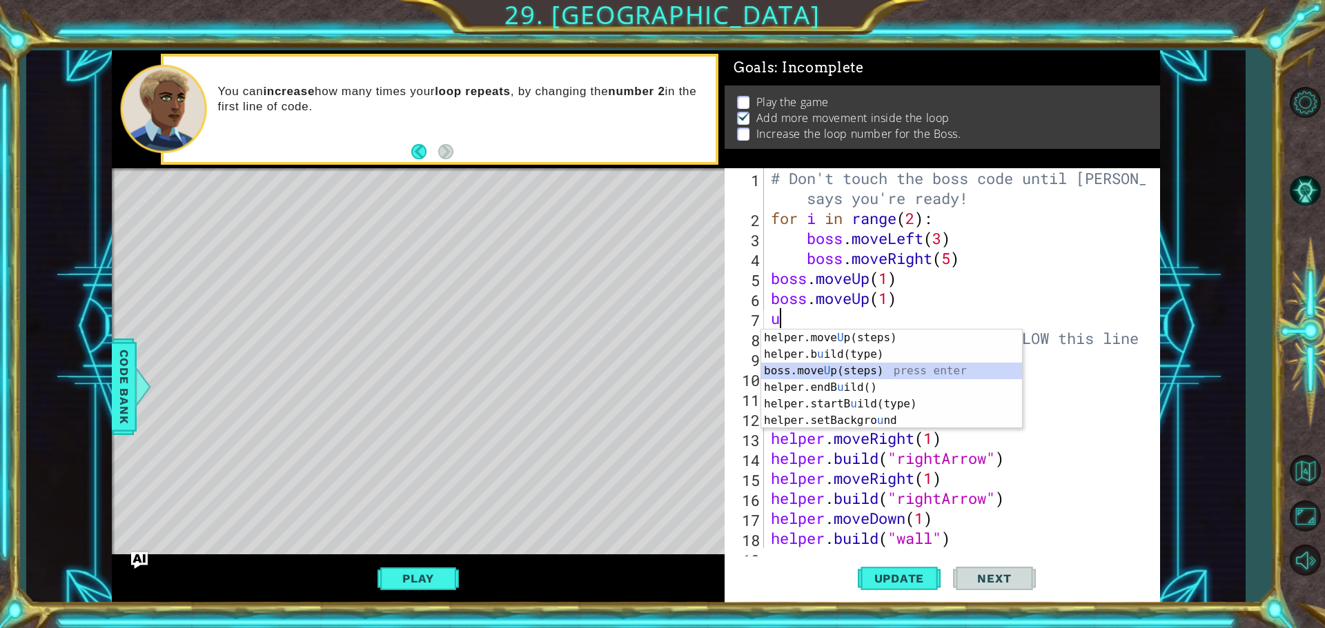
click at [853, 371] on div "helper.move U p(steps) press enter helper.b u [GEOGRAPHIC_DATA](type) press ent…" at bounding box center [891, 396] width 261 height 132
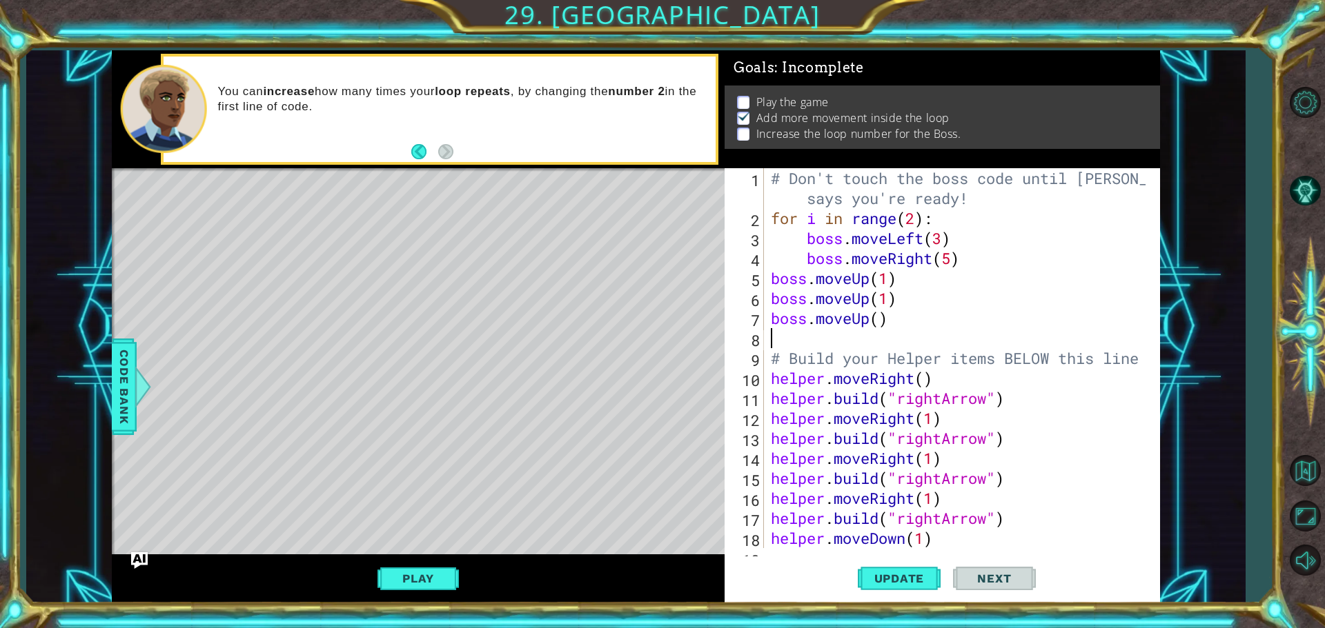
click at [881, 330] on div "# Don't touch the boss code until [PERSON_NAME] says you're ready! for i in ran…" at bounding box center [960, 388] width 384 height 440
click at [879, 321] on div "# Don't touch the boss code until [PERSON_NAME] says you're ready! for i in ran…" at bounding box center [960, 388] width 384 height 440
type textarea "boss.moveUp(2)"
drag, startPoint x: 878, startPoint y: 578, endPoint x: 859, endPoint y: 583, distance: 19.9
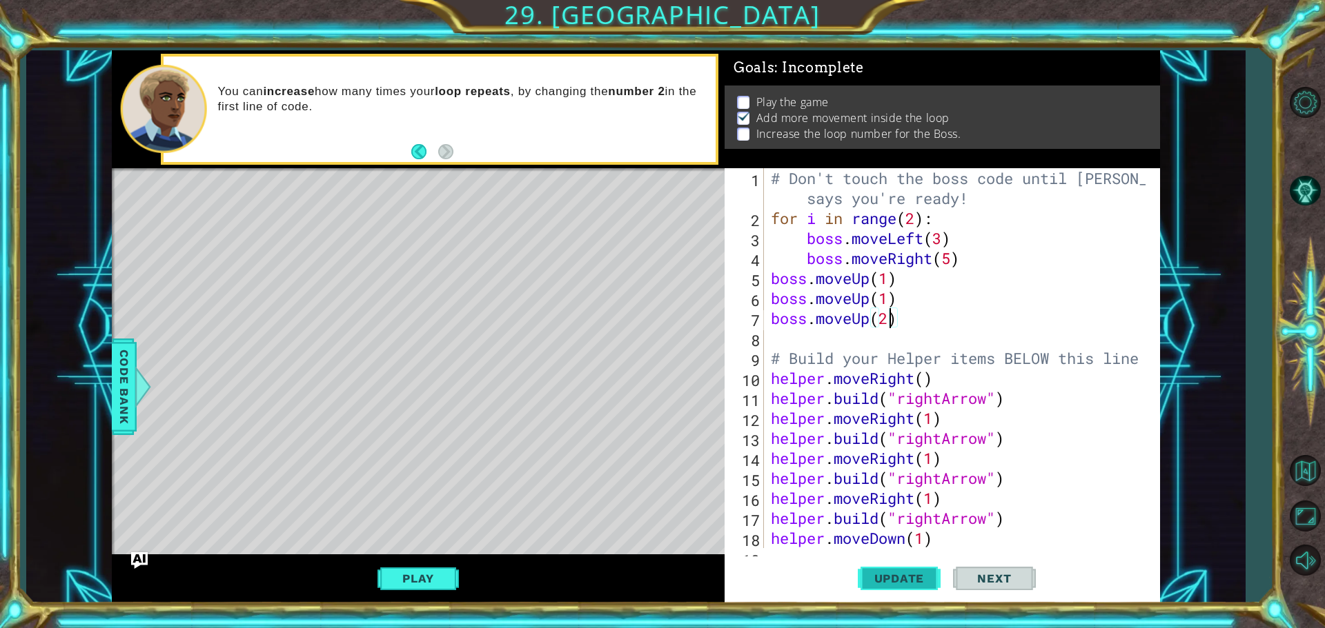
click at [879, 578] on span "Update" at bounding box center [899, 579] width 78 height 14
click at [879, 584] on span "Update" at bounding box center [899, 579] width 78 height 14
click at [878, 585] on span "Update" at bounding box center [899, 579] width 78 height 14
click at [875, 586] on button "Update" at bounding box center [899, 578] width 83 height 43
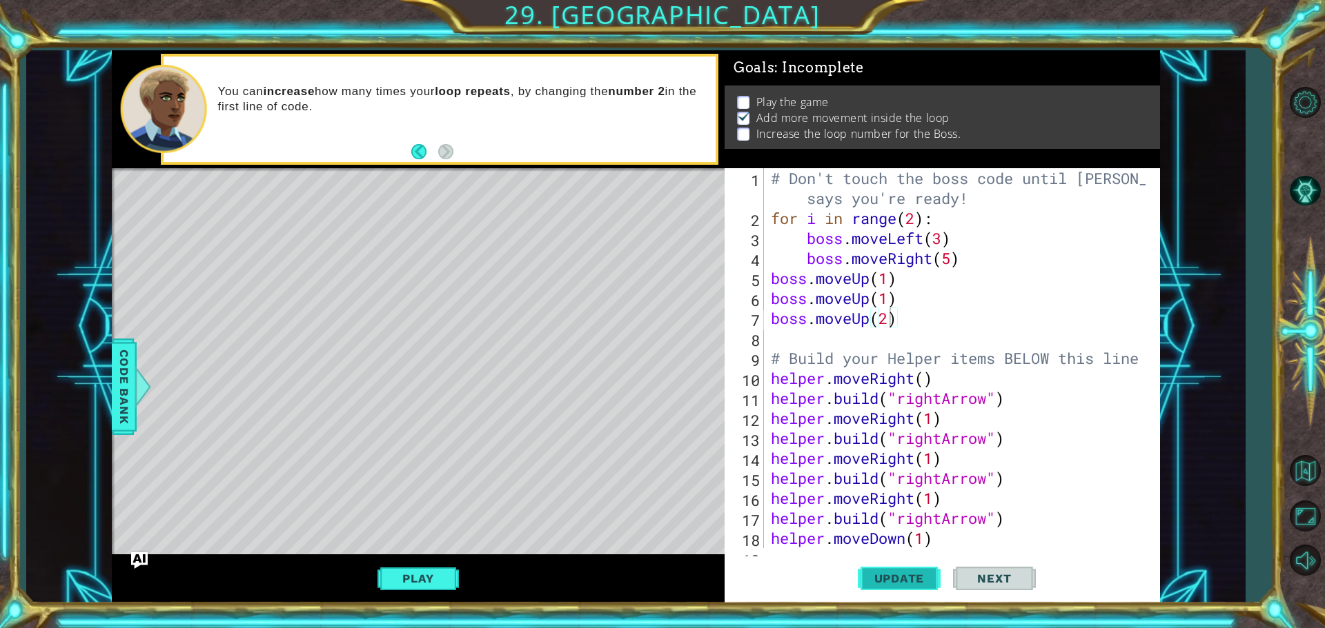
click at [875, 586] on button "Update" at bounding box center [899, 578] width 83 height 43
click at [406, 579] on button "Play" at bounding box center [417, 579] width 81 height 26
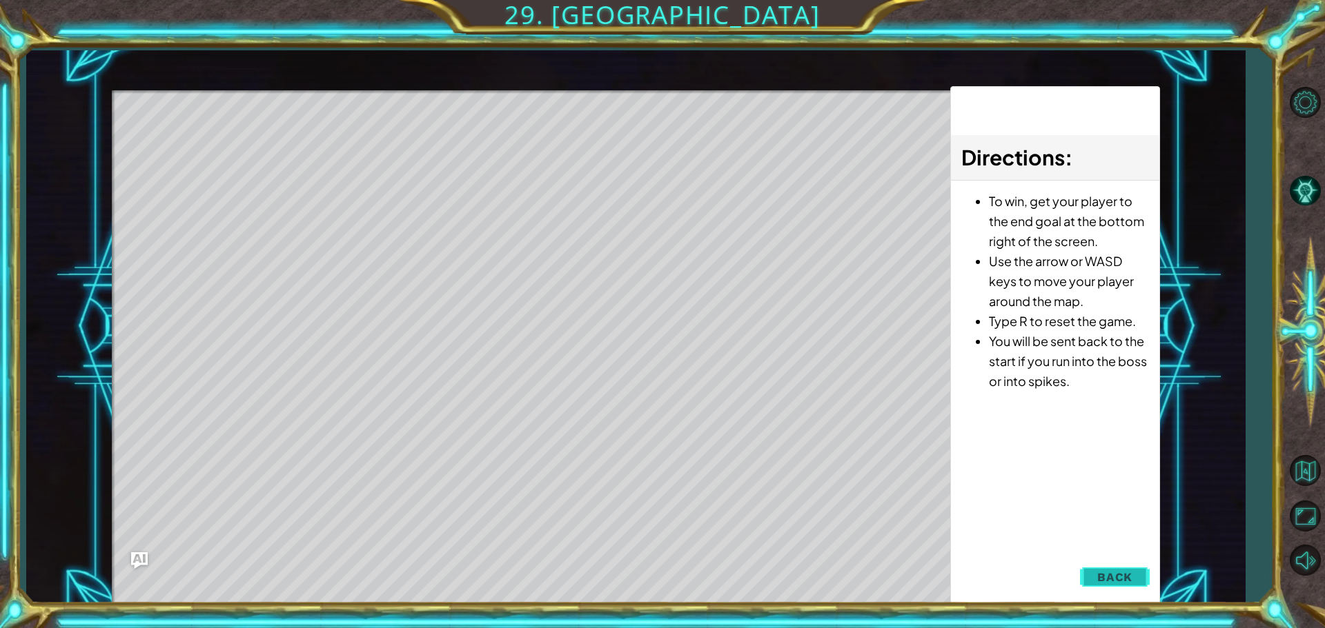
click at [1104, 584] on span "Back" at bounding box center [1114, 578] width 35 height 14
